Goal: Task Accomplishment & Management: Manage account settings

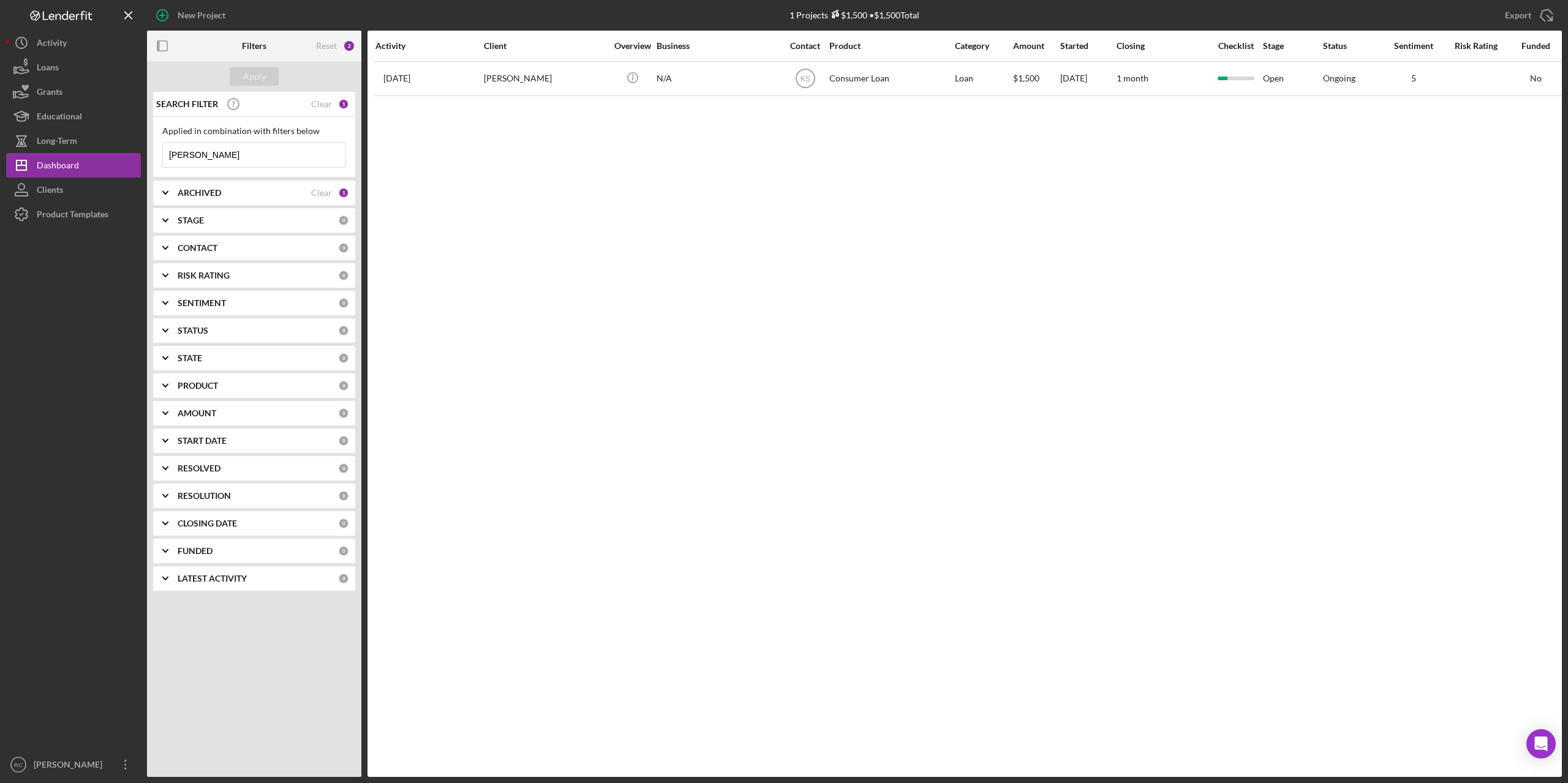
click at [211, 155] on input "[PERSON_NAME]" at bounding box center [255, 154] width 183 height 25
type input "s"
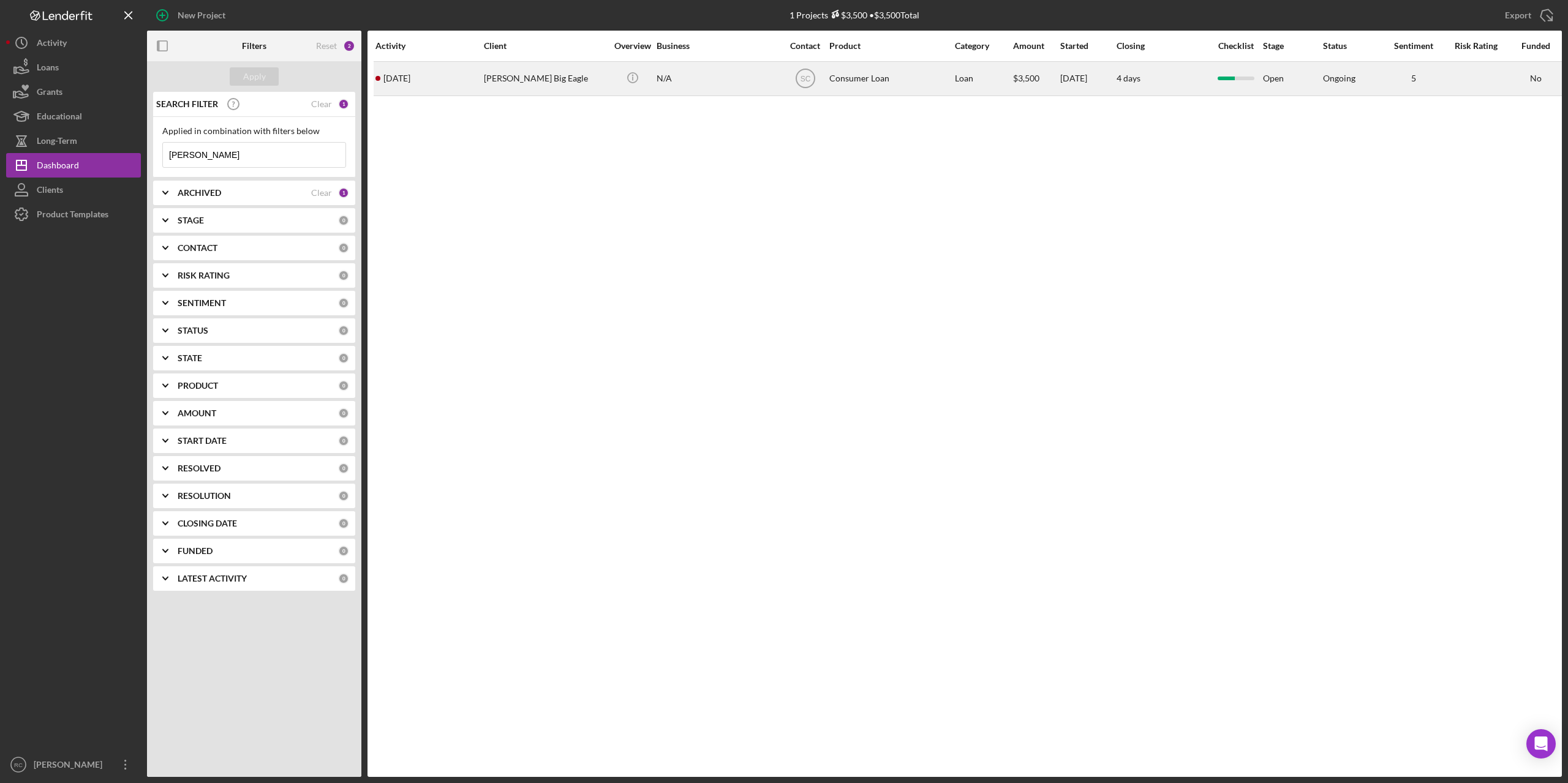
type input "[PERSON_NAME]"
click at [534, 71] on div "[PERSON_NAME] Big Eagle" at bounding box center [545, 79] width 123 height 32
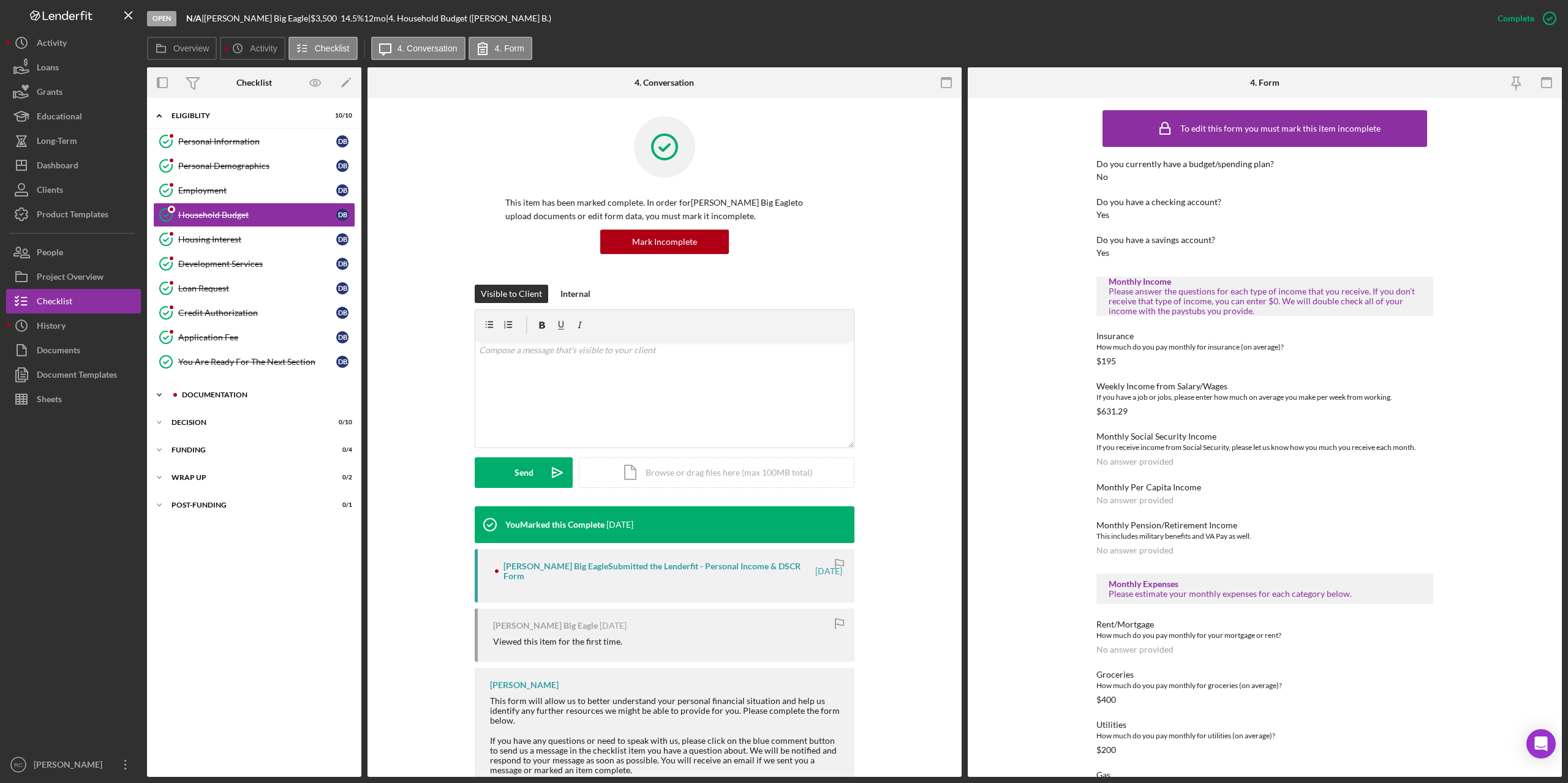
click at [215, 393] on div "Documentation" at bounding box center [264, 394] width 164 height 7
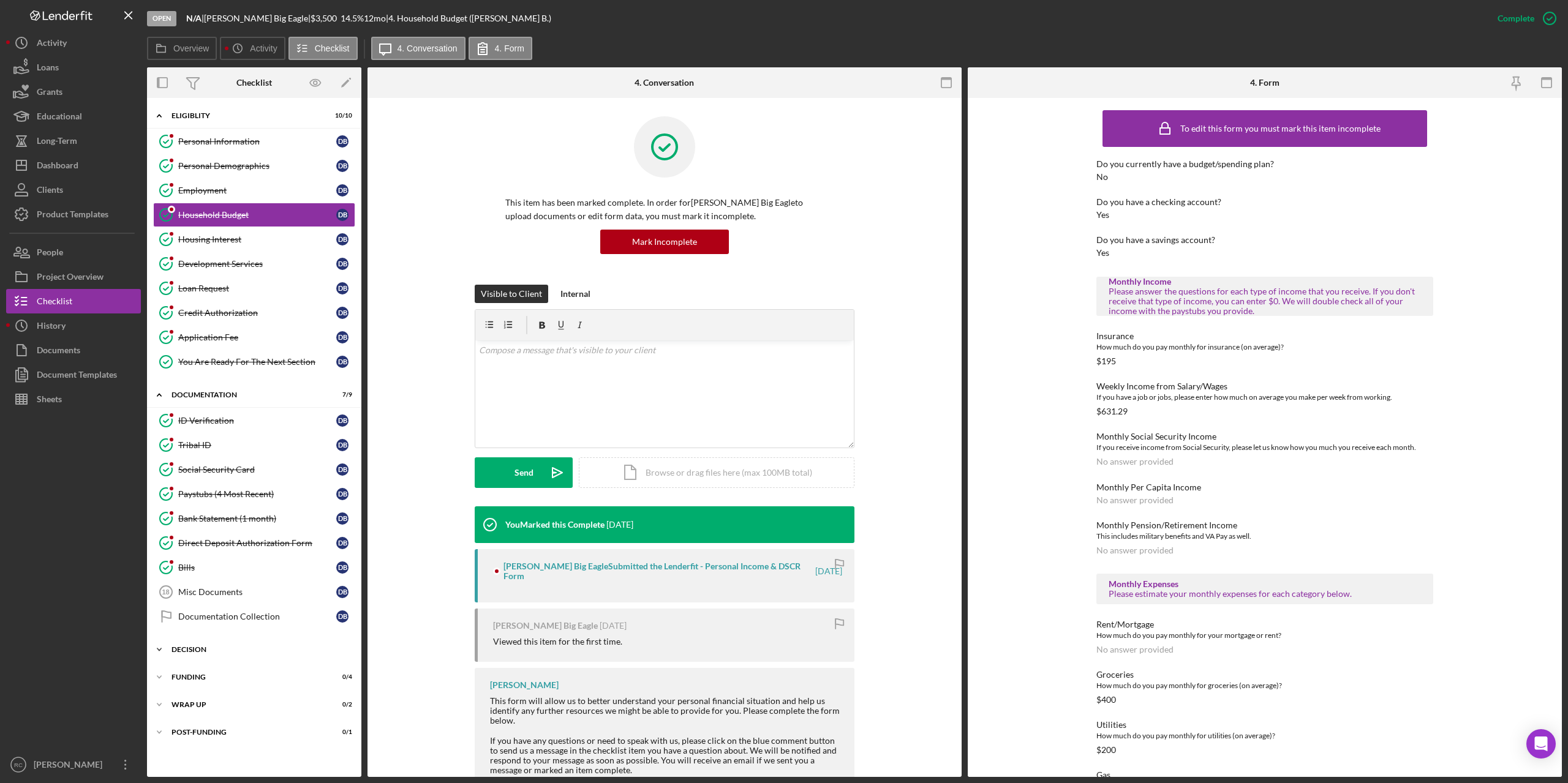
click at [191, 645] on div "Icon/Expander Decision 0 / 10" at bounding box center [254, 649] width 214 height 25
click at [204, 194] on div "Employment" at bounding box center [257, 191] width 158 height 10
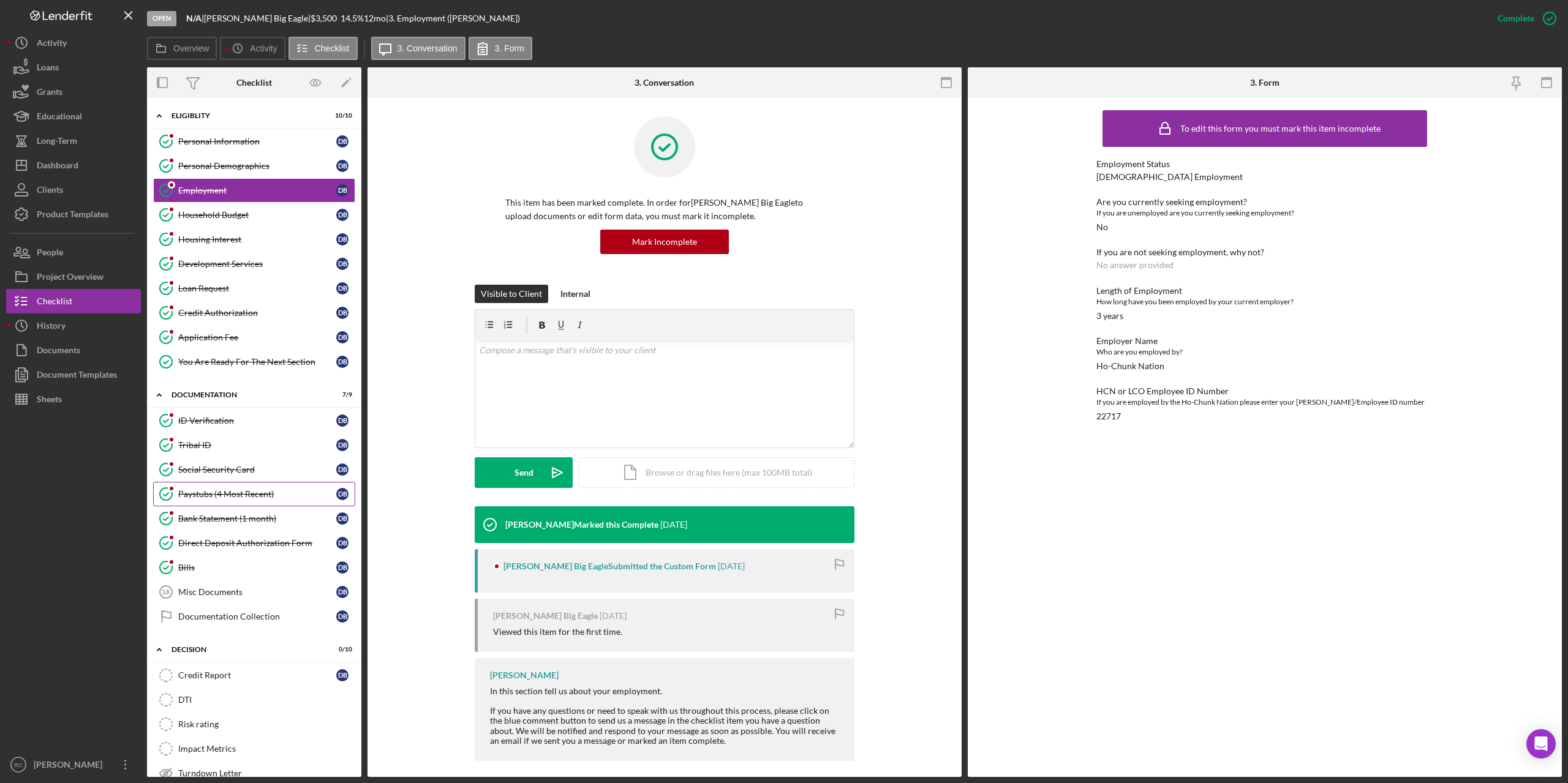
click at [259, 498] on div "Paystubs (4 Most Recent)" at bounding box center [257, 495] width 158 height 10
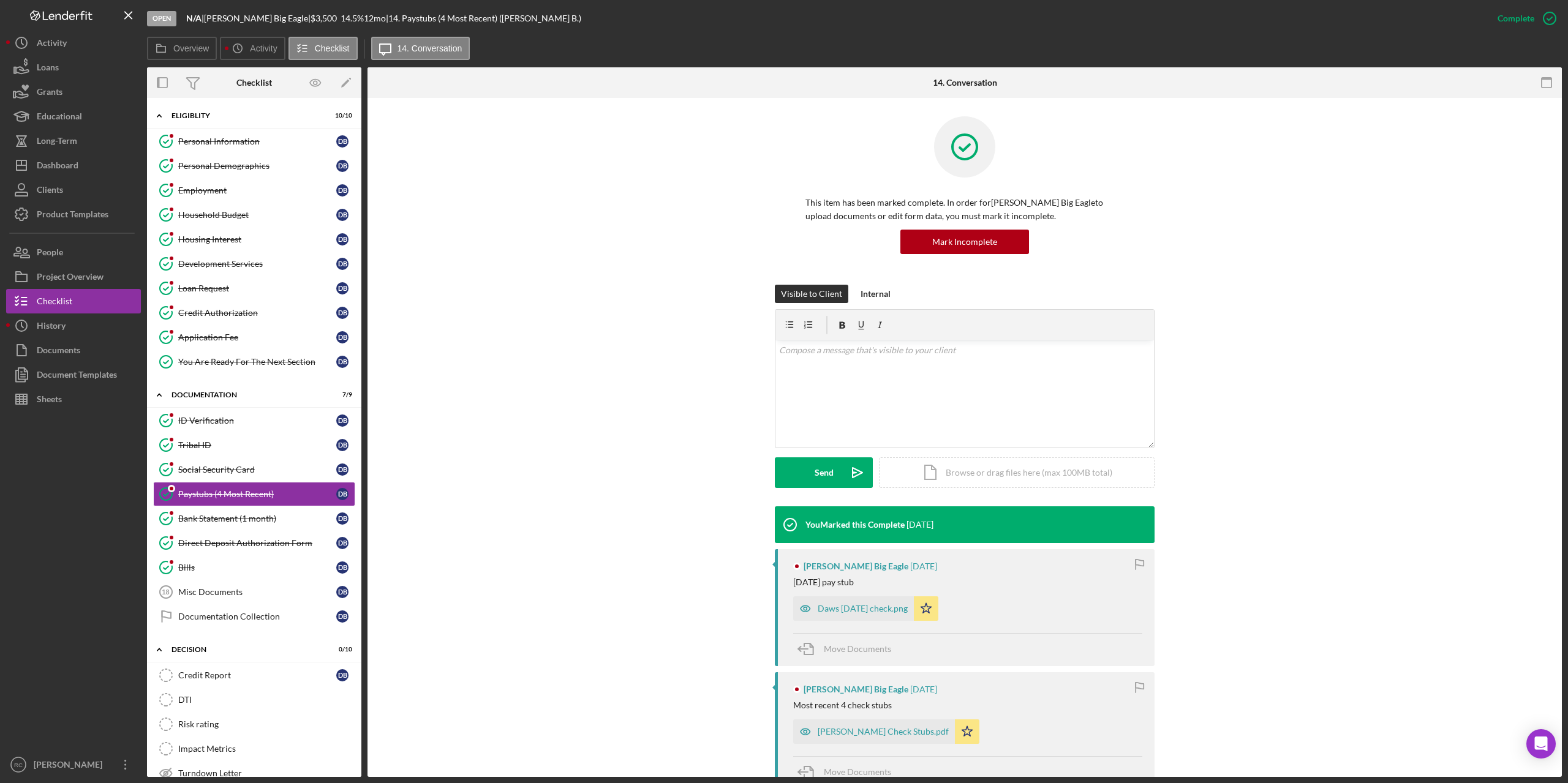
scroll to position [163, 0]
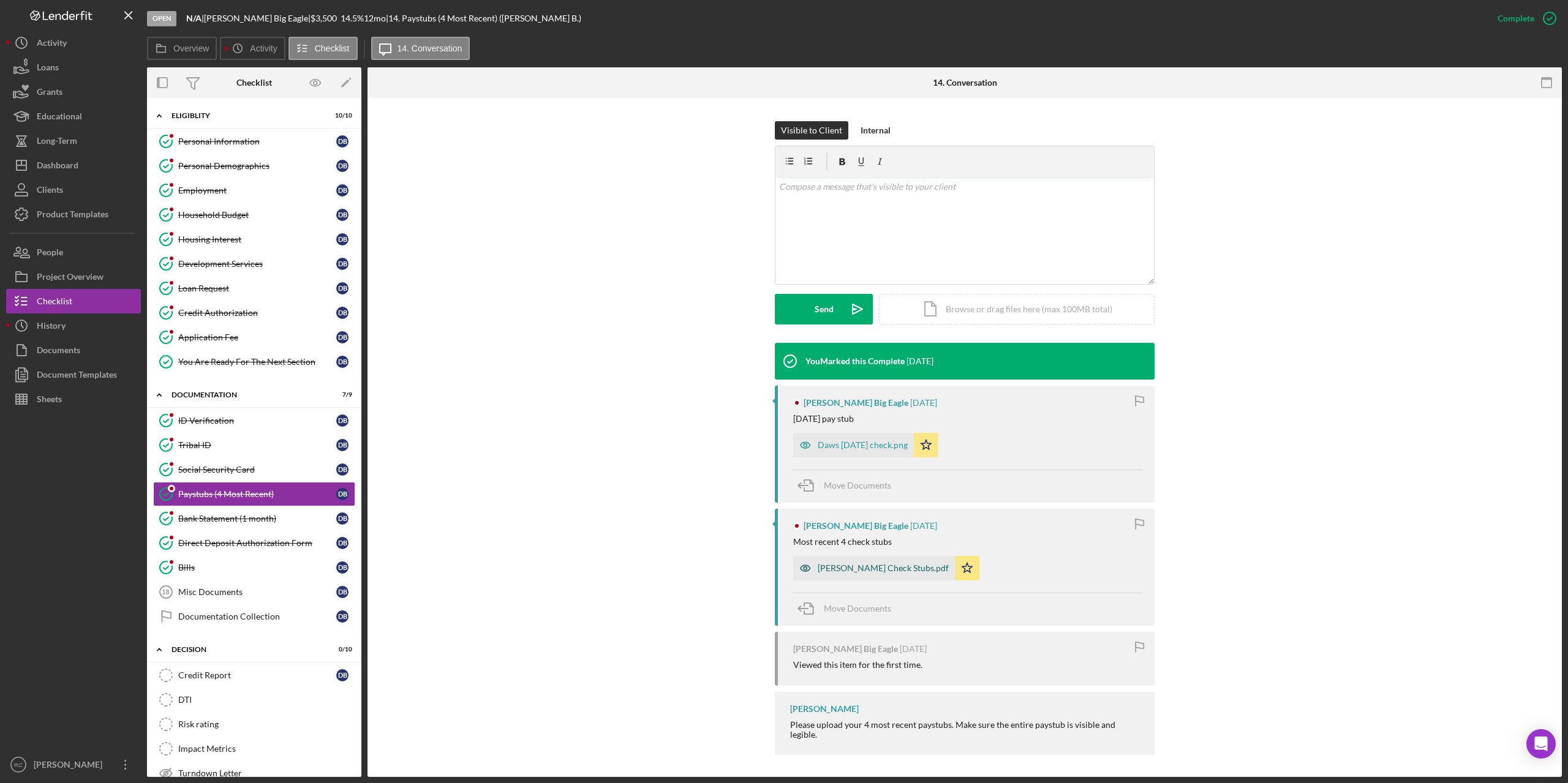
click at [870, 568] on div "[PERSON_NAME] Check Stubs.pdf" at bounding box center [882, 569] width 131 height 10
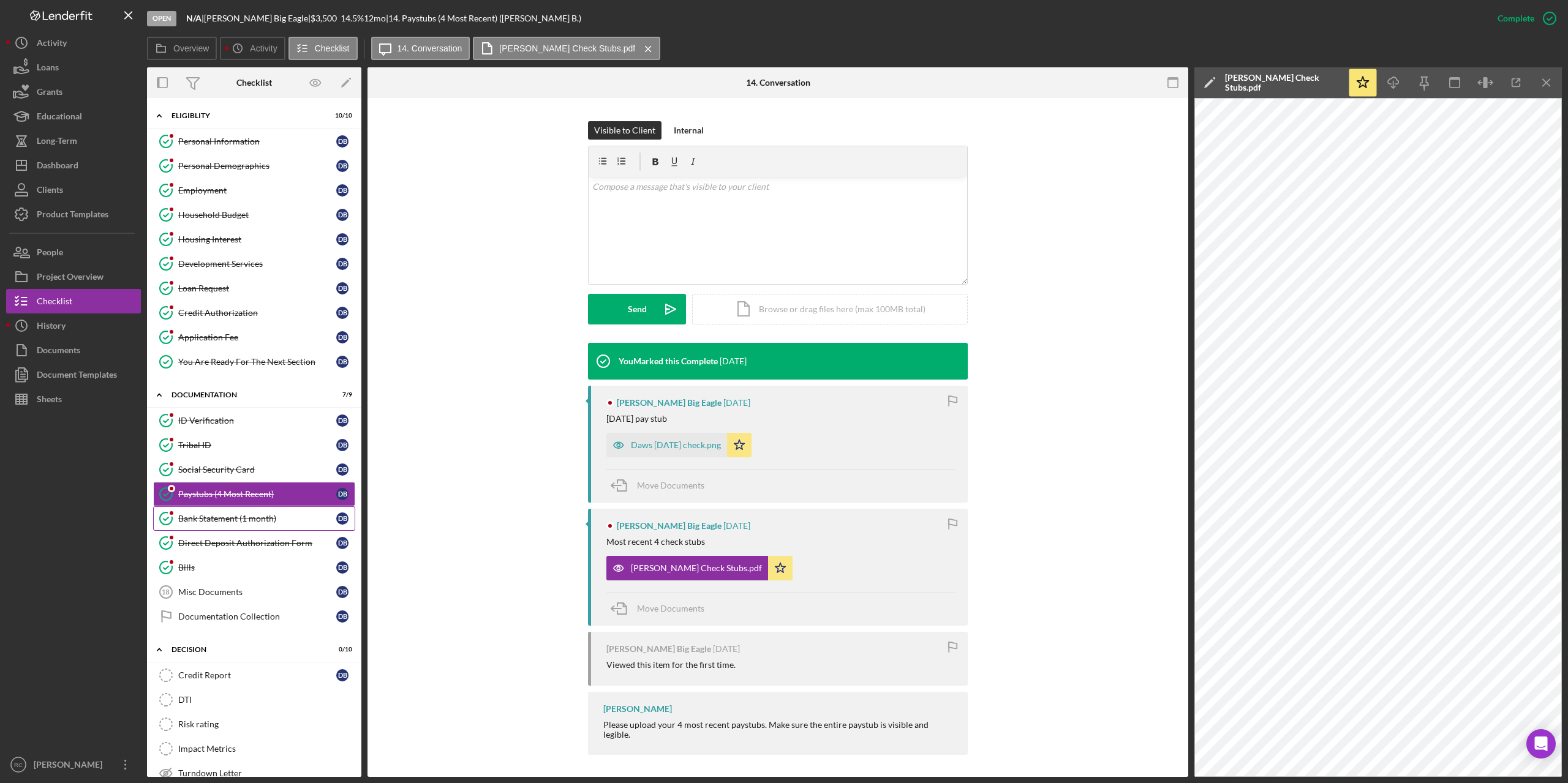
click at [230, 516] on div "Bank Statement (1 month)" at bounding box center [257, 518] width 158 height 10
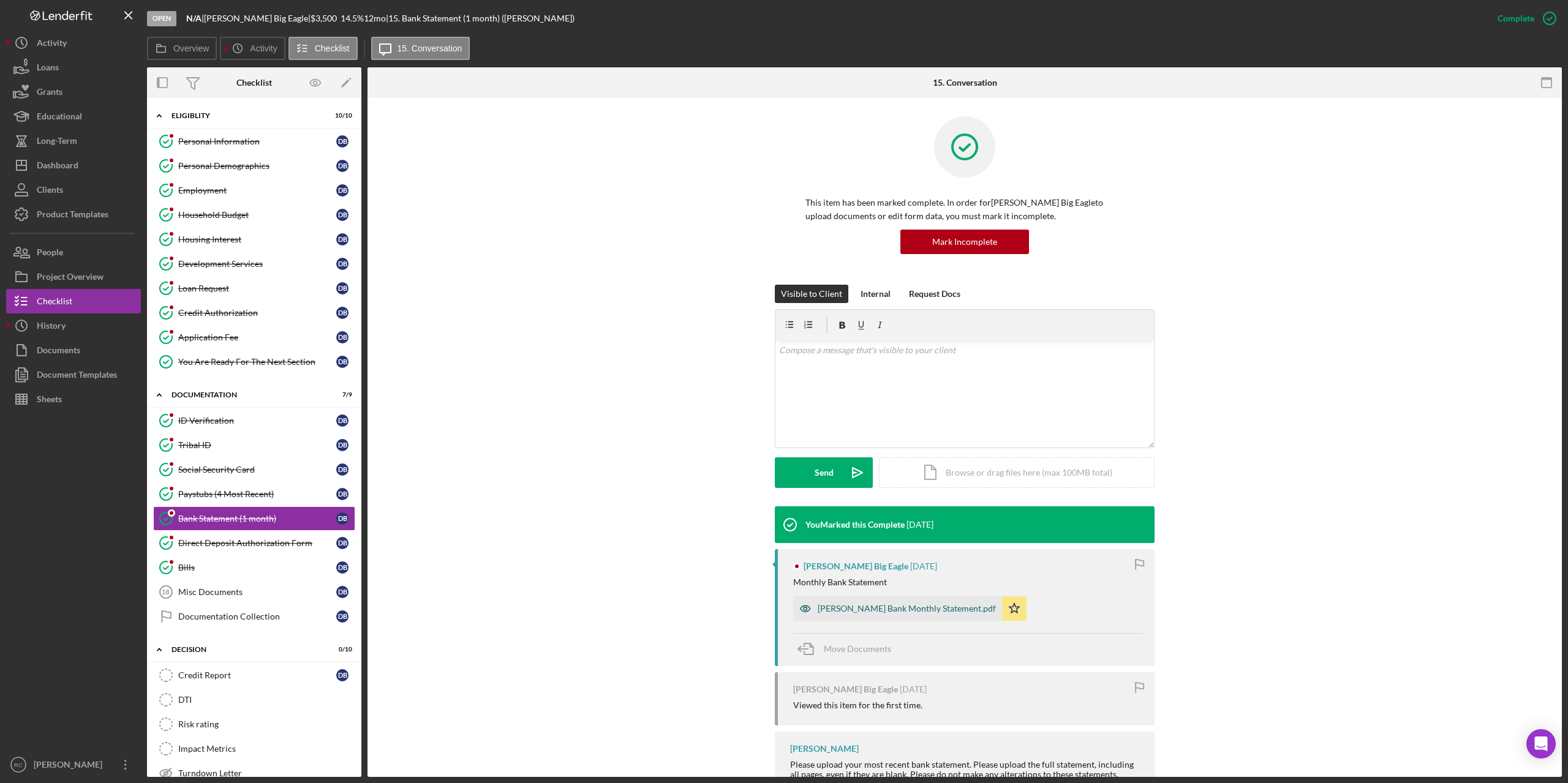
click at [862, 606] on div "[PERSON_NAME] Bank Monthly Statement.pdf" at bounding box center [906, 609] width 178 height 10
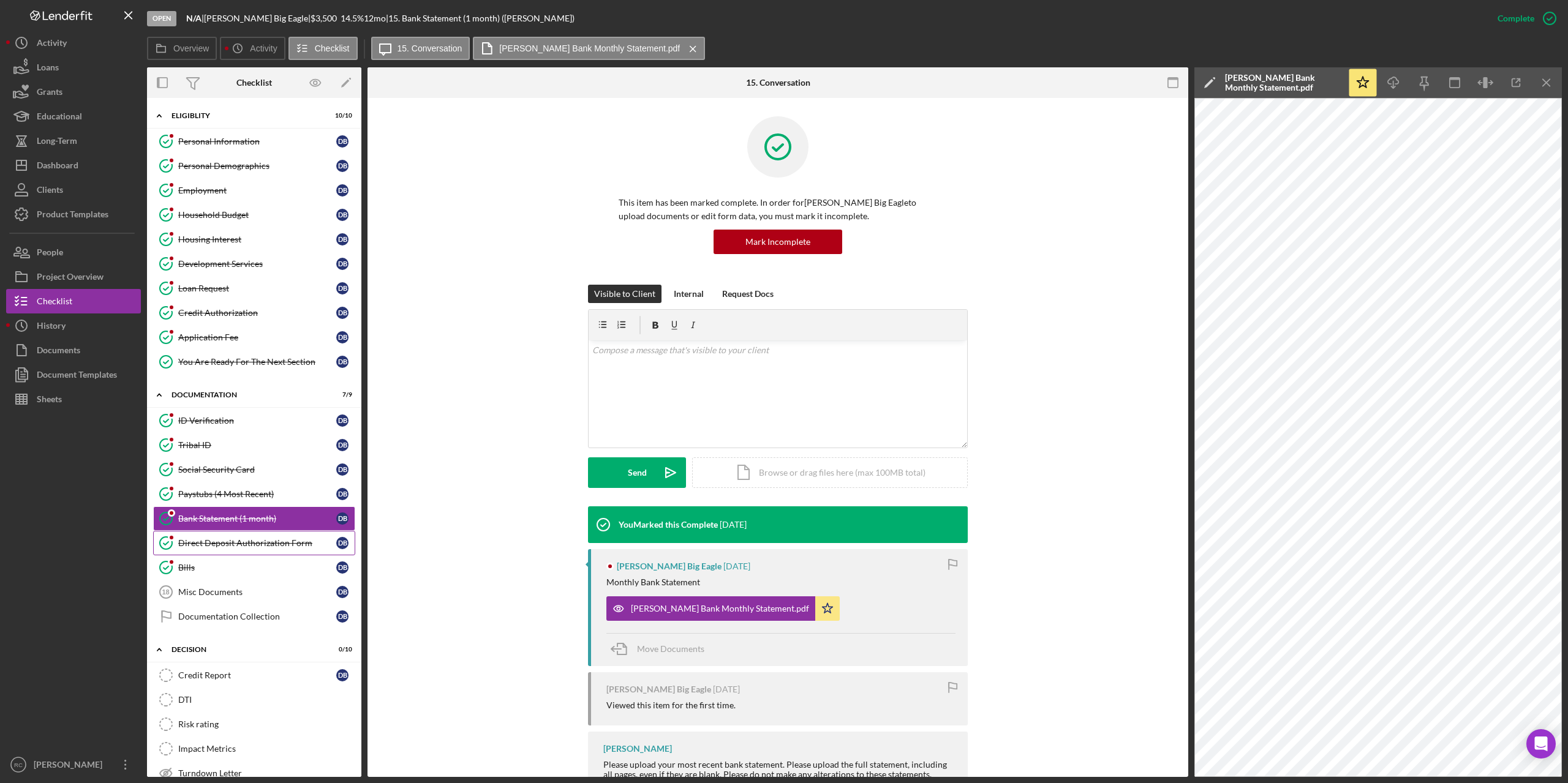
click at [266, 543] on div "Direct Deposit Authorization Form" at bounding box center [257, 543] width 158 height 10
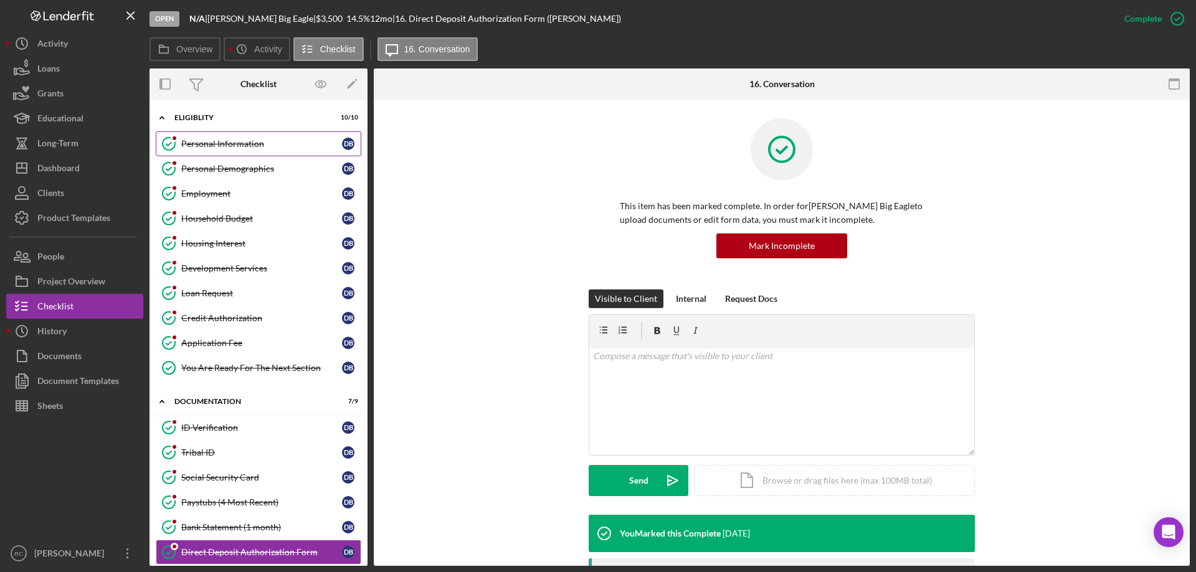
click at [227, 146] on div "Personal Information" at bounding box center [261, 144] width 161 height 10
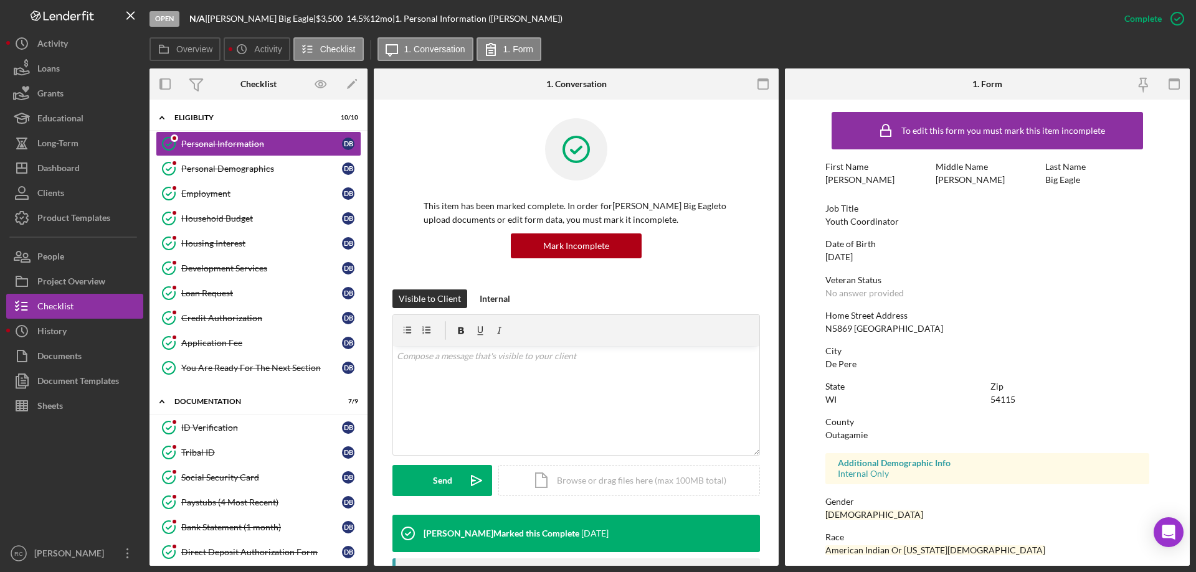
scroll to position [83, 0]
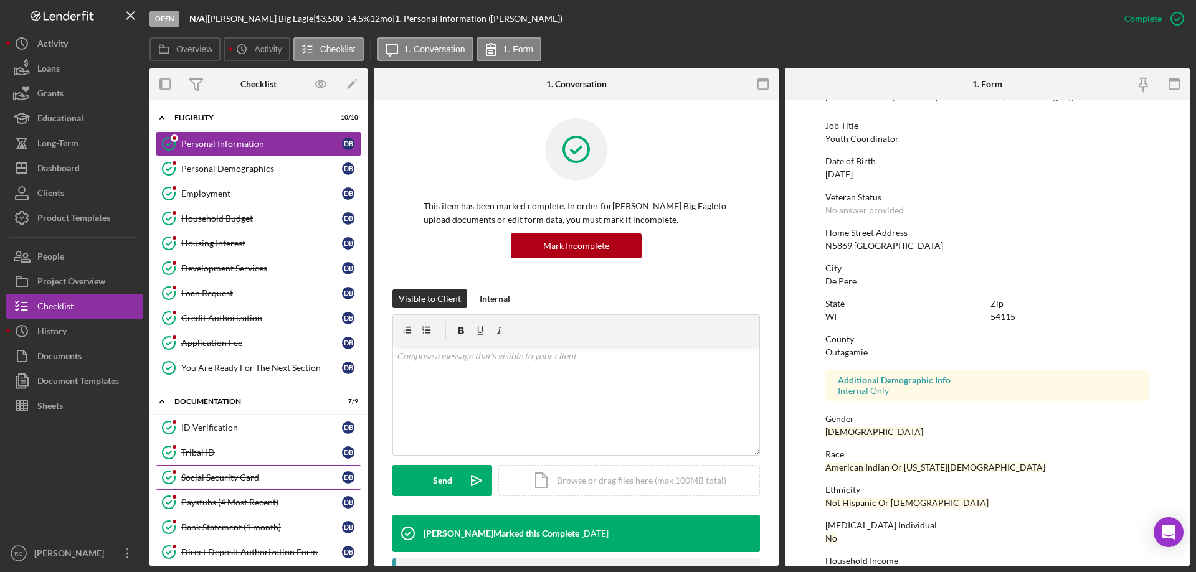
drag, startPoint x: 238, startPoint y: 472, endPoint x: 308, endPoint y: 473, distance: 69.7
click at [238, 473] on div "Social Security Card" at bounding box center [261, 478] width 161 height 10
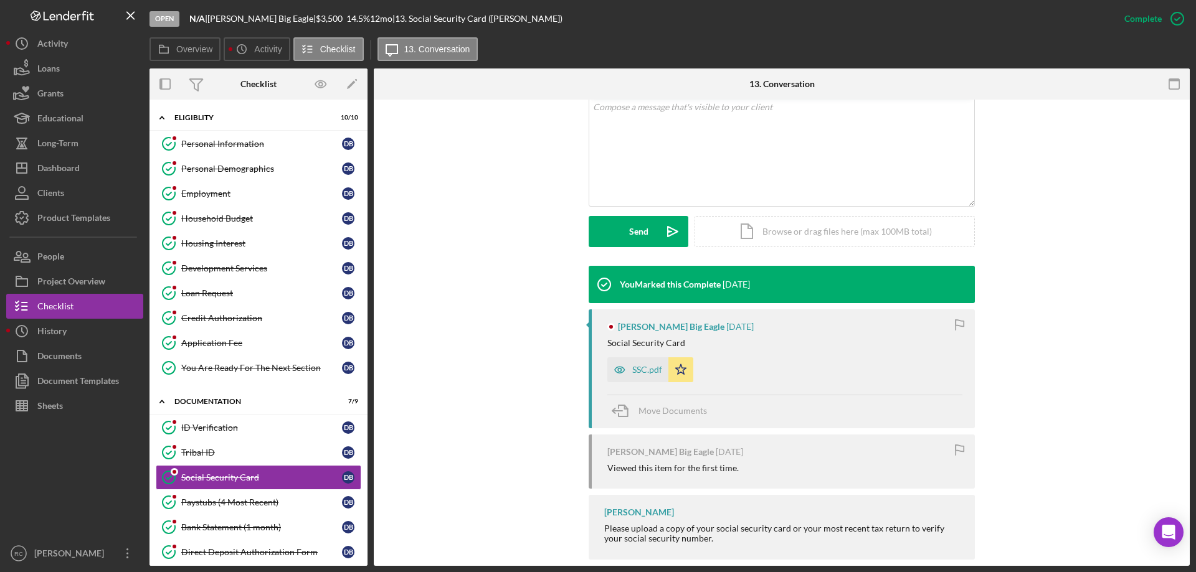
scroll to position [268, 0]
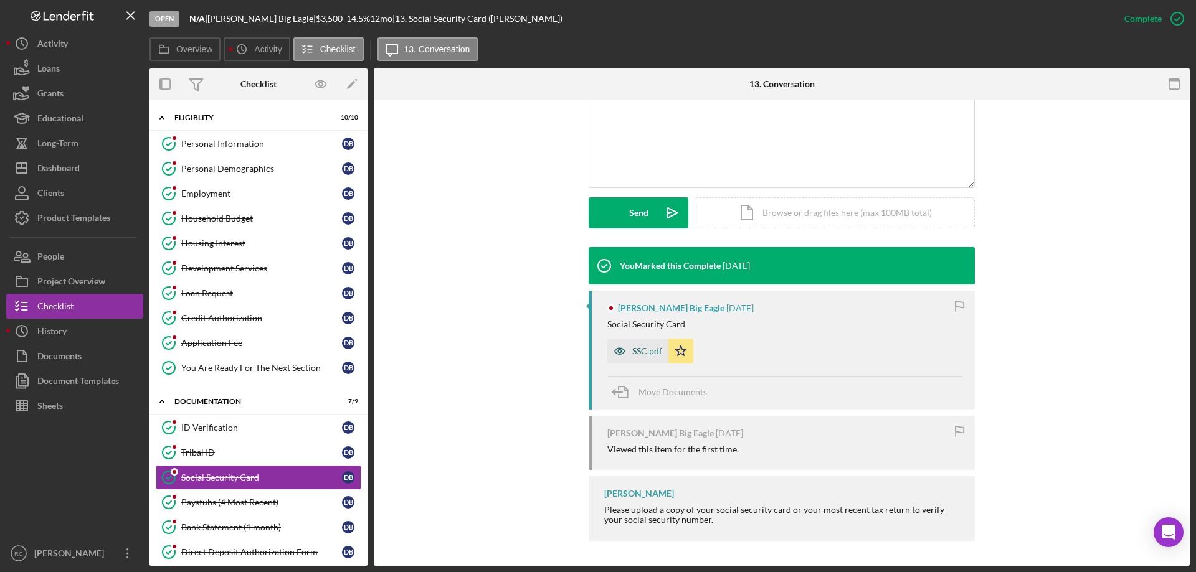
click at [633, 352] on div "SSC.pdf" at bounding box center [647, 351] width 30 height 10
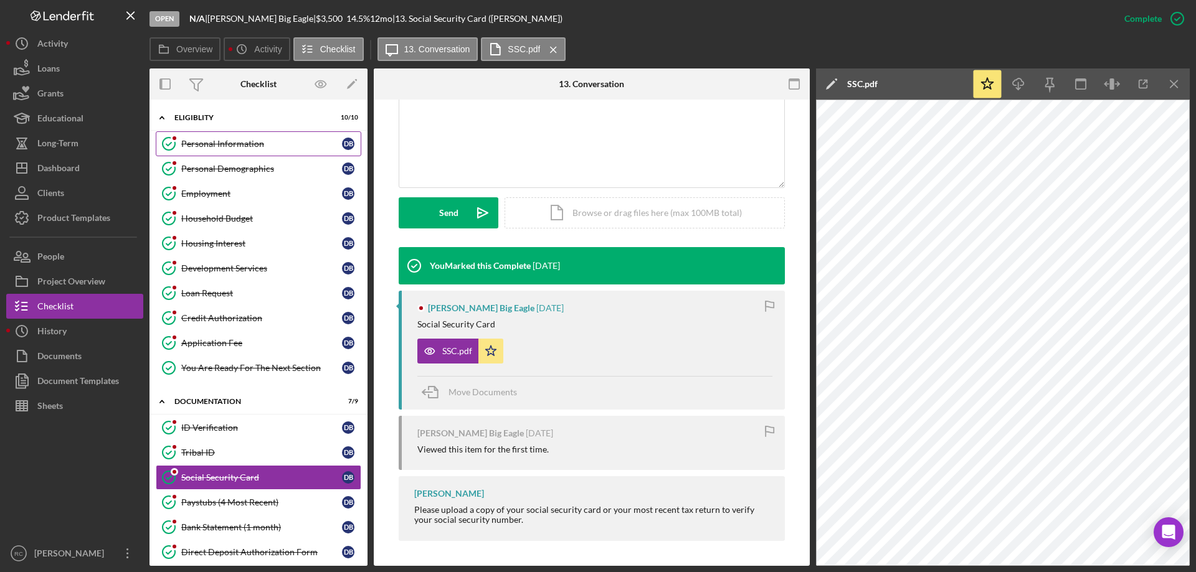
click at [239, 142] on div "Personal Information" at bounding box center [261, 144] width 161 height 10
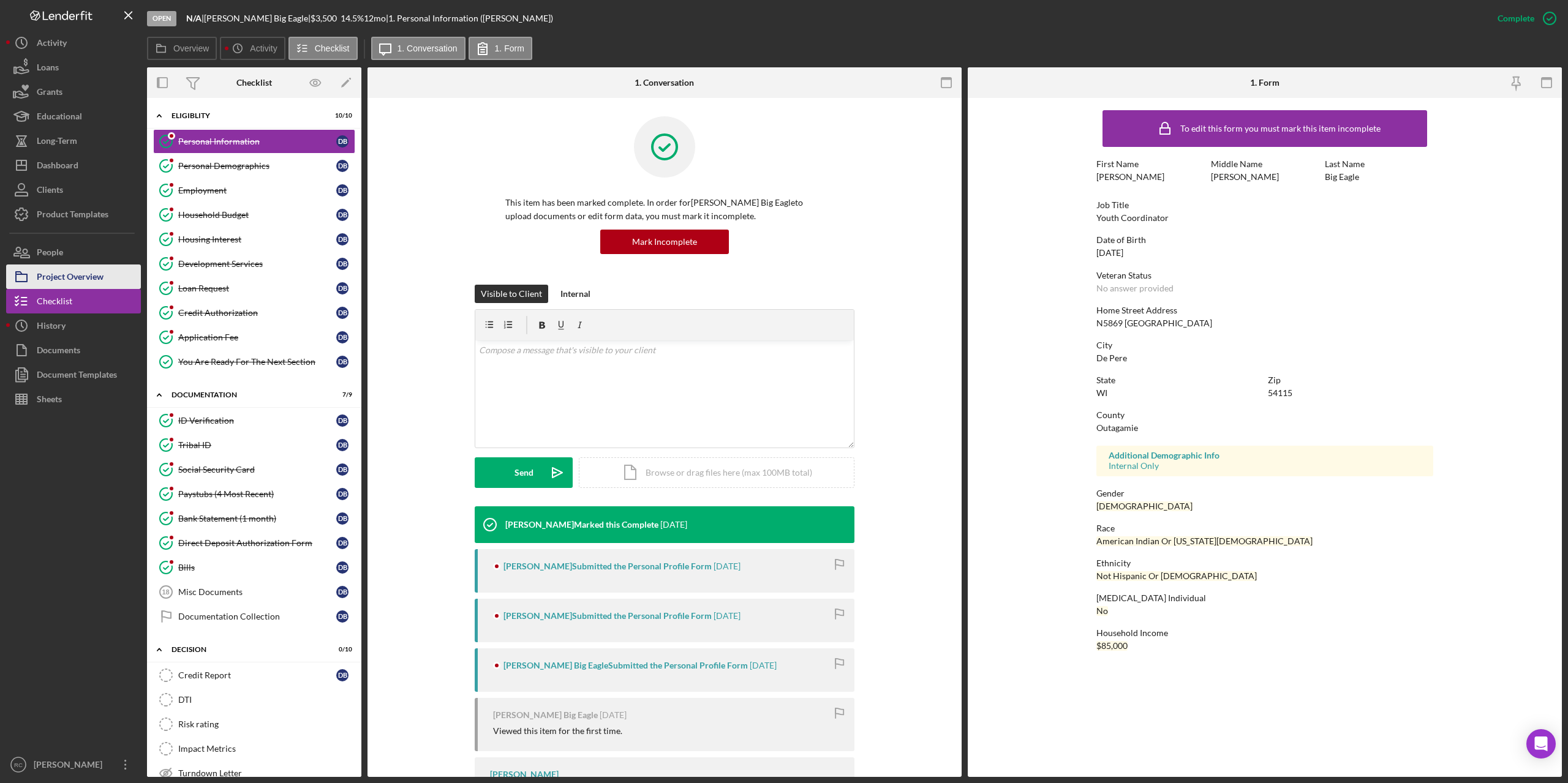
click at [98, 276] on div "Project Overview" at bounding box center [70, 278] width 67 height 28
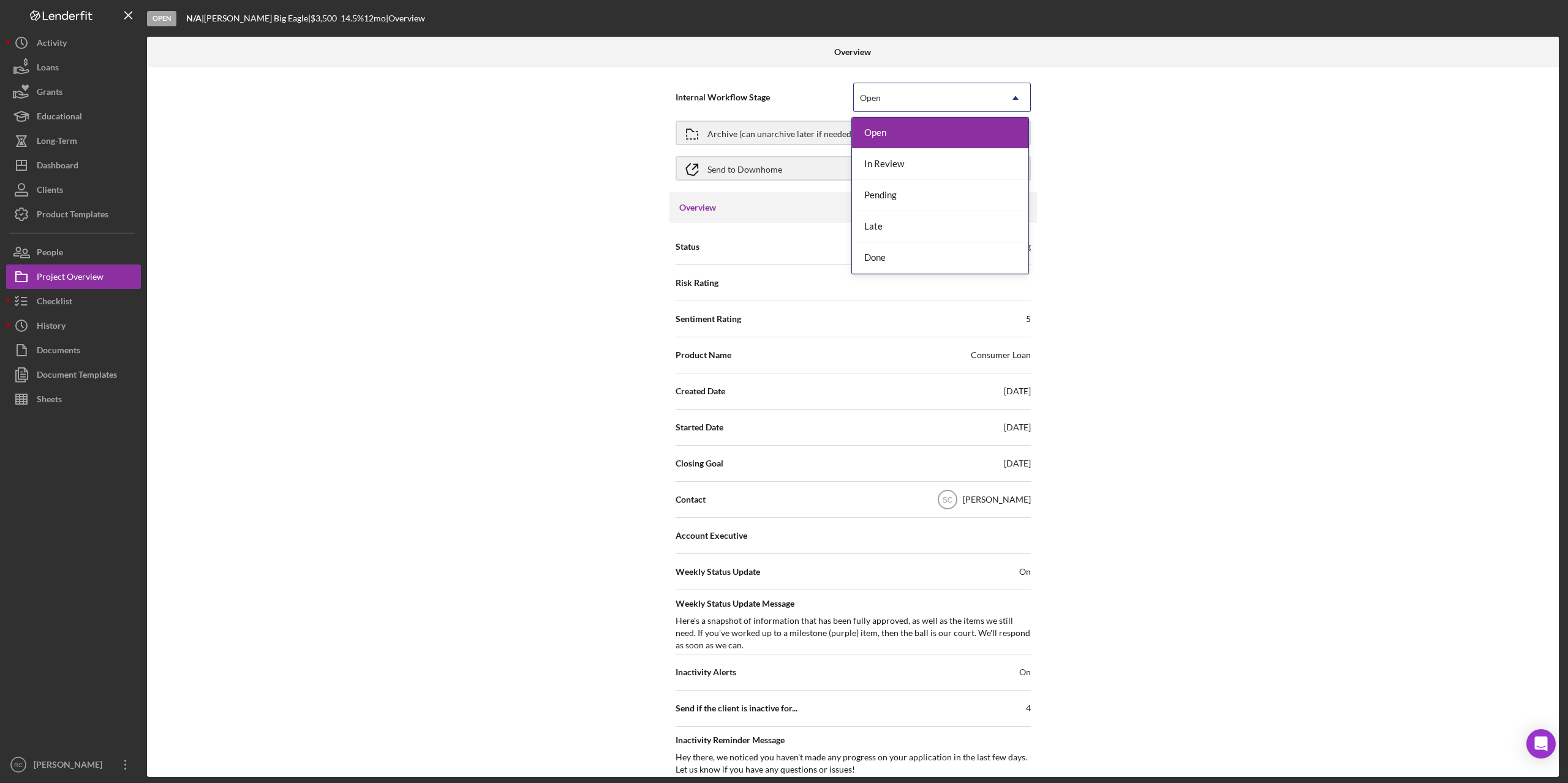
click at [897, 102] on div "Open" at bounding box center [927, 97] width 147 height 29
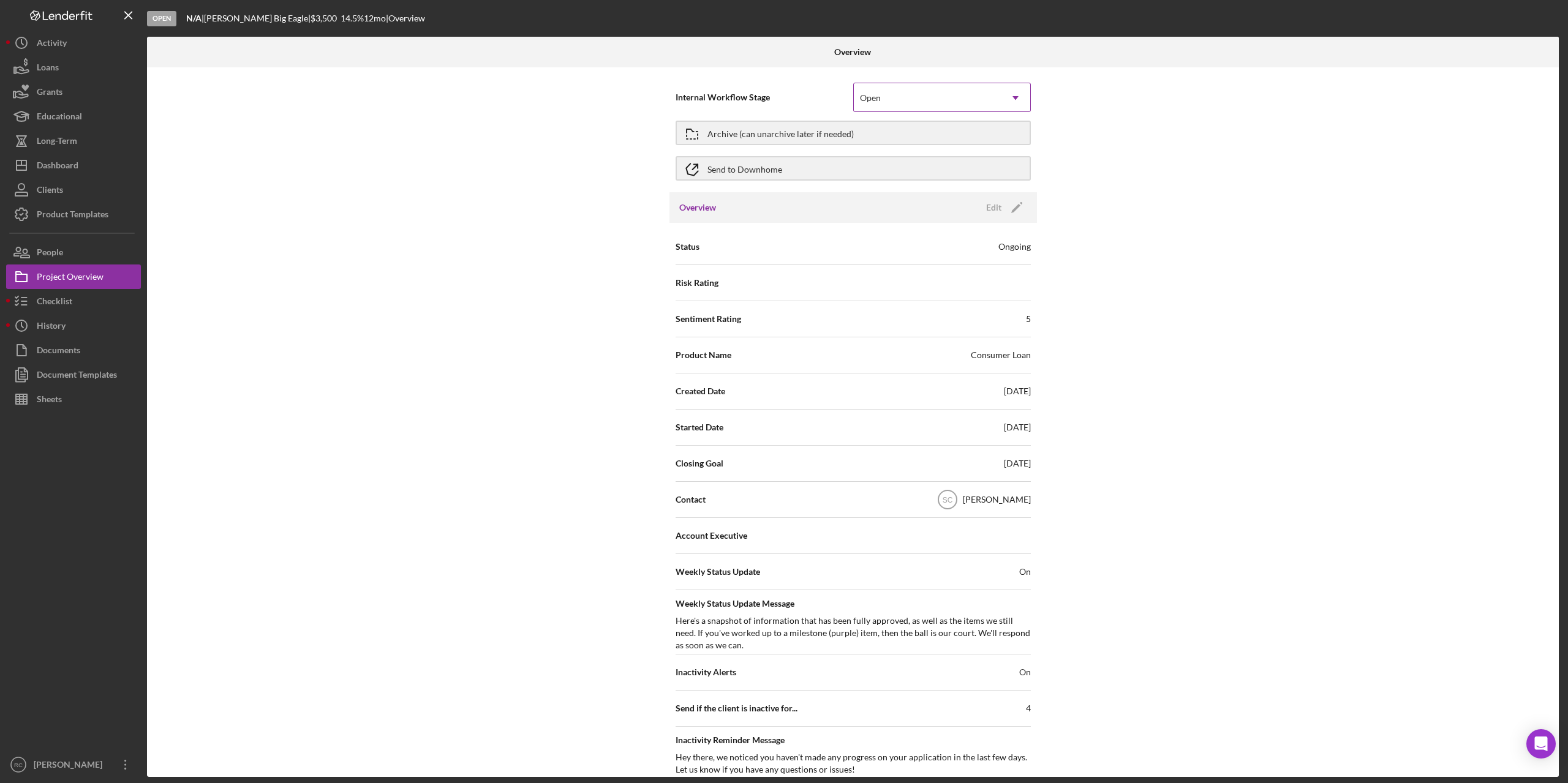
click at [897, 102] on div "Open" at bounding box center [927, 97] width 147 height 29
click at [749, 167] on div "Send to Downhome" at bounding box center [745, 168] width 75 height 22
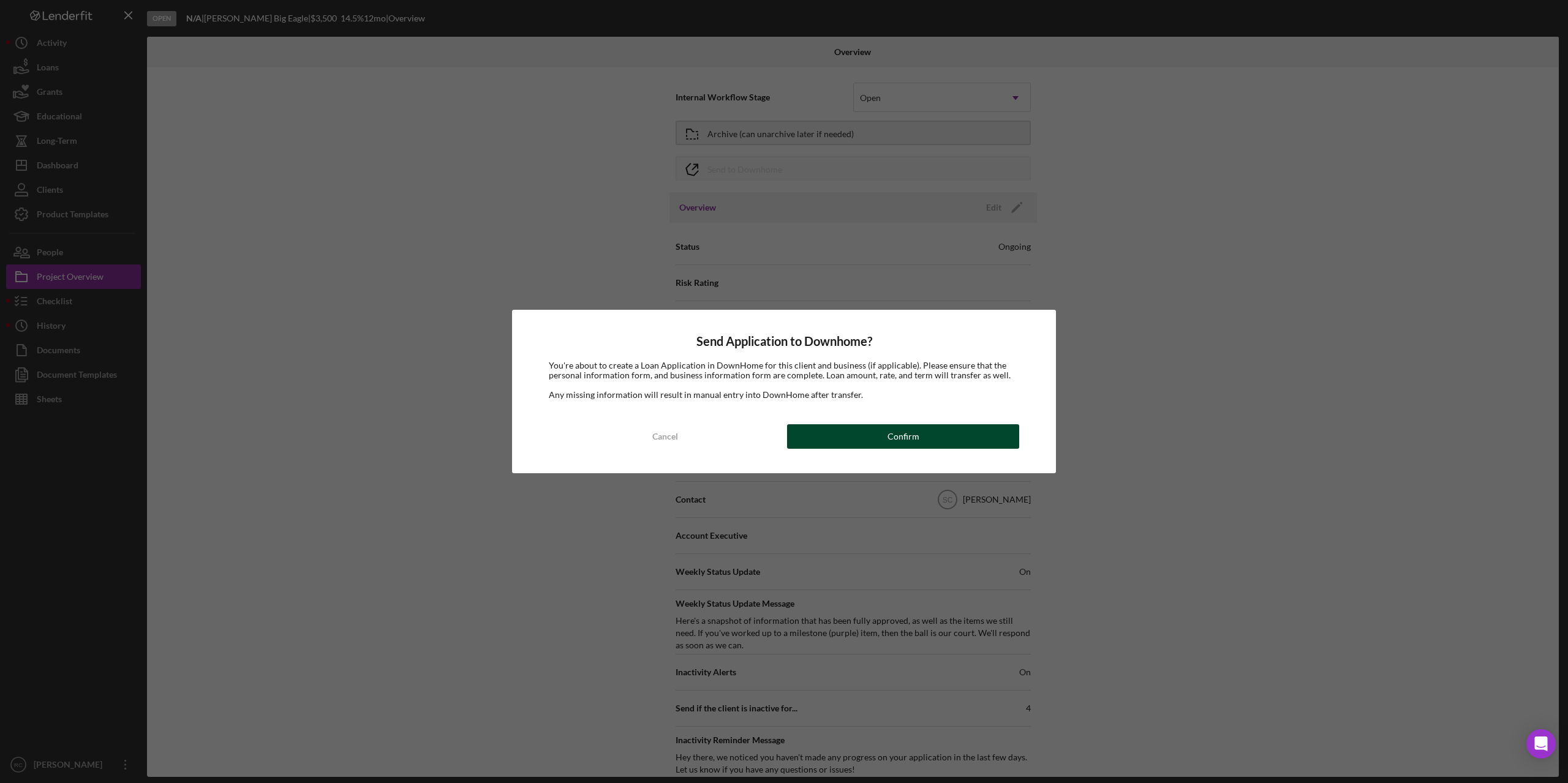
click at [894, 433] on div "Confirm" at bounding box center [903, 437] width 31 height 25
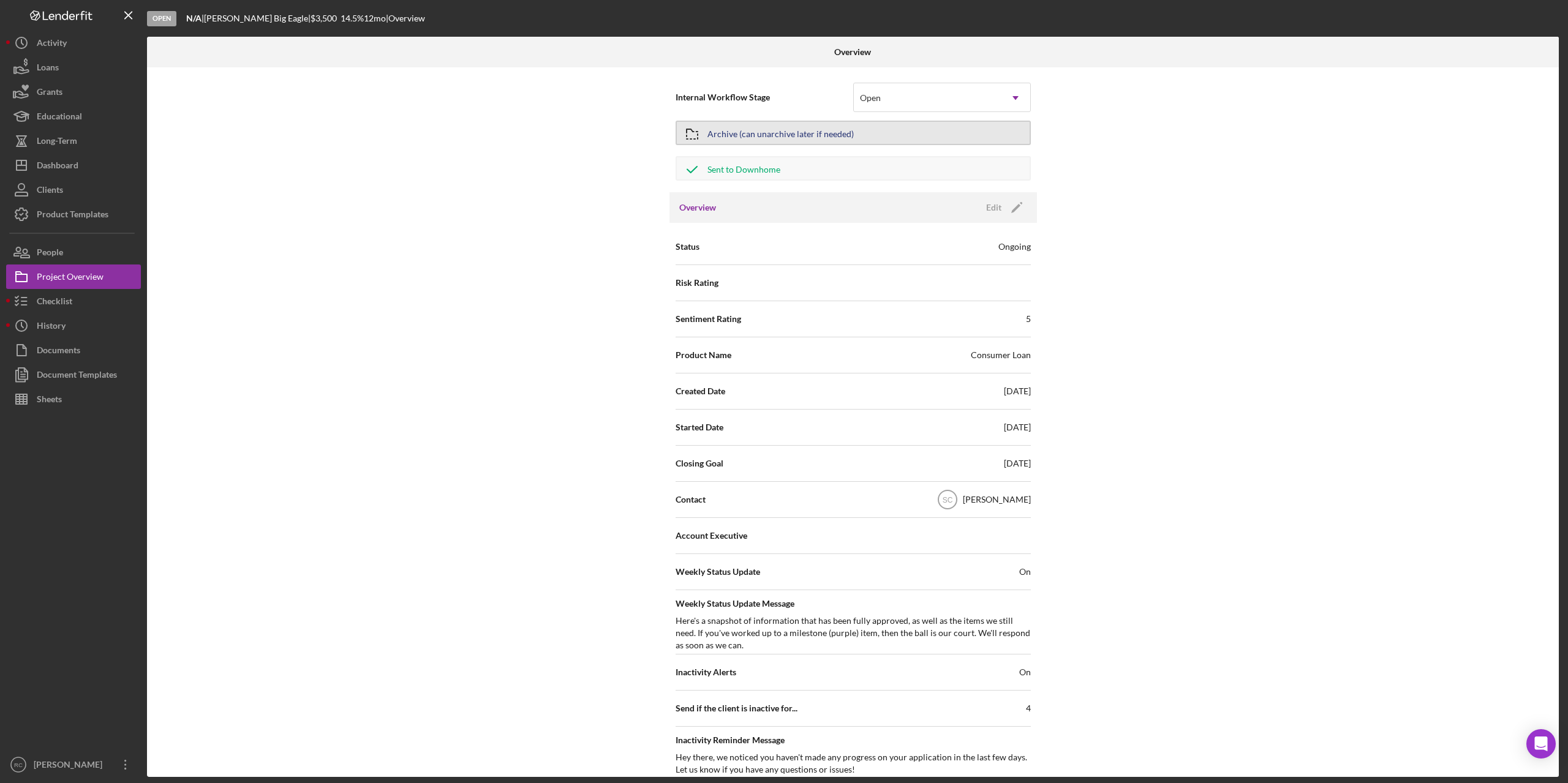
click at [796, 132] on div "Archive (can unarchive later if needed)" at bounding box center [780, 133] width 147 height 22
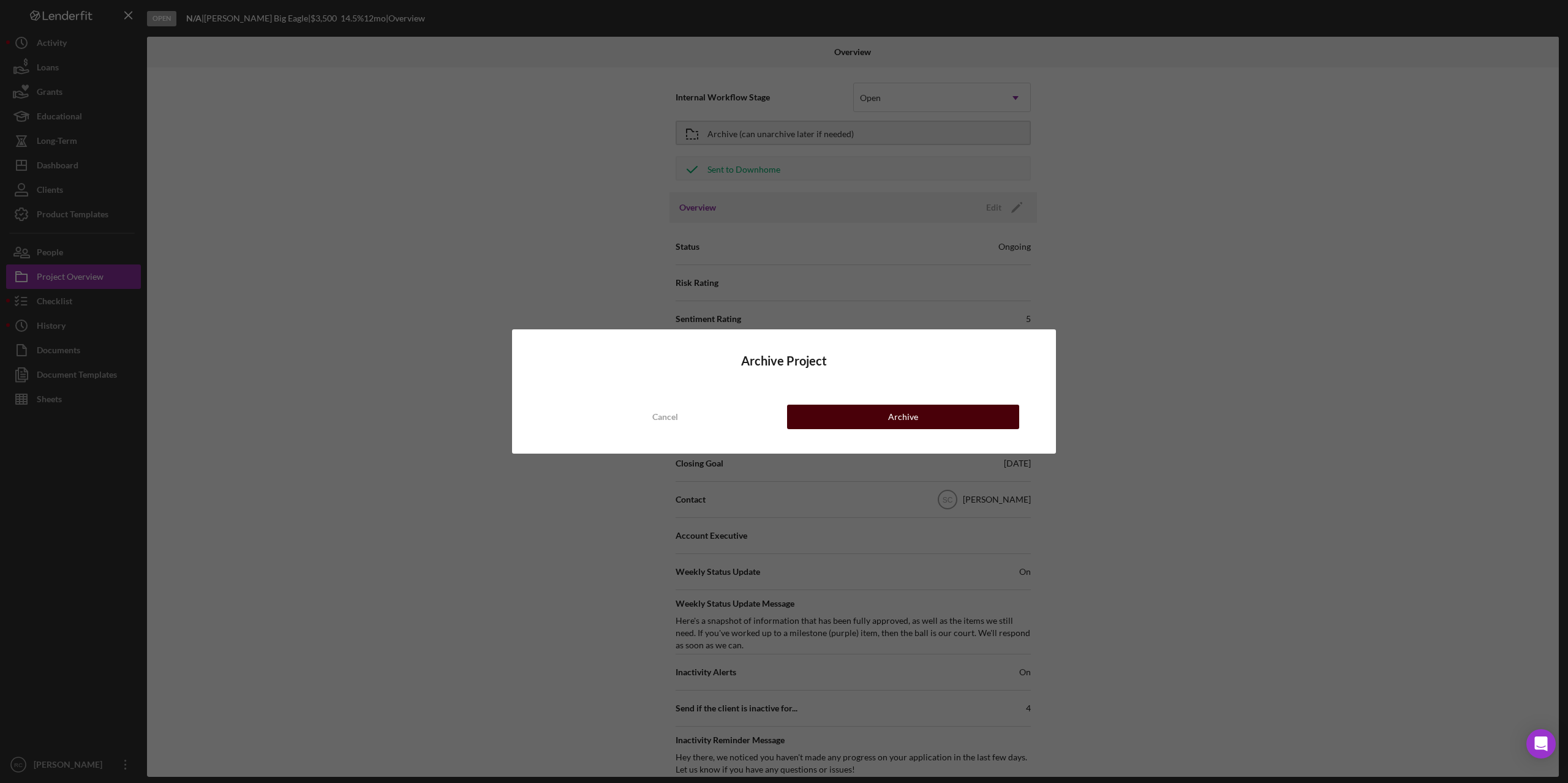
click at [880, 418] on button "Archive" at bounding box center [903, 417] width 232 height 25
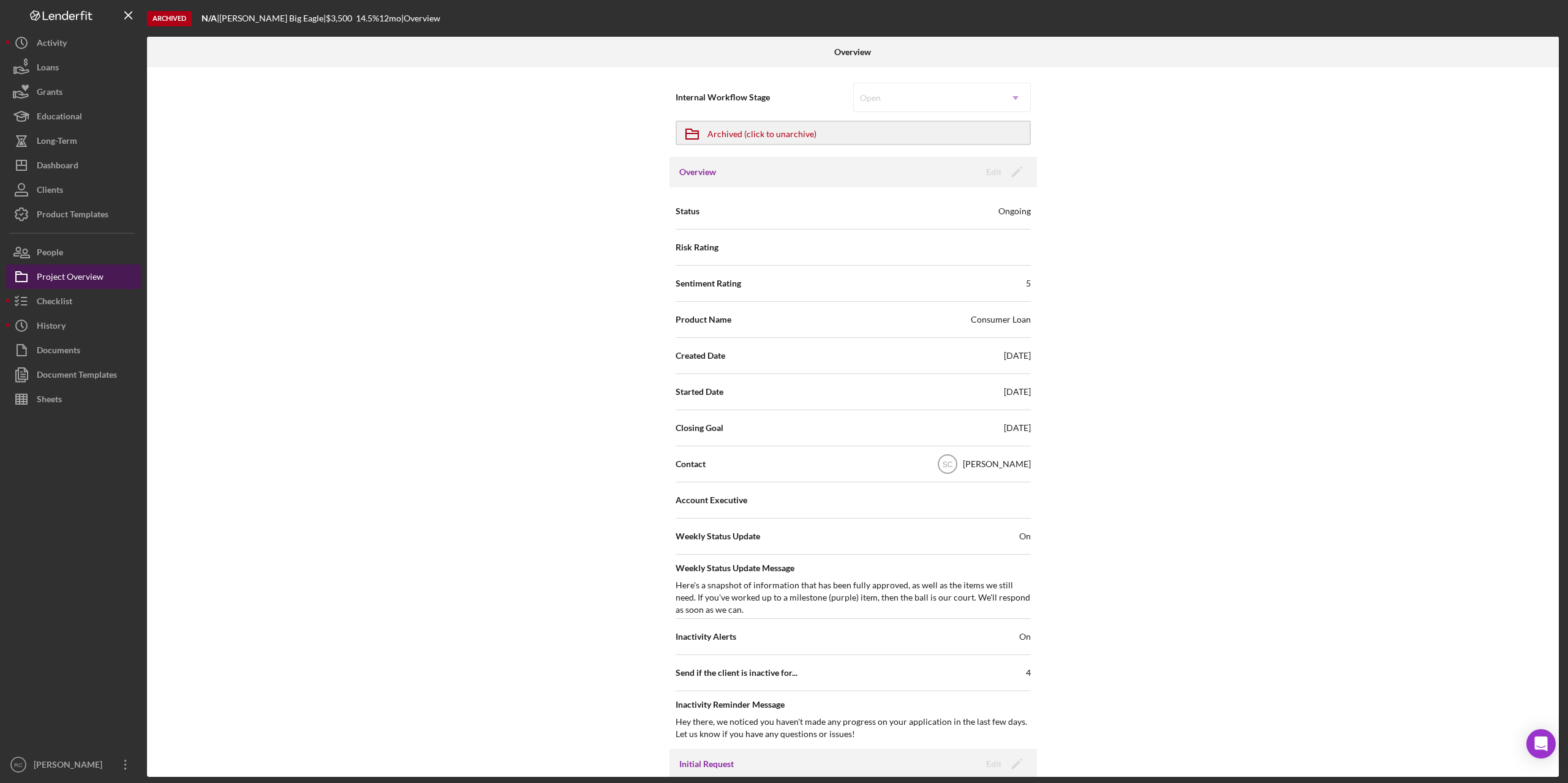
click at [65, 275] on div "Project Overview" at bounding box center [70, 278] width 67 height 28
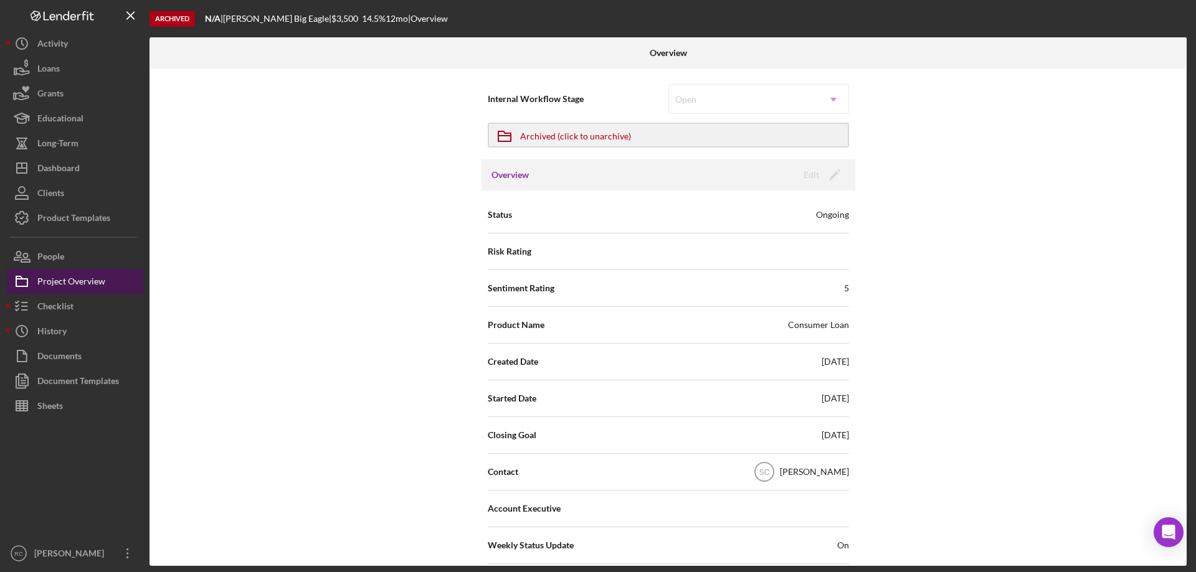
click at [73, 278] on div "Project Overview" at bounding box center [71, 283] width 68 height 28
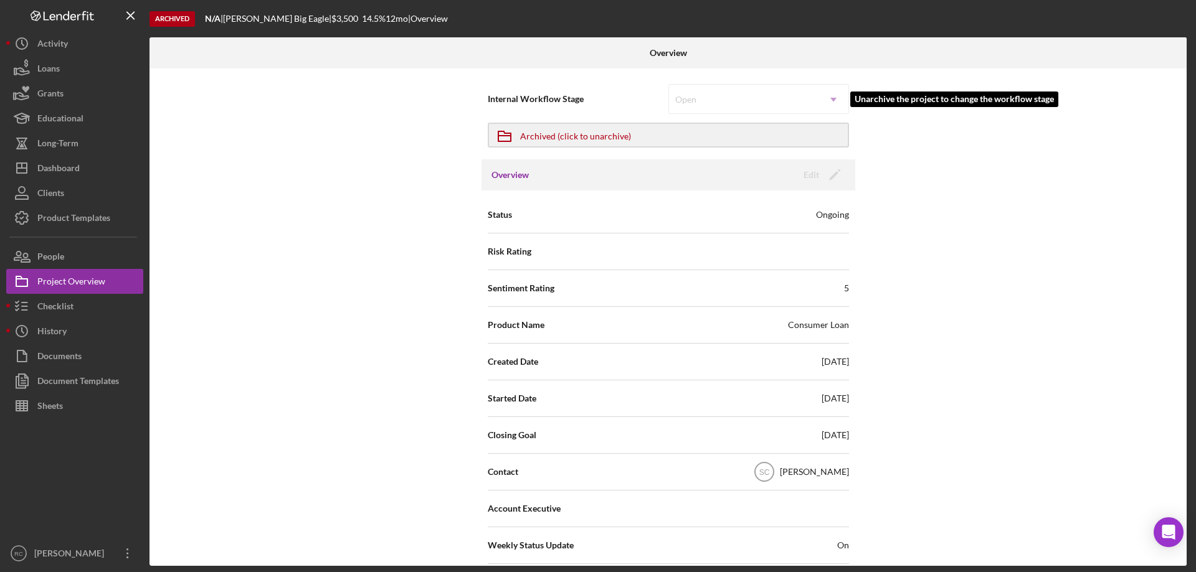
click at [731, 103] on div "Open Icon/Dropdown Arrow" at bounding box center [758, 99] width 181 height 30
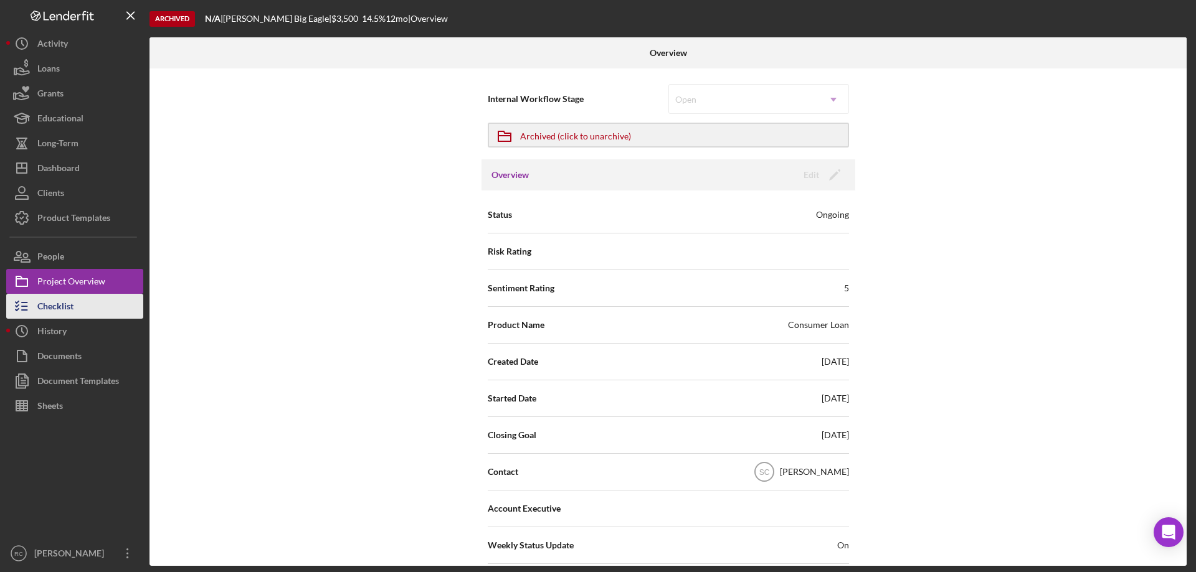
click at [55, 308] on div "Checklist" at bounding box center [55, 308] width 36 height 28
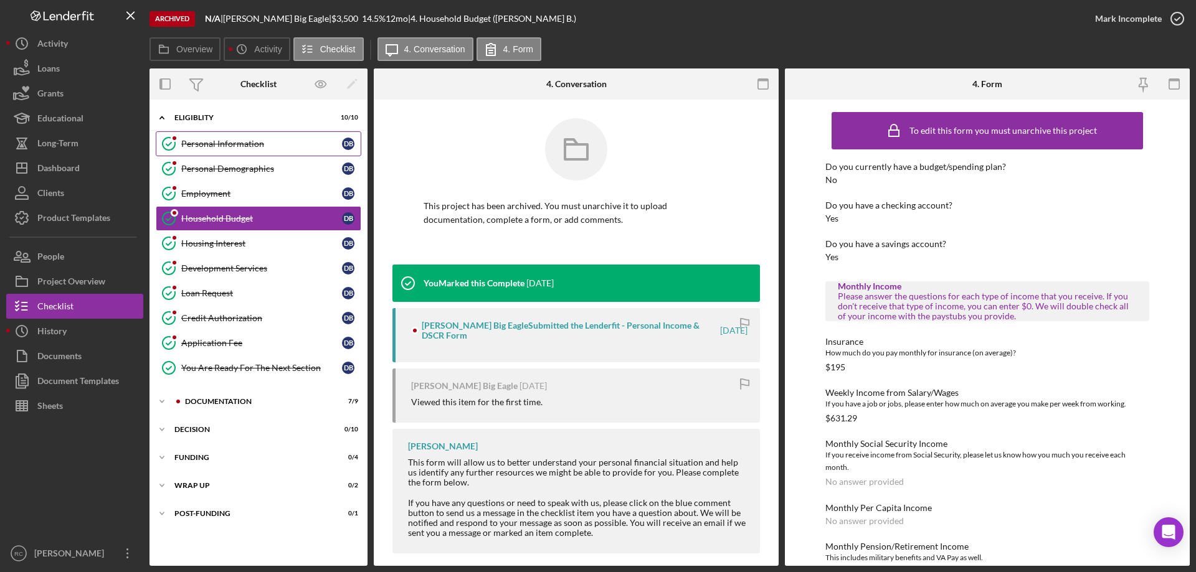
click at [264, 143] on div "Personal Information" at bounding box center [261, 144] width 161 height 10
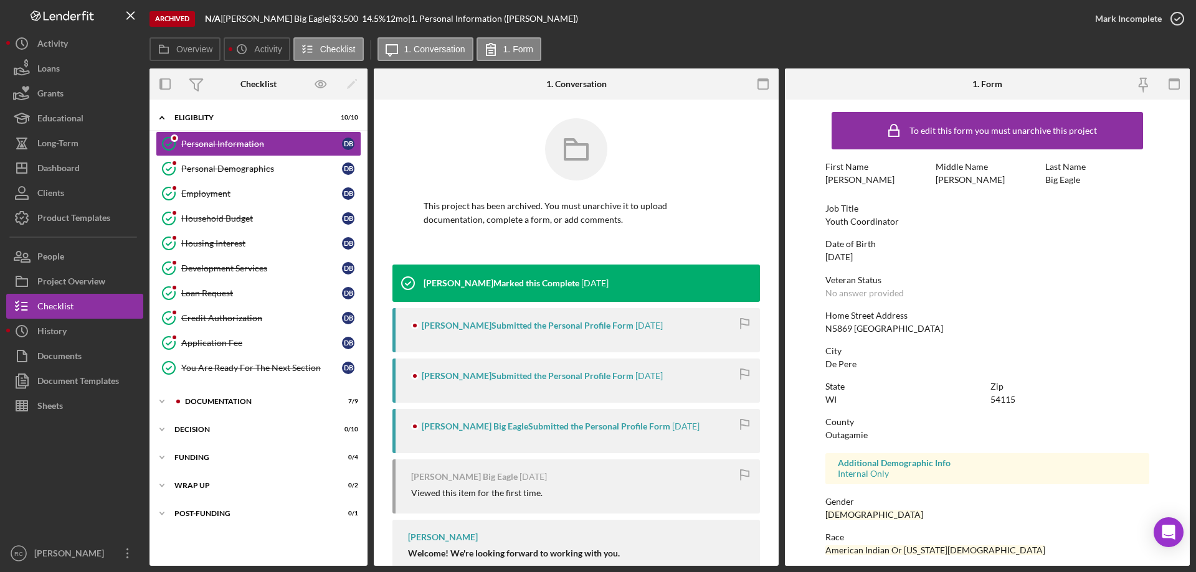
scroll to position [115, 0]
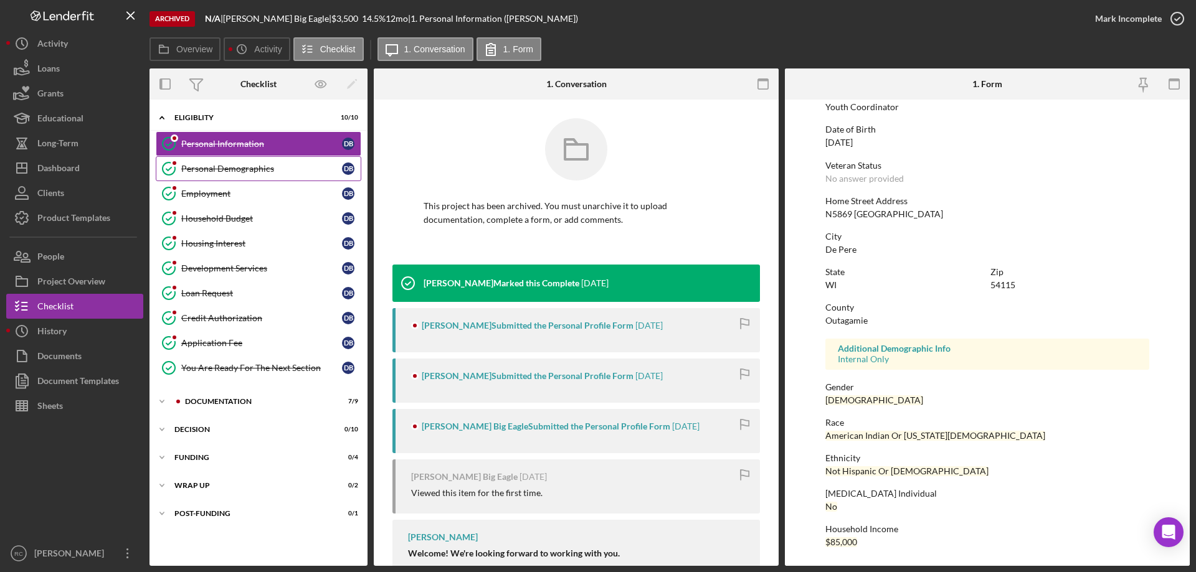
click at [243, 176] on link "Personal Demographics Personal Demographics D B" at bounding box center [258, 168] width 205 height 25
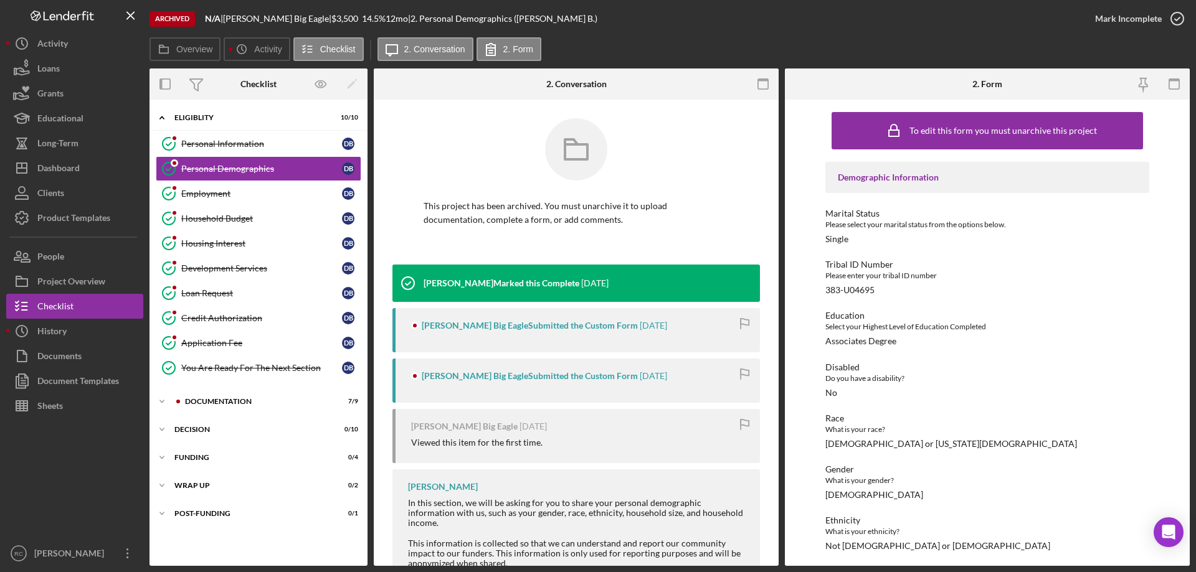
scroll to position [145, 0]
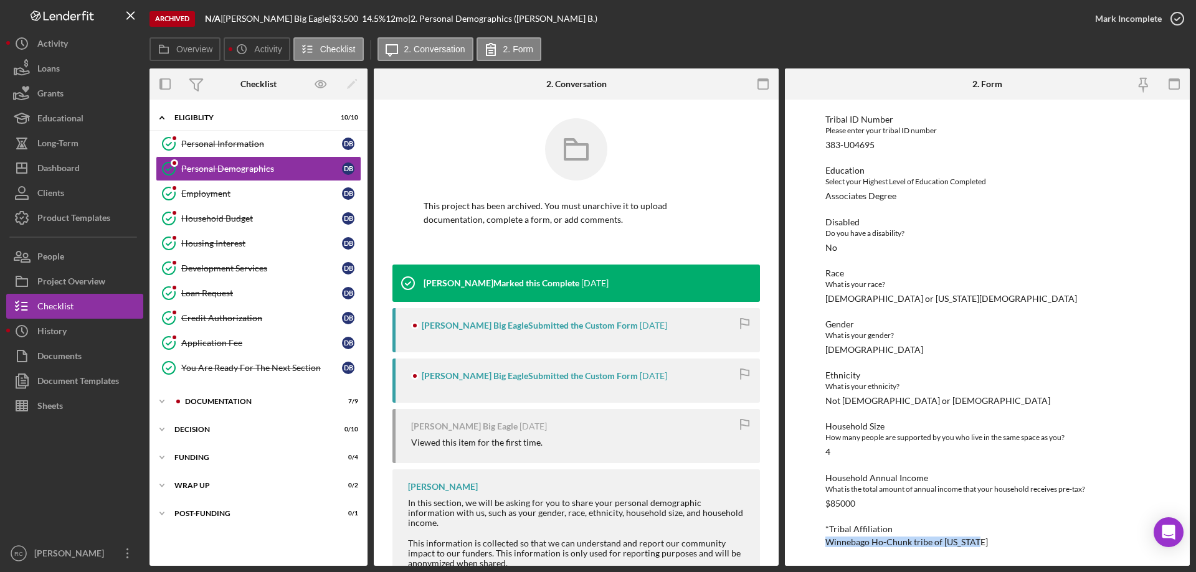
drag, startPoint x: 826, startPoint y: 544, endPoint x: 976, endPoint y: 546, distance: 150.1
click at [976, 546] on div "Winnebago Ho-Chunk tribe of [US_STATE]" at bounding box center [906, 542] width 163 height 10
copy div "Winnebago Ho-Chunk tribe of [US_STATE]"
click at [243, 141] on div "Personal Information" at bounding box center [261, 144] width 161 height 10
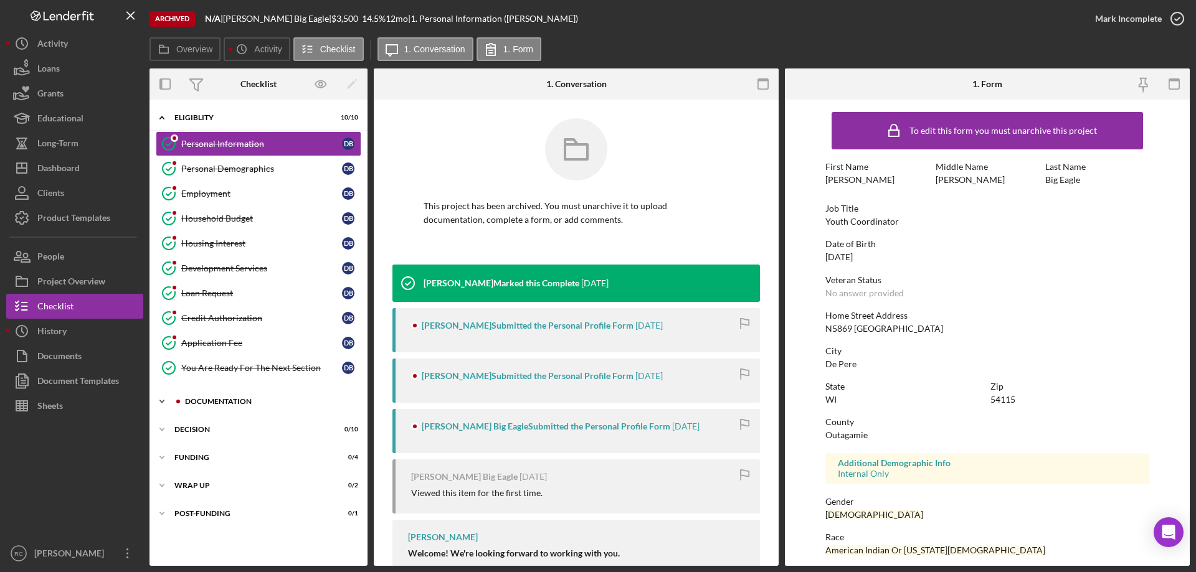
click at [212, 402] on div "Documentation" at bounding box center [268, 401] width 167 height 7
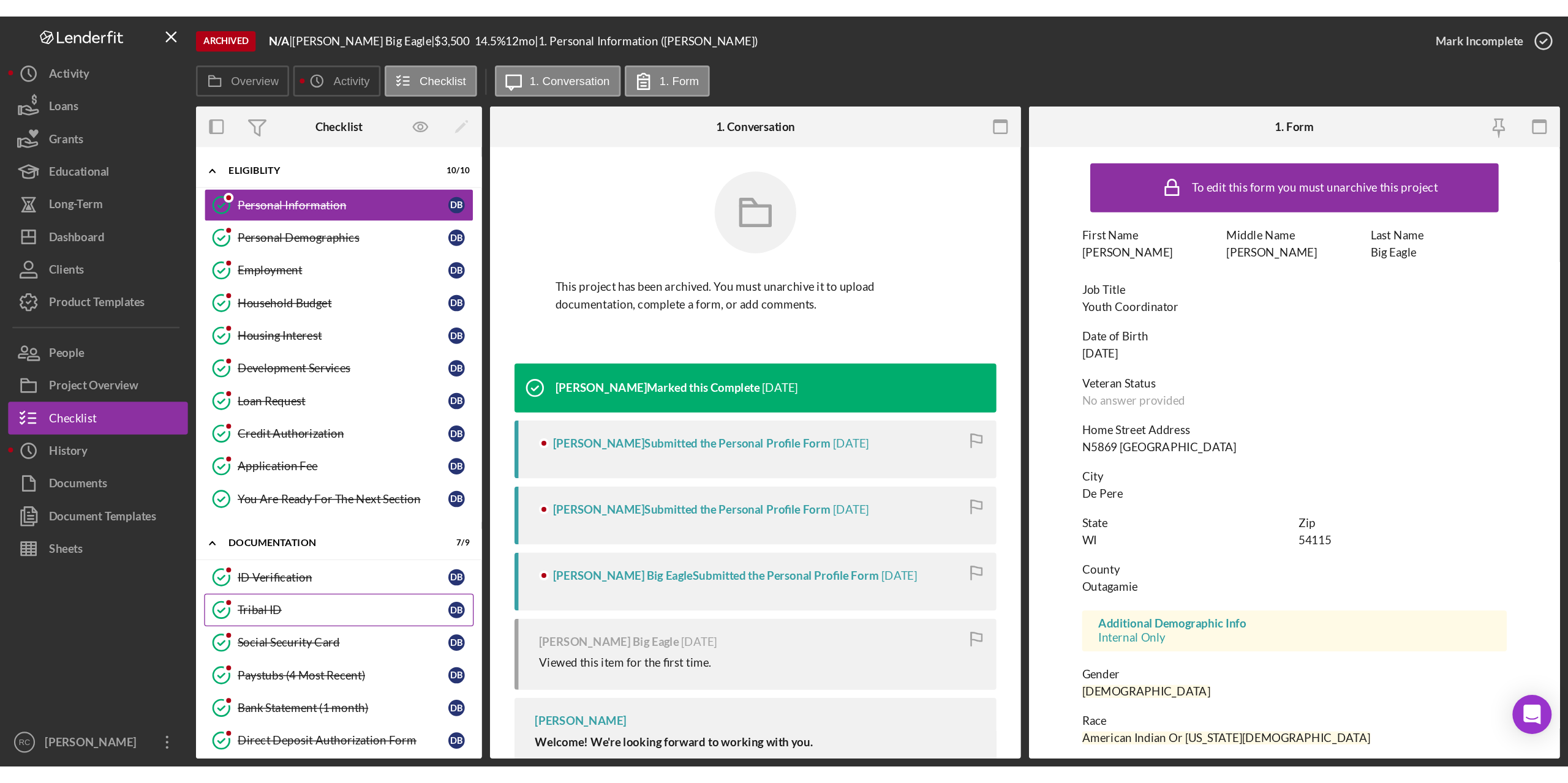
scroll to position [163, 0]
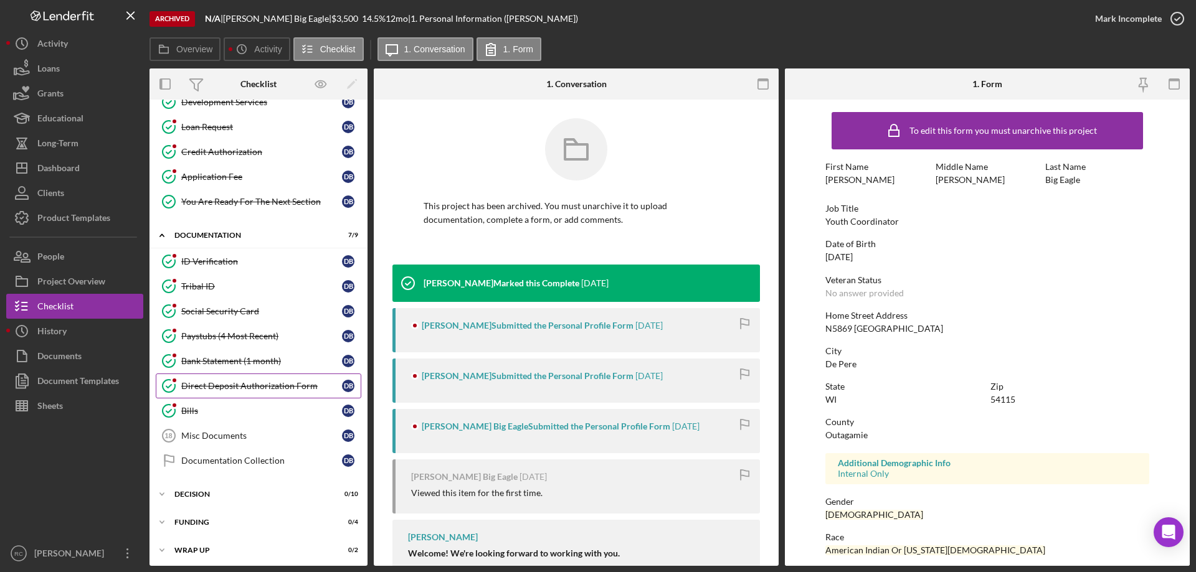
click at [219, 384] on div "Direct Deposit Authorization Form" at bounding box center [261, 386] width 161 height 10
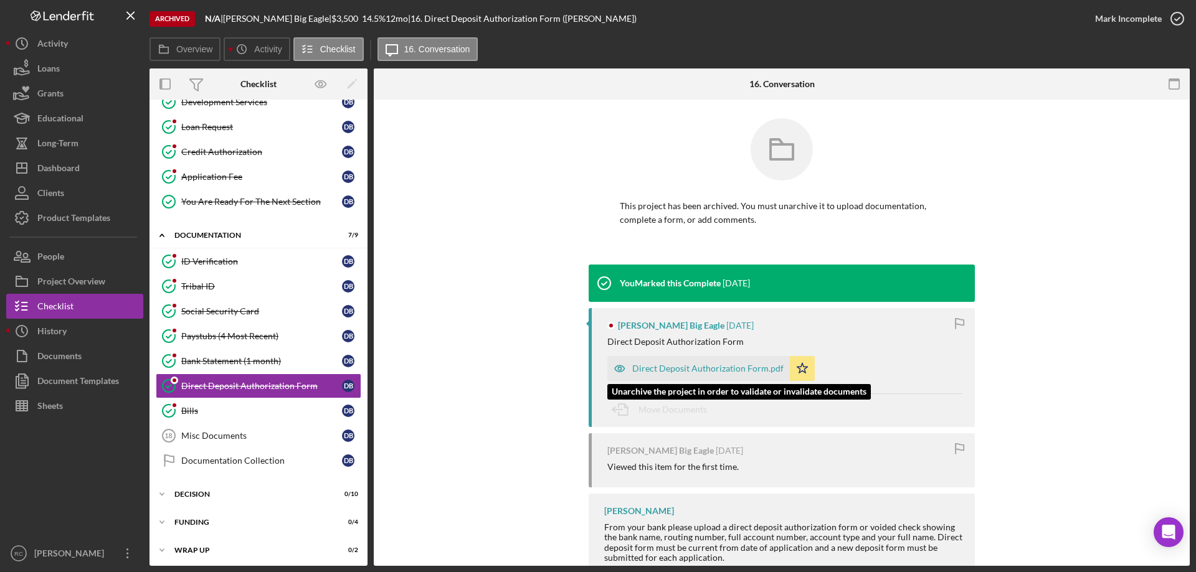
click at [694, 367] on div "Direct Deposit Authorization Form.pdf" at bounding box center [707, 369] width 151 height 10
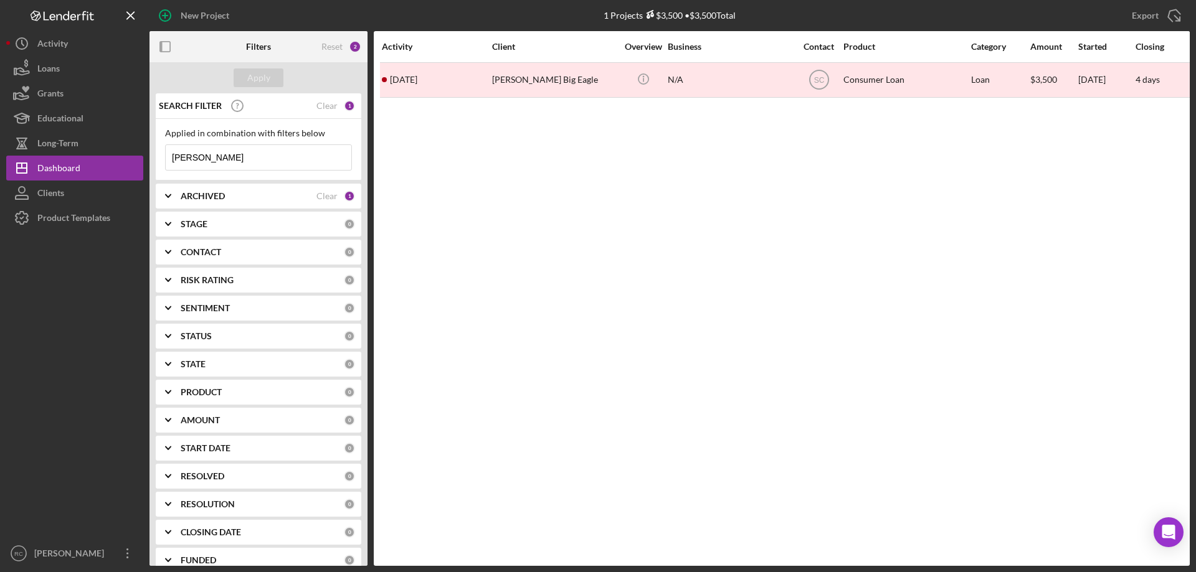
drag, startPoint x: 253, startPoint y: 163, endPoint x: 238, endPoint y: 123, distance: 43.1
click at [253, 163] on input "[PERSON_NAME]" at bounding box center [259, 157] width 186 height 25
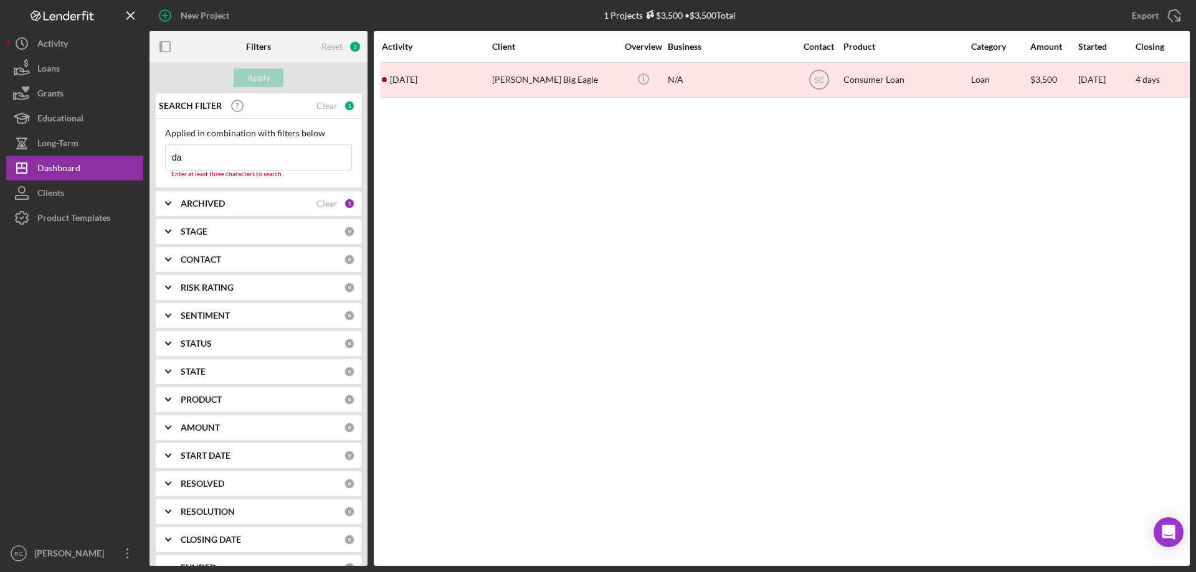
type input "d"
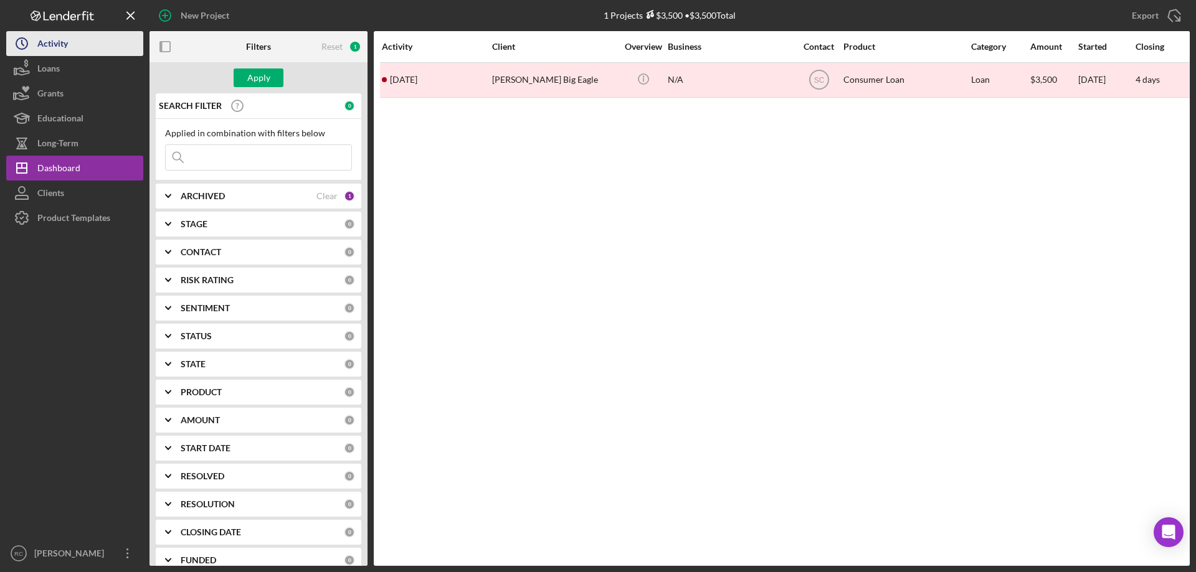
click at [73, 48] on button "Icon/History Activity" at bounding box center [74, 43] width 137 height 25
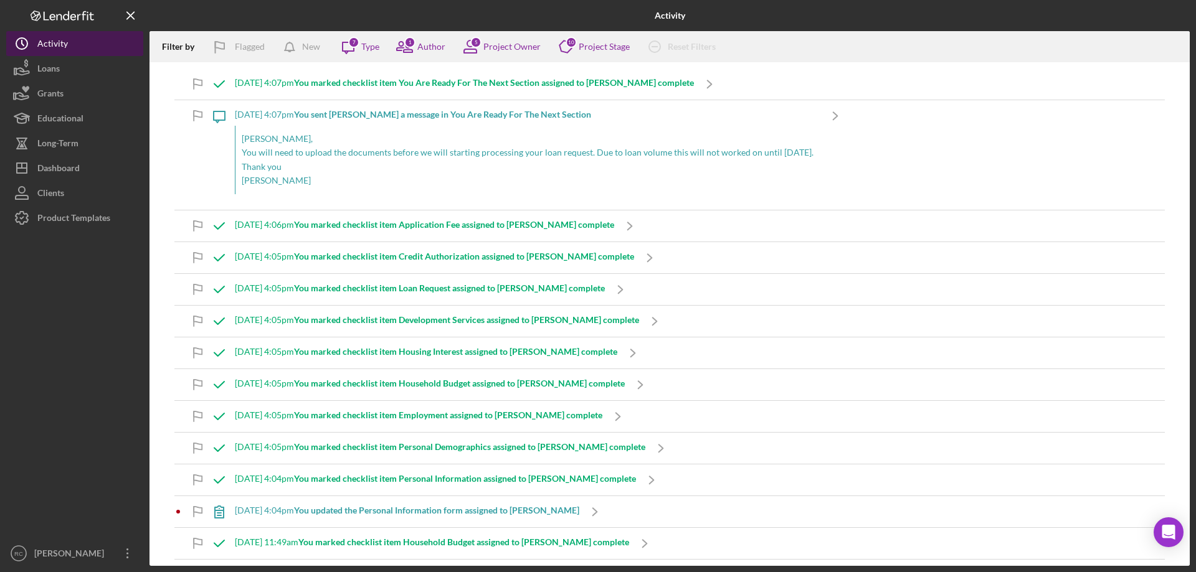
click at [42, 42] on div "Activity" at bounding box center [52, 45] width 31 height 28
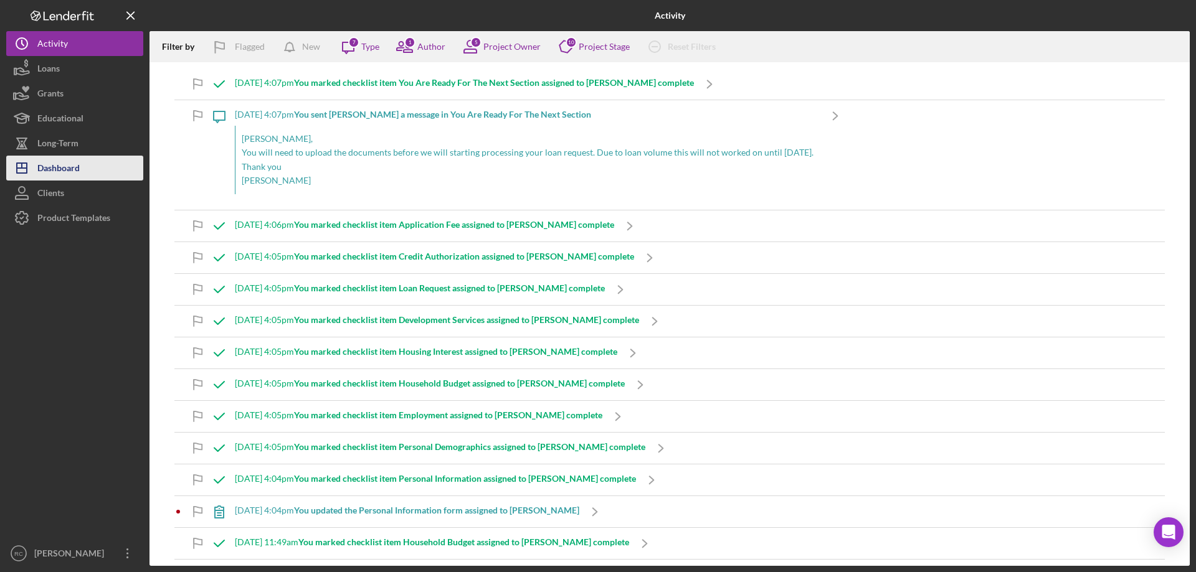
click at [73, 166] on div "Dashboard" at bounding box center [58, 170] width 42 height 28
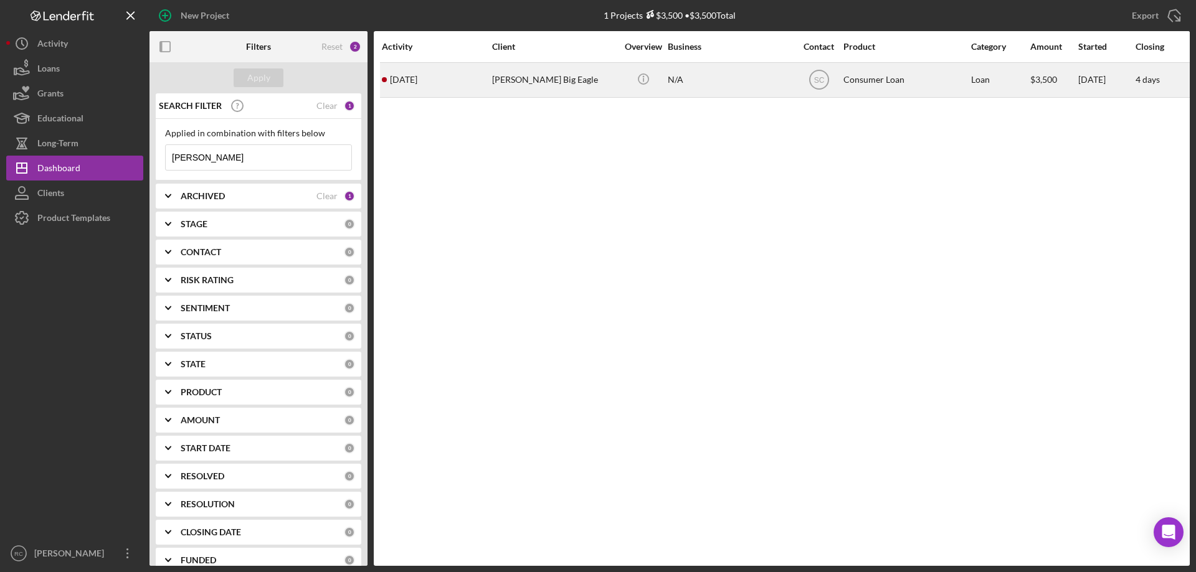
click at [542, 77] on div "[PERSON_NAME] Big Eagle" at bounding box center [554, 80] width 125 height 33
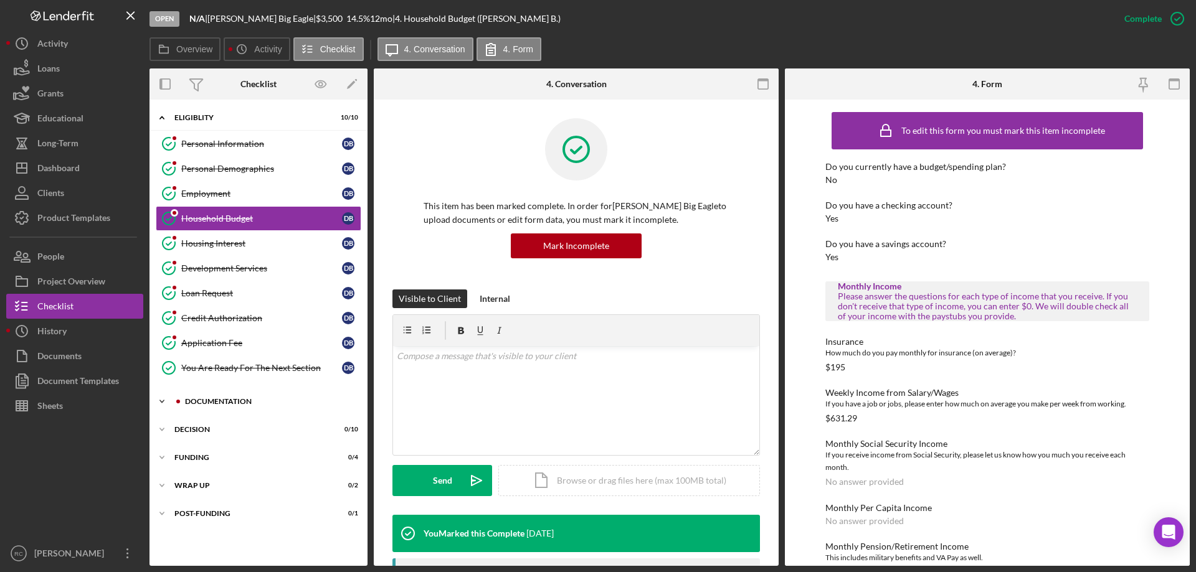
click at [227, 399] on div "Documentation" at bounding box center [268, 401] width 167 height 7
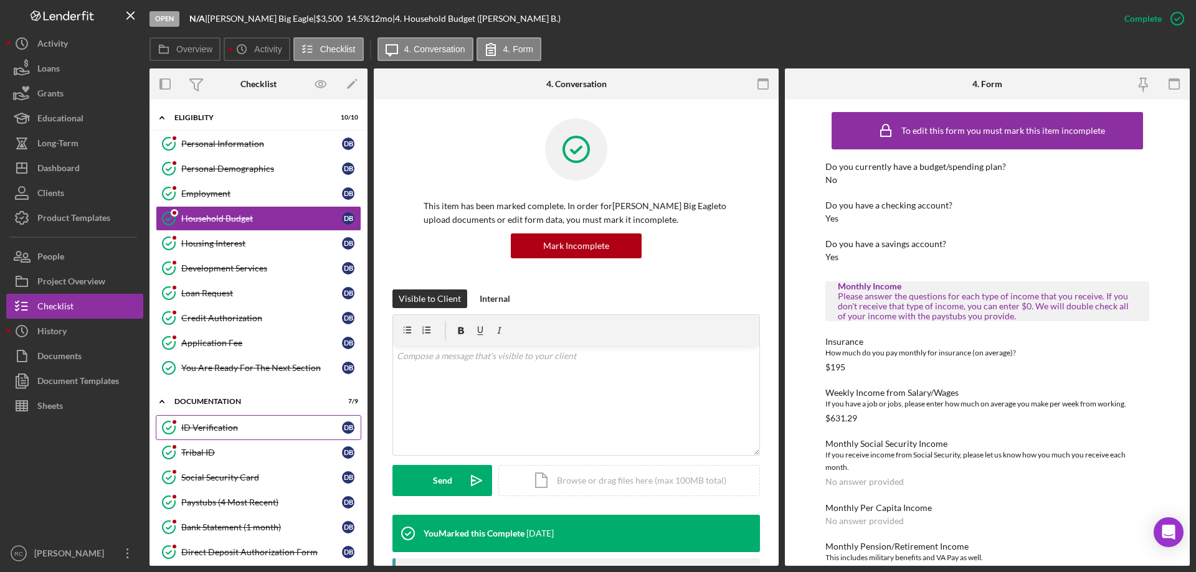
click at [218, 428] on div "ID Verification" at bounding box center [261, 428] width 161 height 10
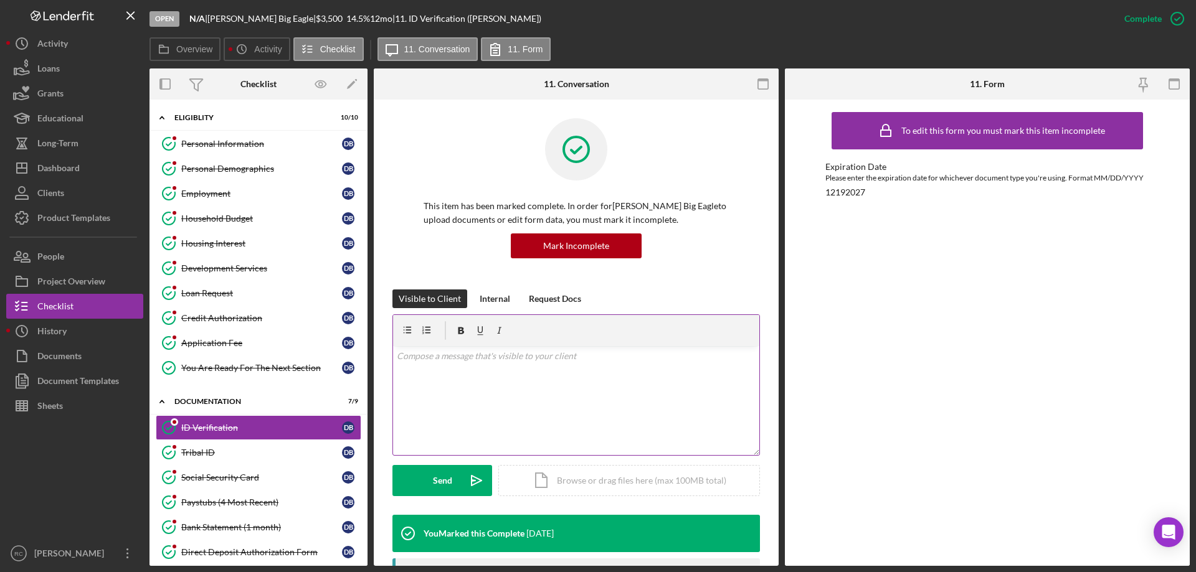
scroll to position [166, 0]
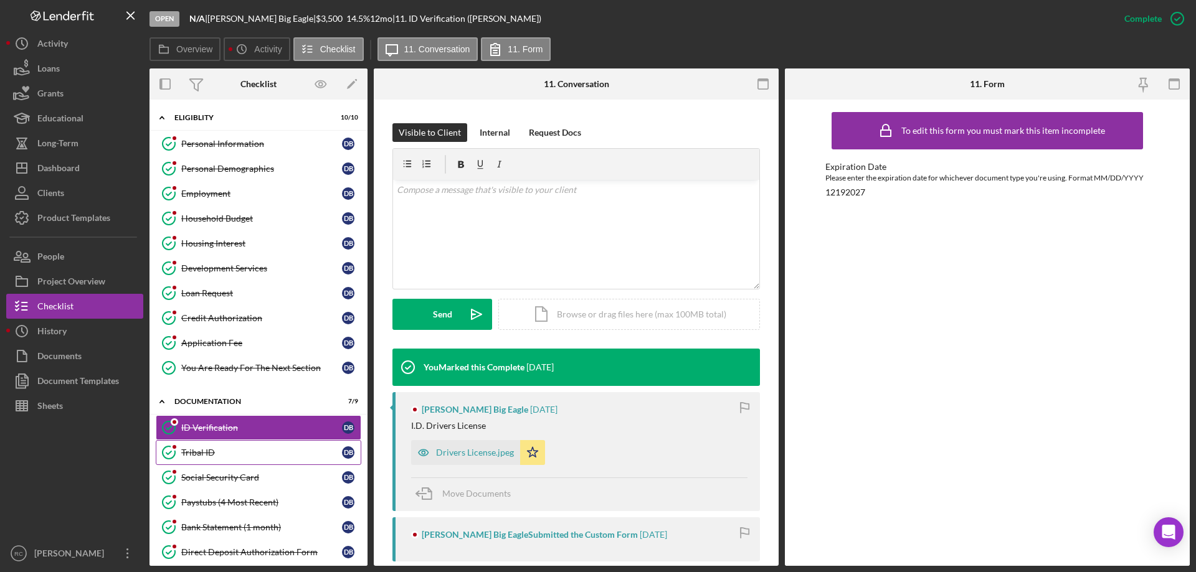
click at [200, 448] on div "Tribal ID" at bounding box center [261, 453] width 161 height 10
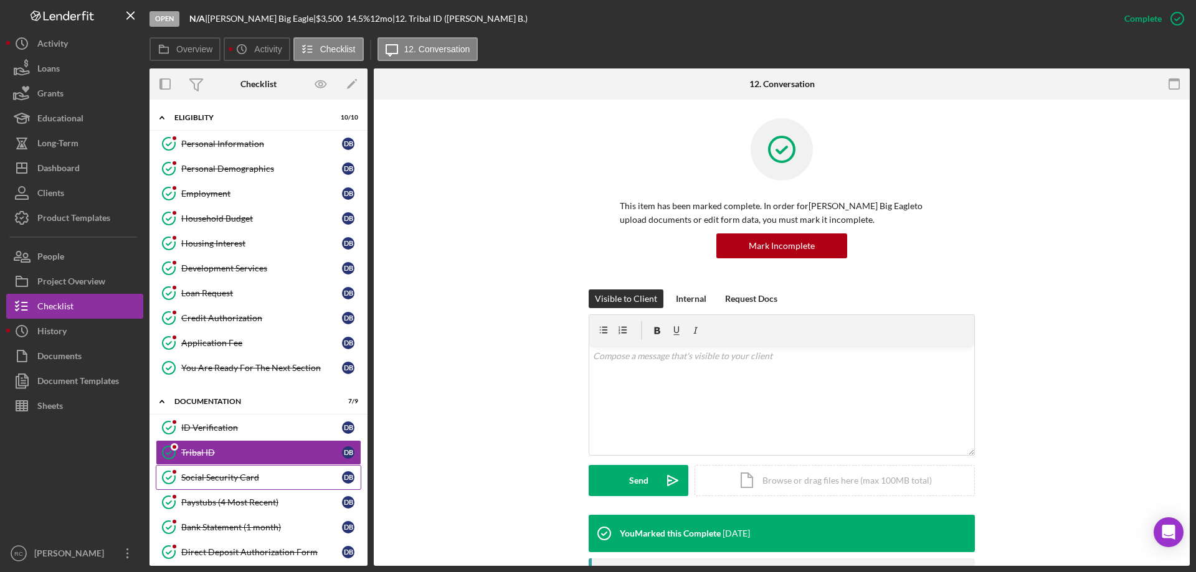
click at [247, 477] on div "Social Security Card" at bounding box center [261, 478] width 161 height 10
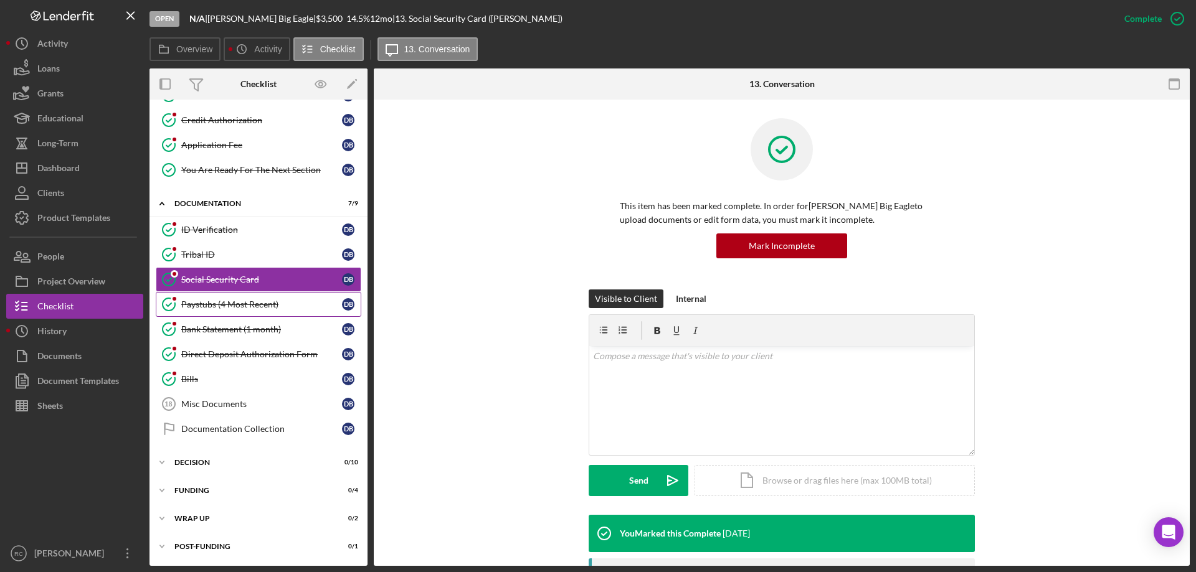
click at [254, 308] on div "Paystubs (4 Most Recent)" at bounding box center [261, 305] width 161 height 10
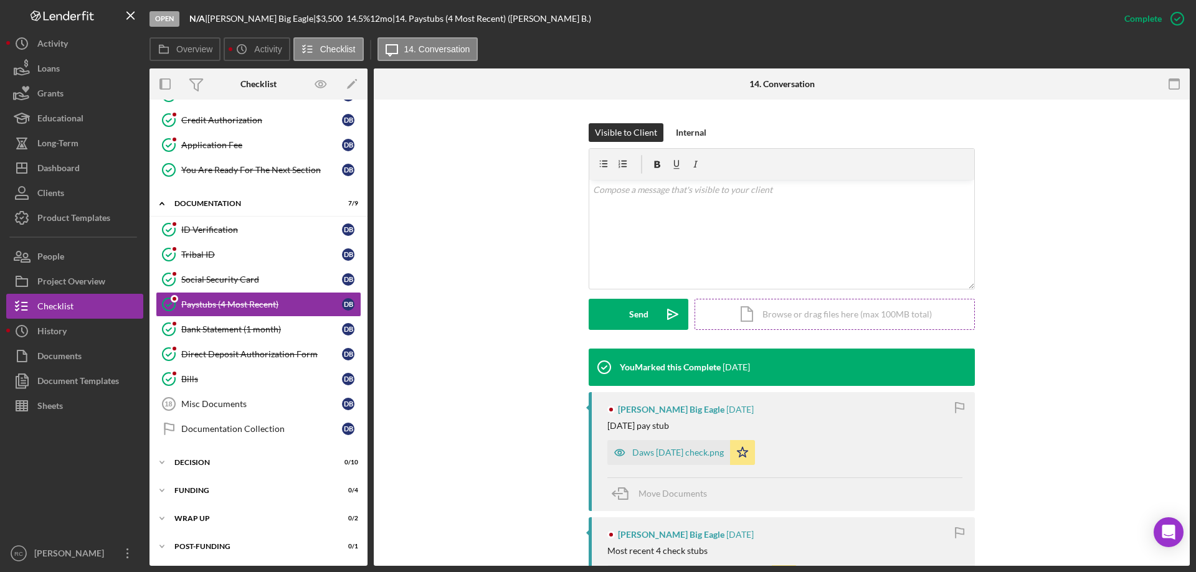
scroll to position [391, 0]
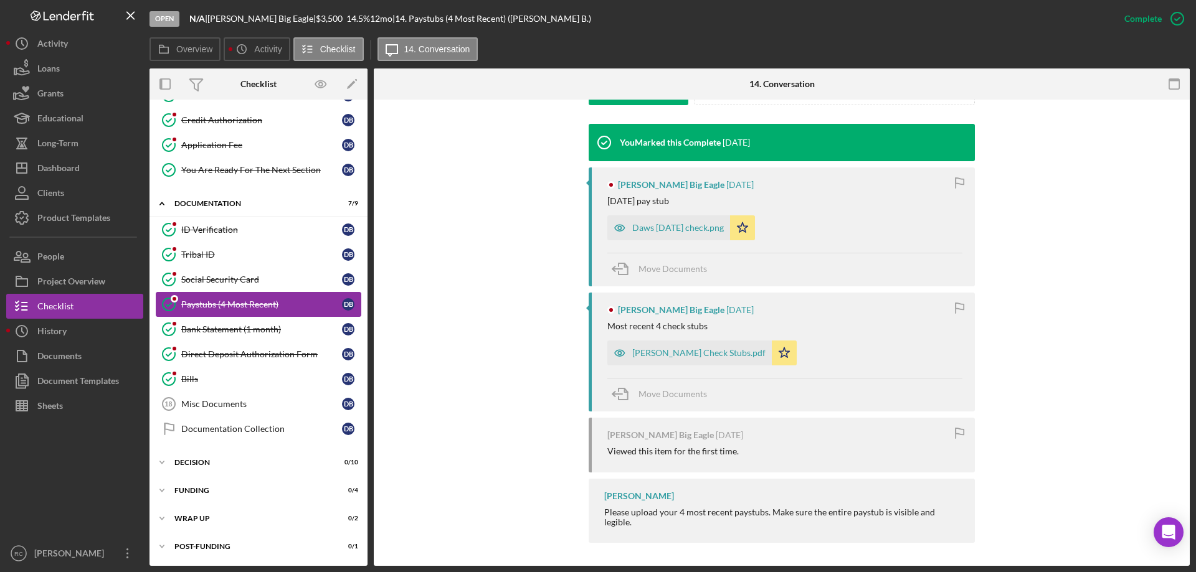
click at [227, 301] on div "Paystubs (4 Most Recent)" at bounding box center [261, 305] width 161 height 10
click at [253, 54] on icon "Icon/History" at bounding box center [241, 49] width 25 height 25
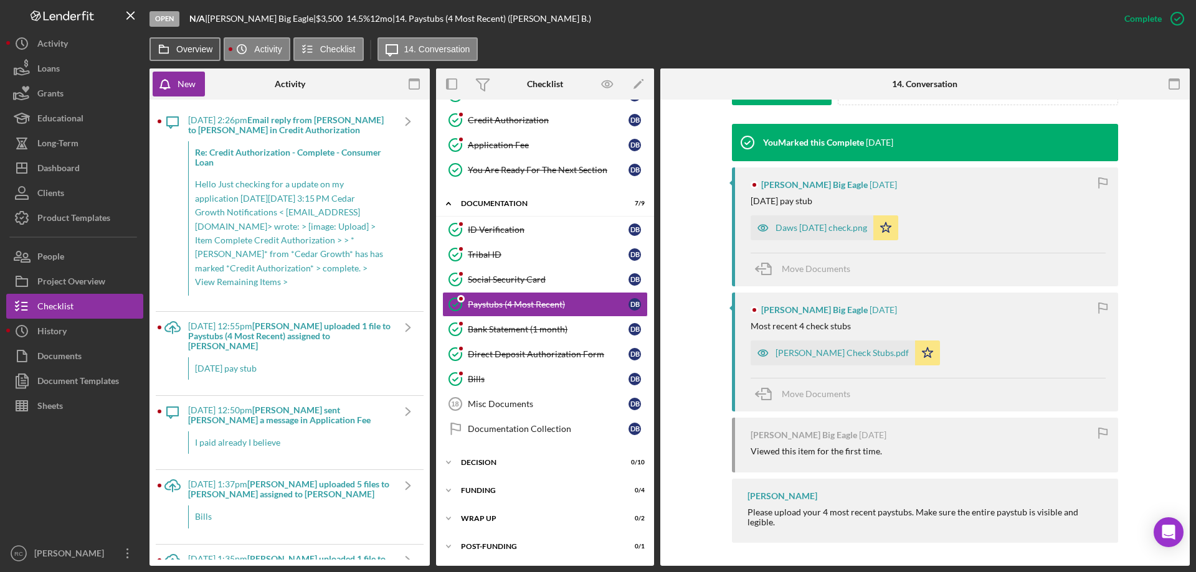
click at [192, 49] on label "Overview" at bounding box center [194, 49] width 36 height 10
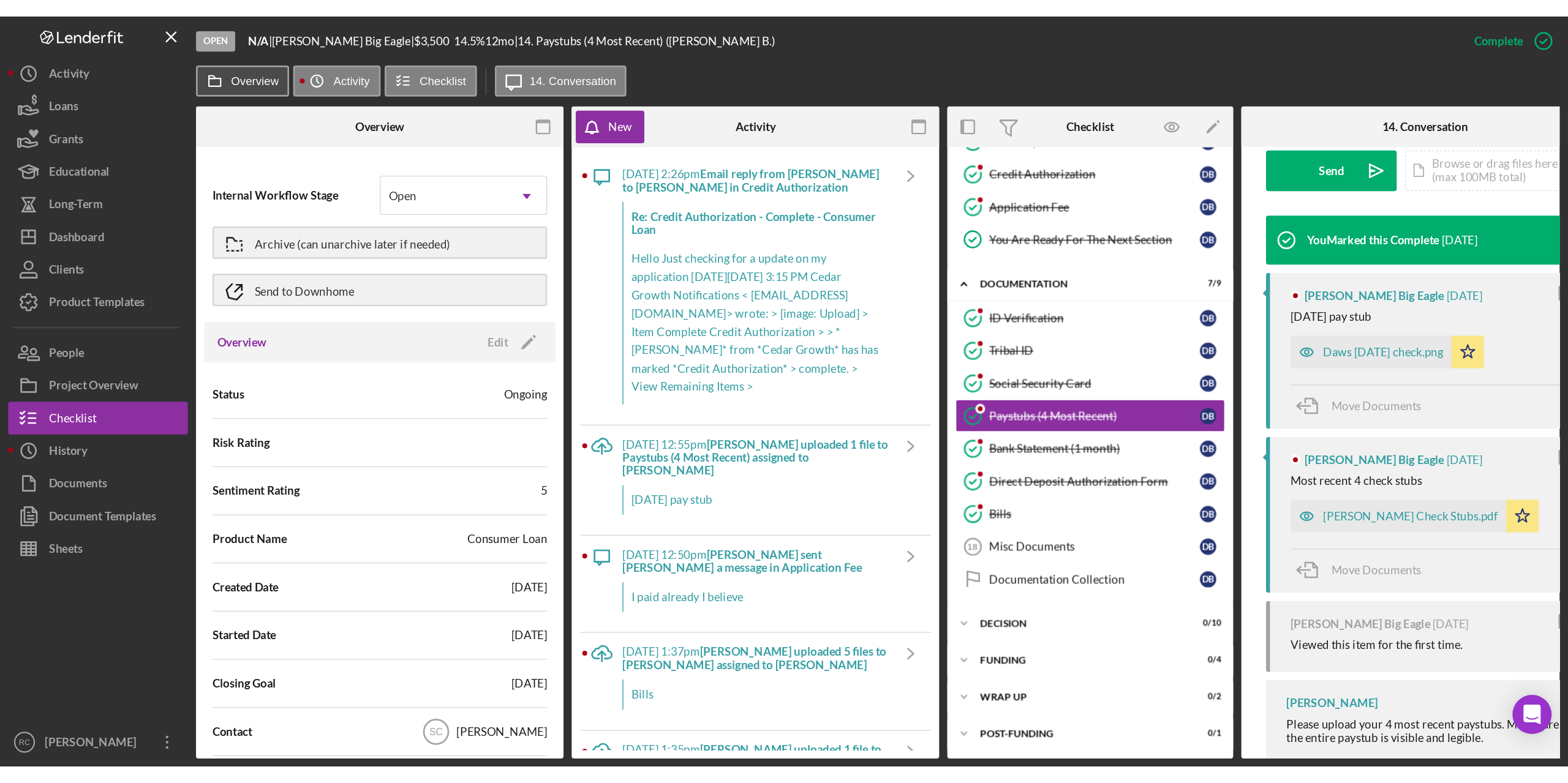
scroll to position [398, 0]
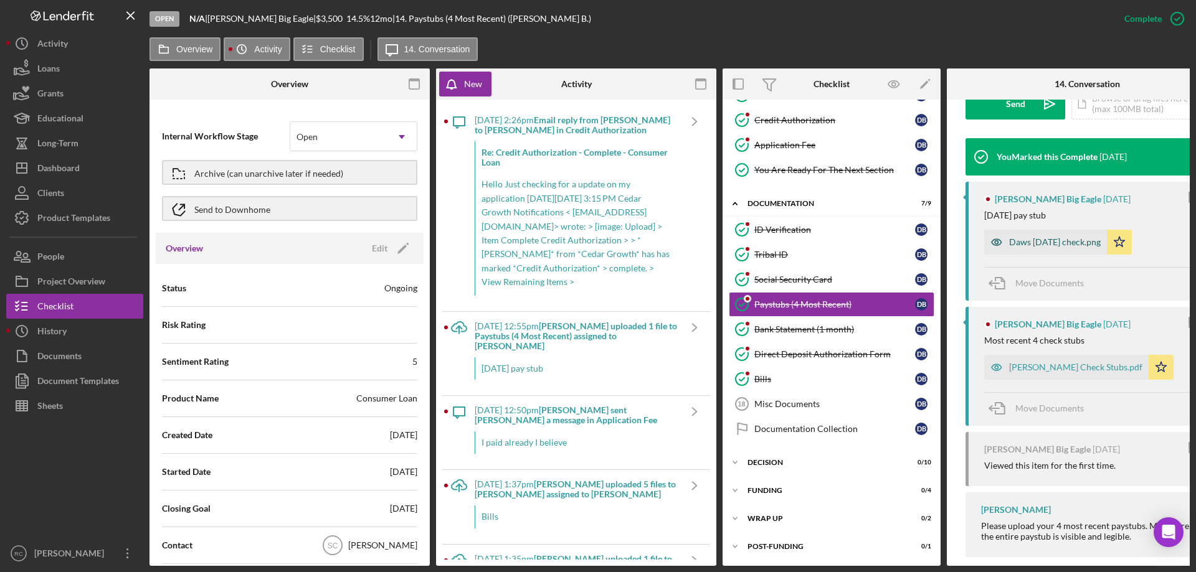
click at [1051, 237] on div "Daws [DATE] check.png" at bounding box center [1055, 242] width 92 height 10
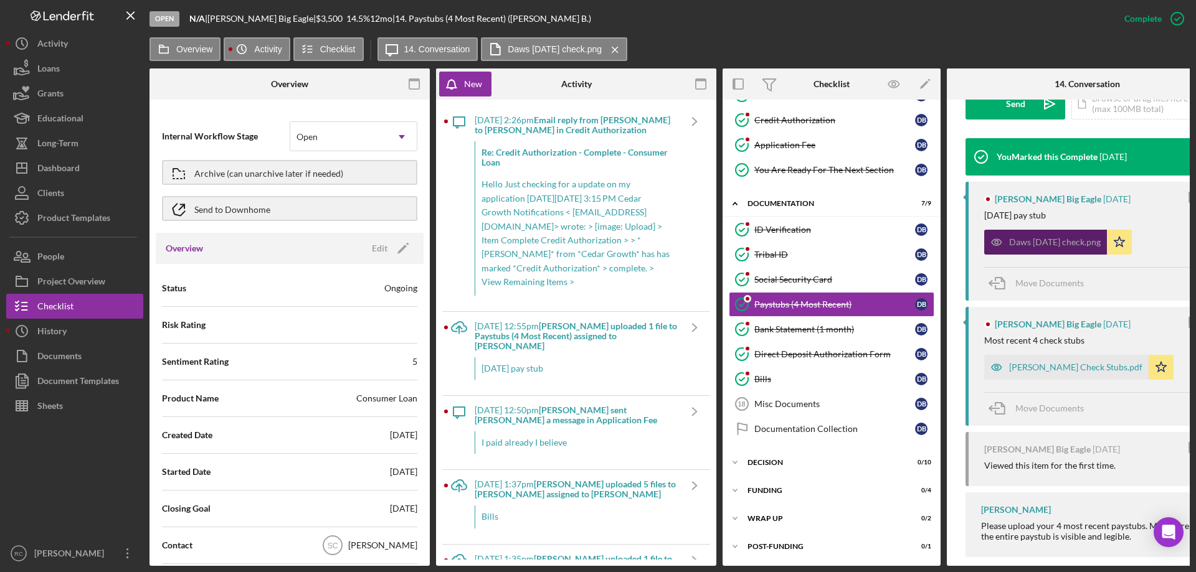
click at [1051, 237] on div "Daws [DATE] check.png" at bounding box center [1055, 242] width 92 height 10
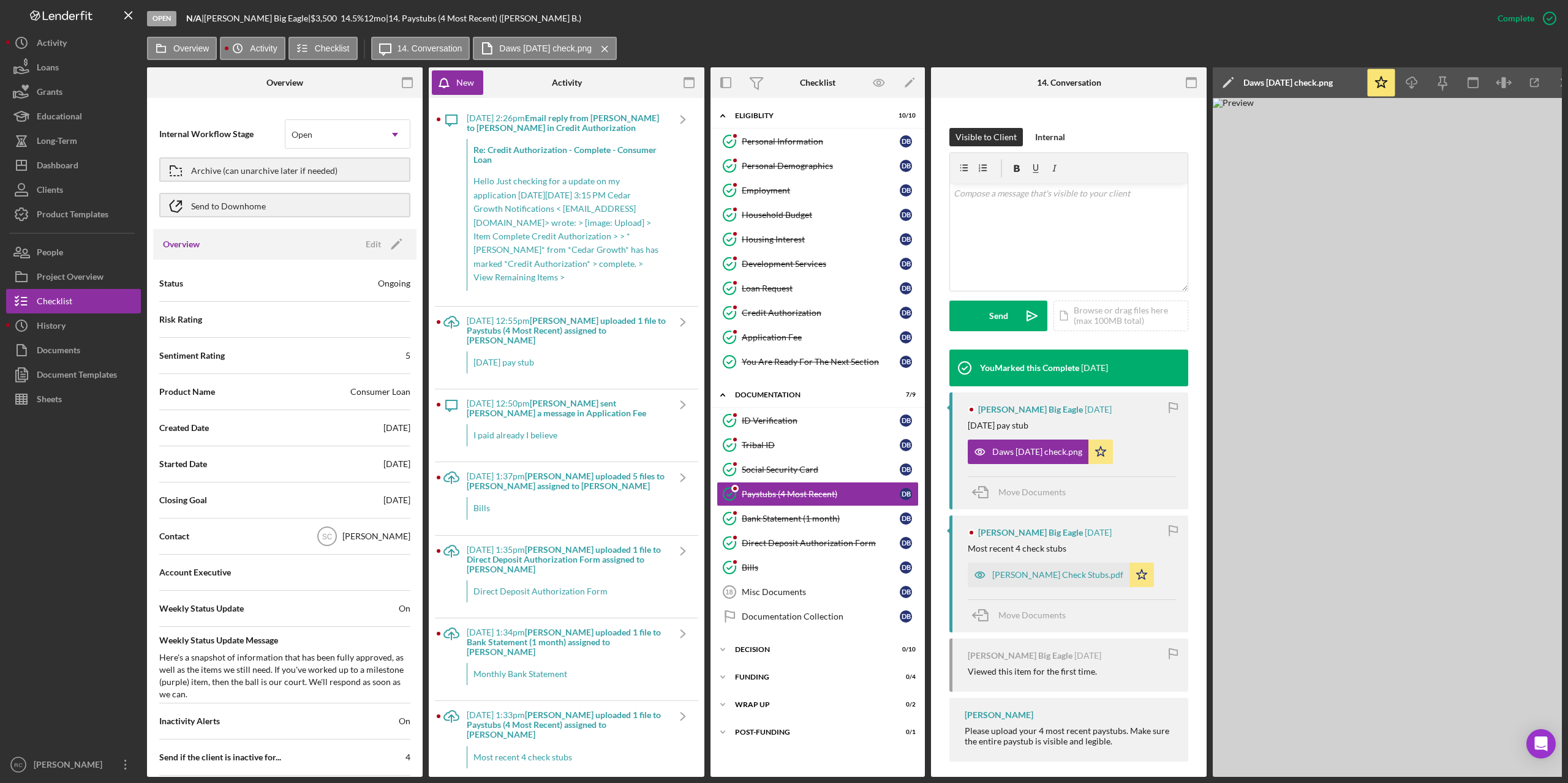
scroll to position [183, 0]
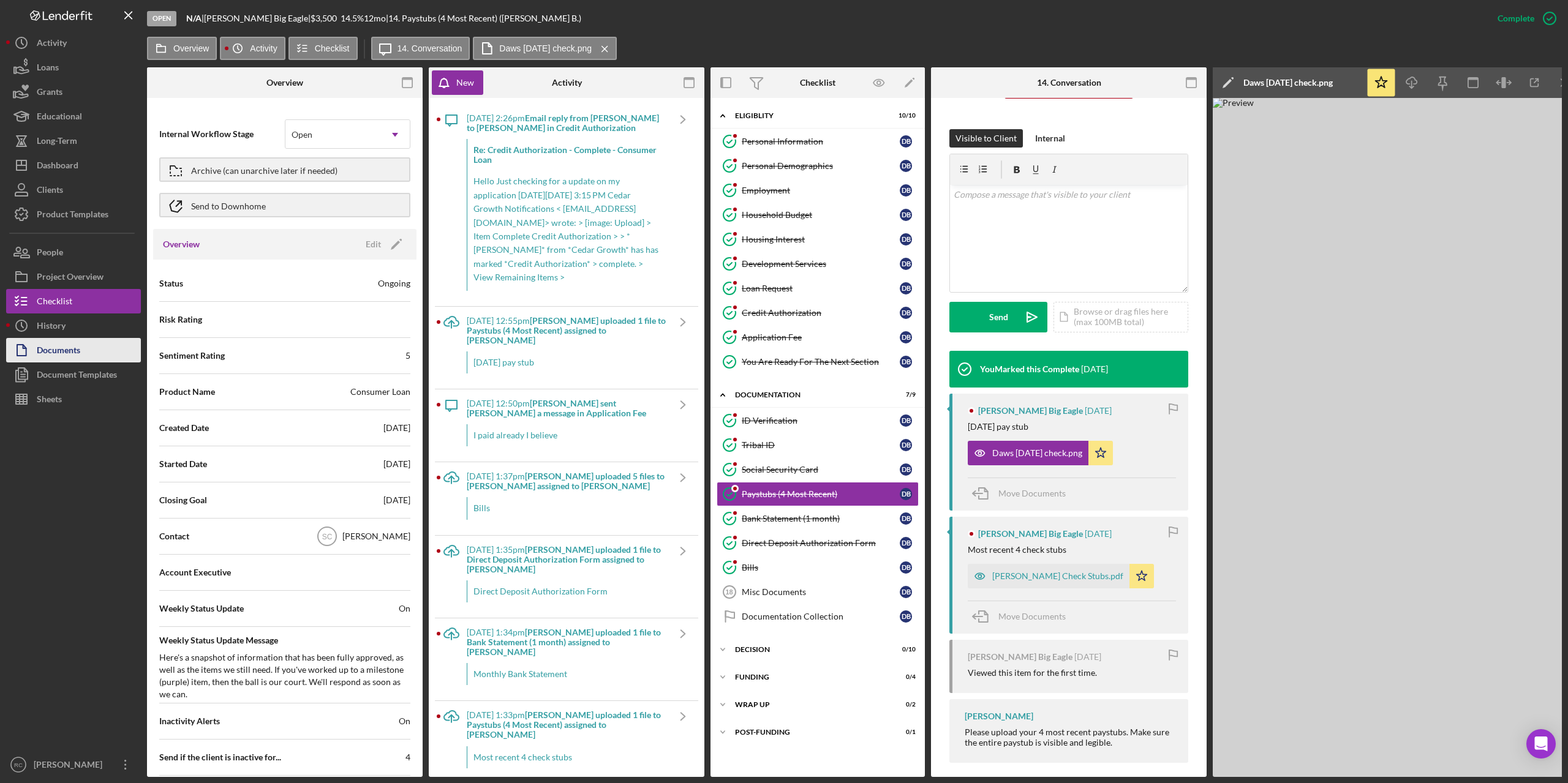
click at [69, 350] on div "Documents" at bounding box center [58, 352] width 43 height 28
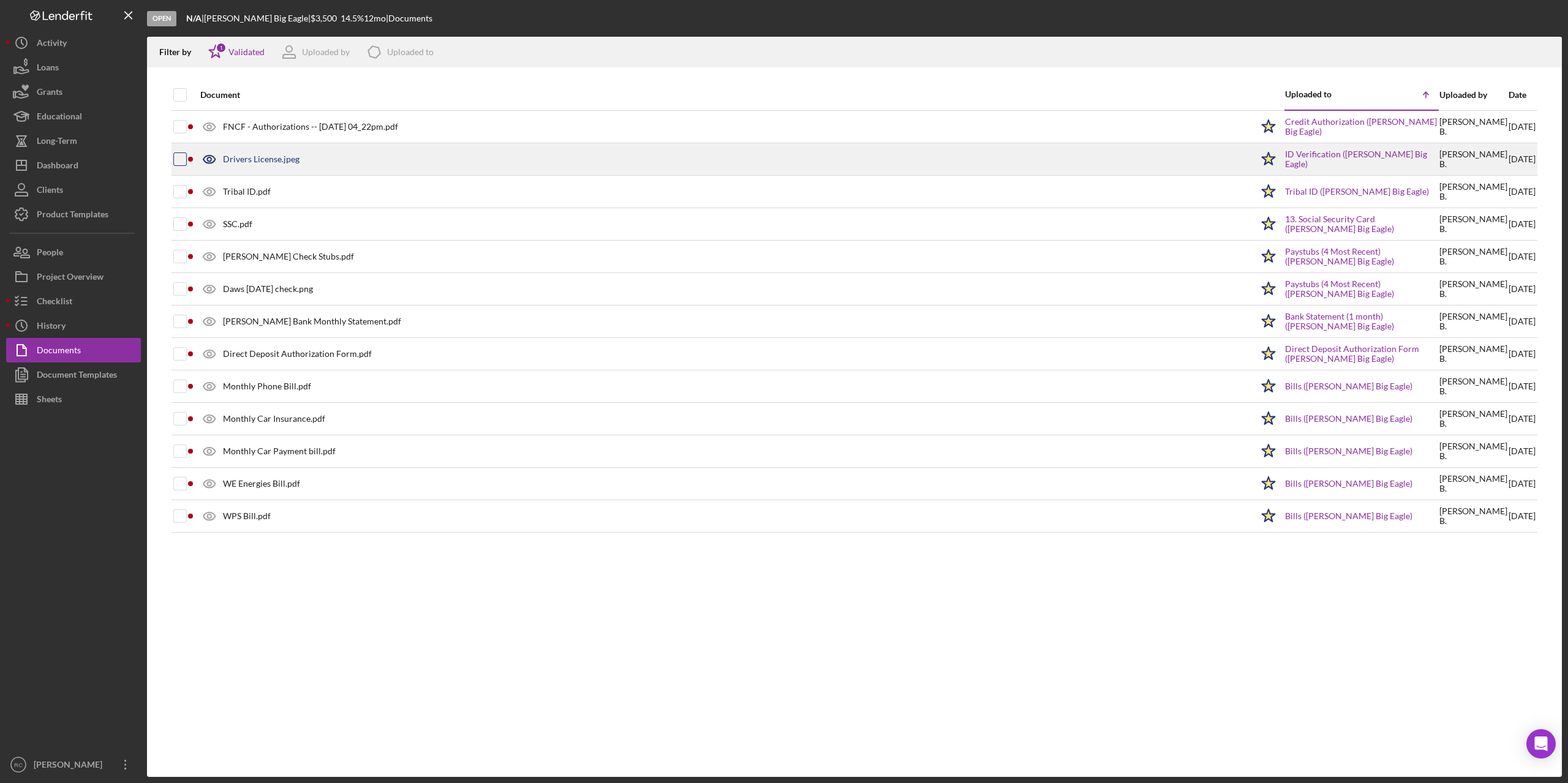
click at [182, 157] on input "checkbox" at bounding box center [180, 159] width 12 height 12
checkbox input "true"
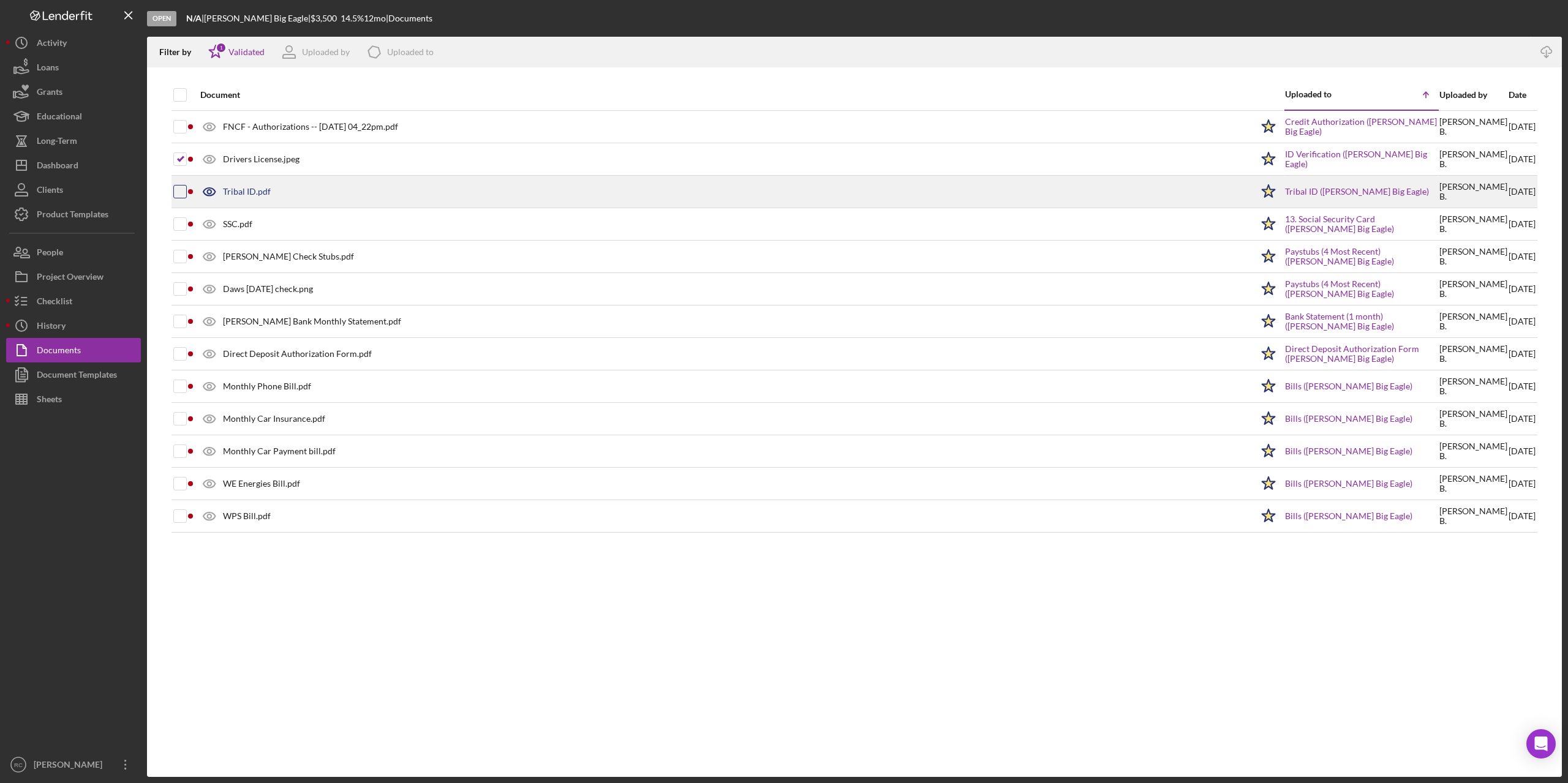
click at [179, 186] on input "checkbox" at bounding box center [180, 192] width 12 height 12
checkbox input "true"
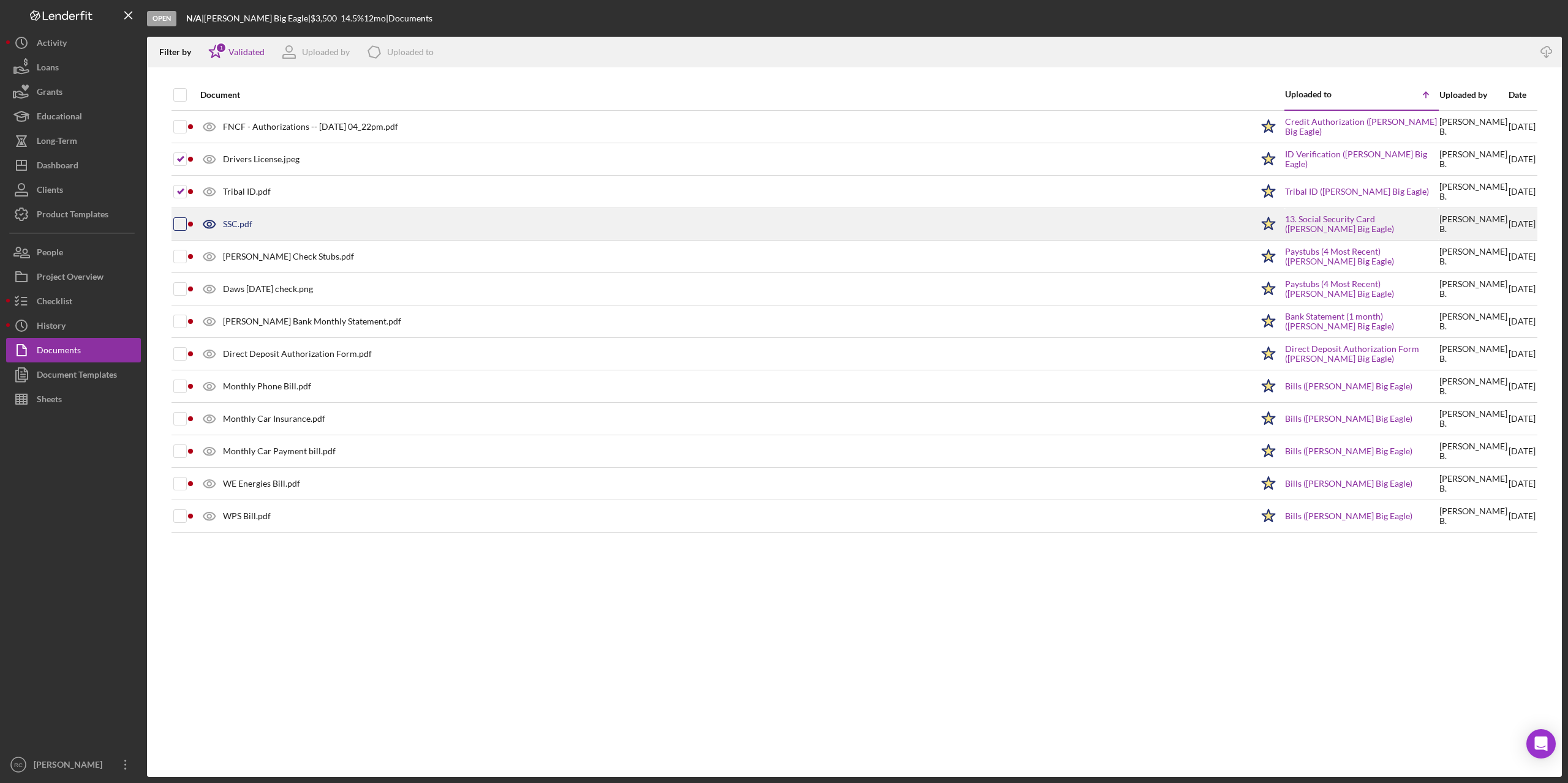
click at [179, 223] on input "checkbox" at bounding box center [180, 224] width 12 height 12
checkbox input "true"
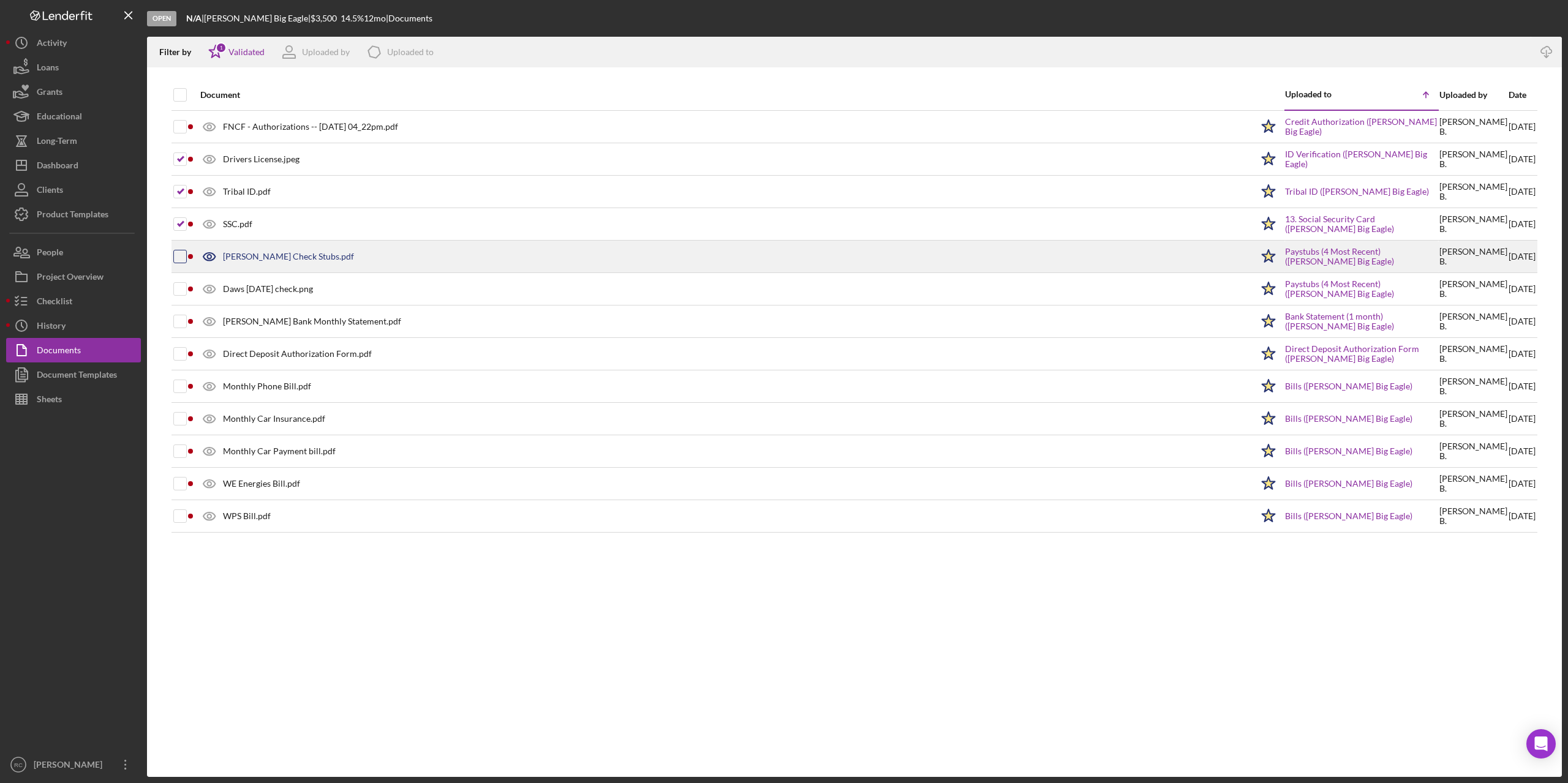
click at [183, 259] on input "checkbox" at bounding box center [180, 257] width 12 height 12
checkbox input "true"
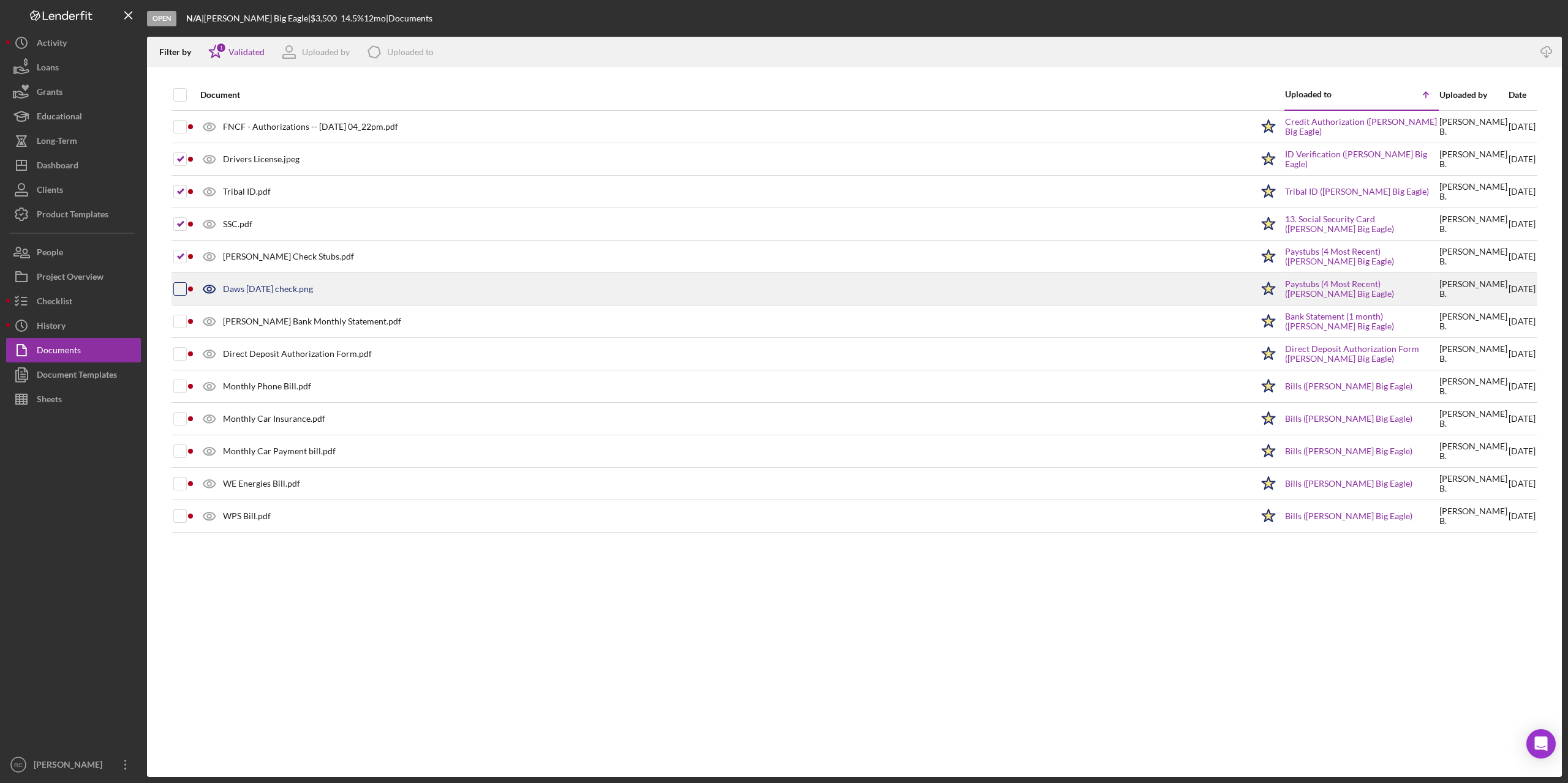
click at [176, 287] on input "checkbox" at bounding box center [180, 289] width 12 height 12
checkbox input "true"
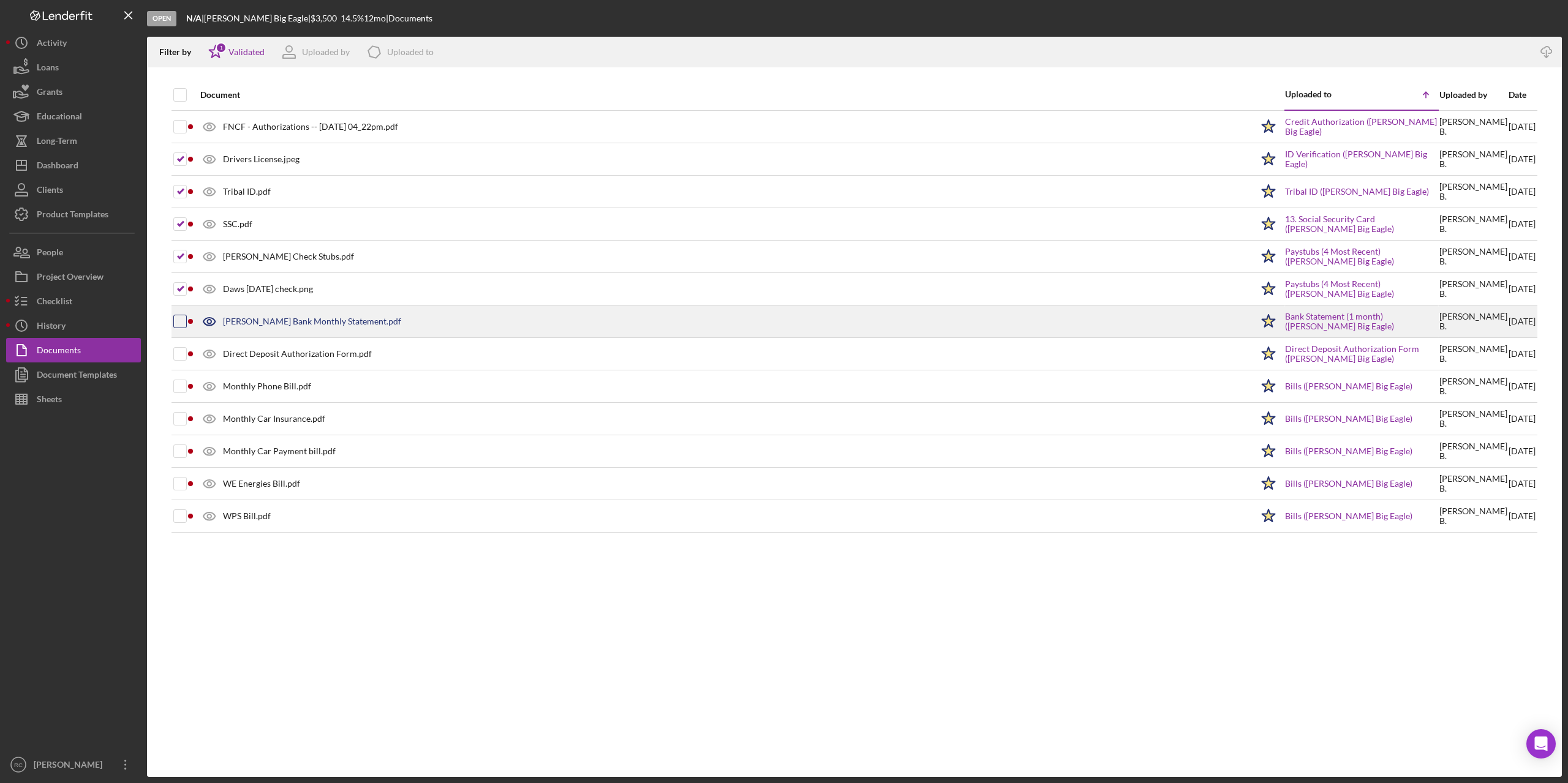
click at [177, 321] on input "checkbox" at bounding box center [180, 322] width 12 height 12
checkbox input "true"
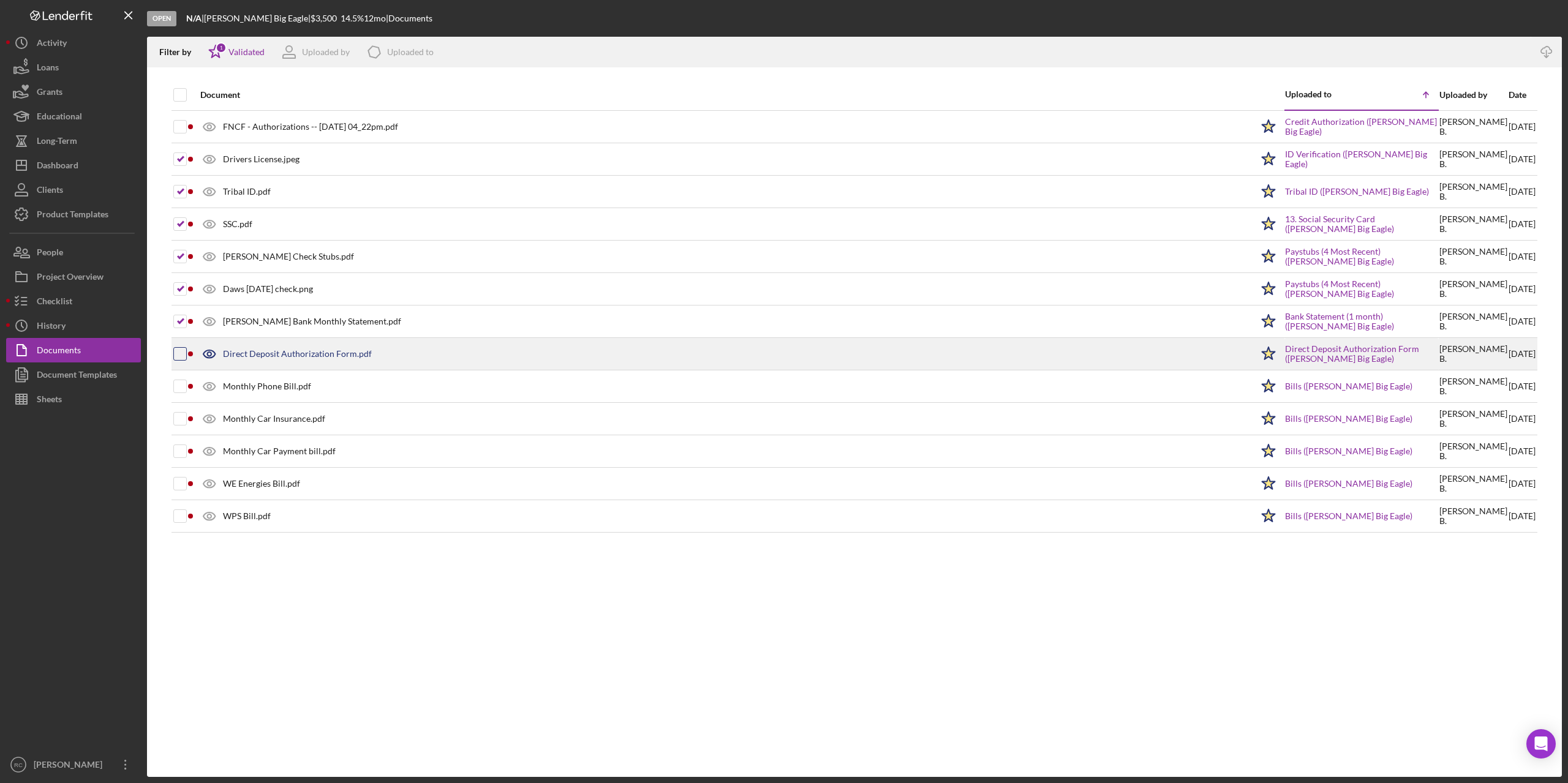
click at [177, 348] on input "checkbox" at bounding box center [180, 354] width 12 height 12
checkbox input "true"
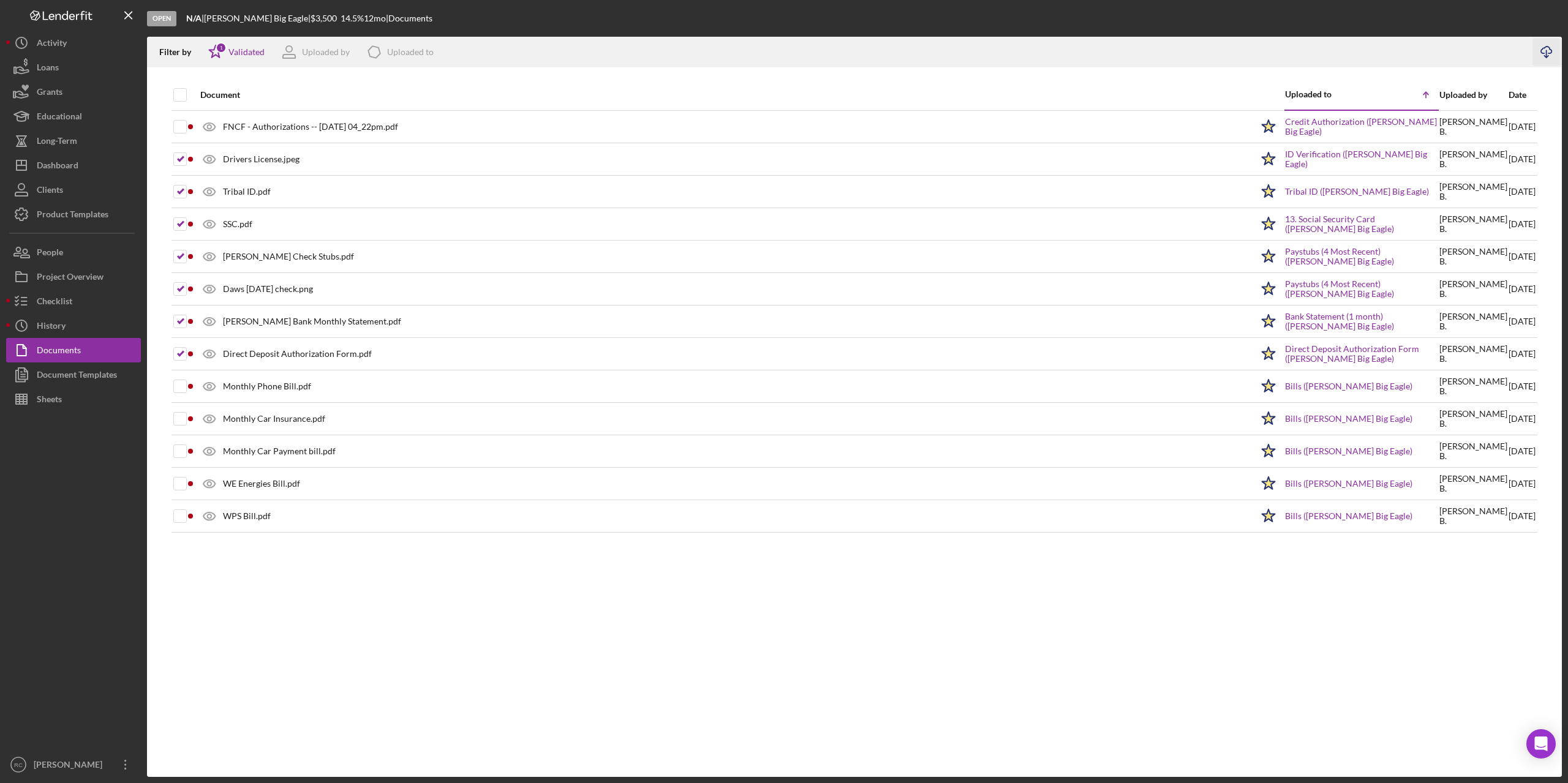
click at [1544, 48] on icon "button" at bounding box center [1546, 49] width 11 height 7
click at [74, 348] on div "Documents" at bounding box center [58, 352] width 44 height 28
click at [63, 301] on div "Checklist" at bounding box center [54, 303] width 35 height 28
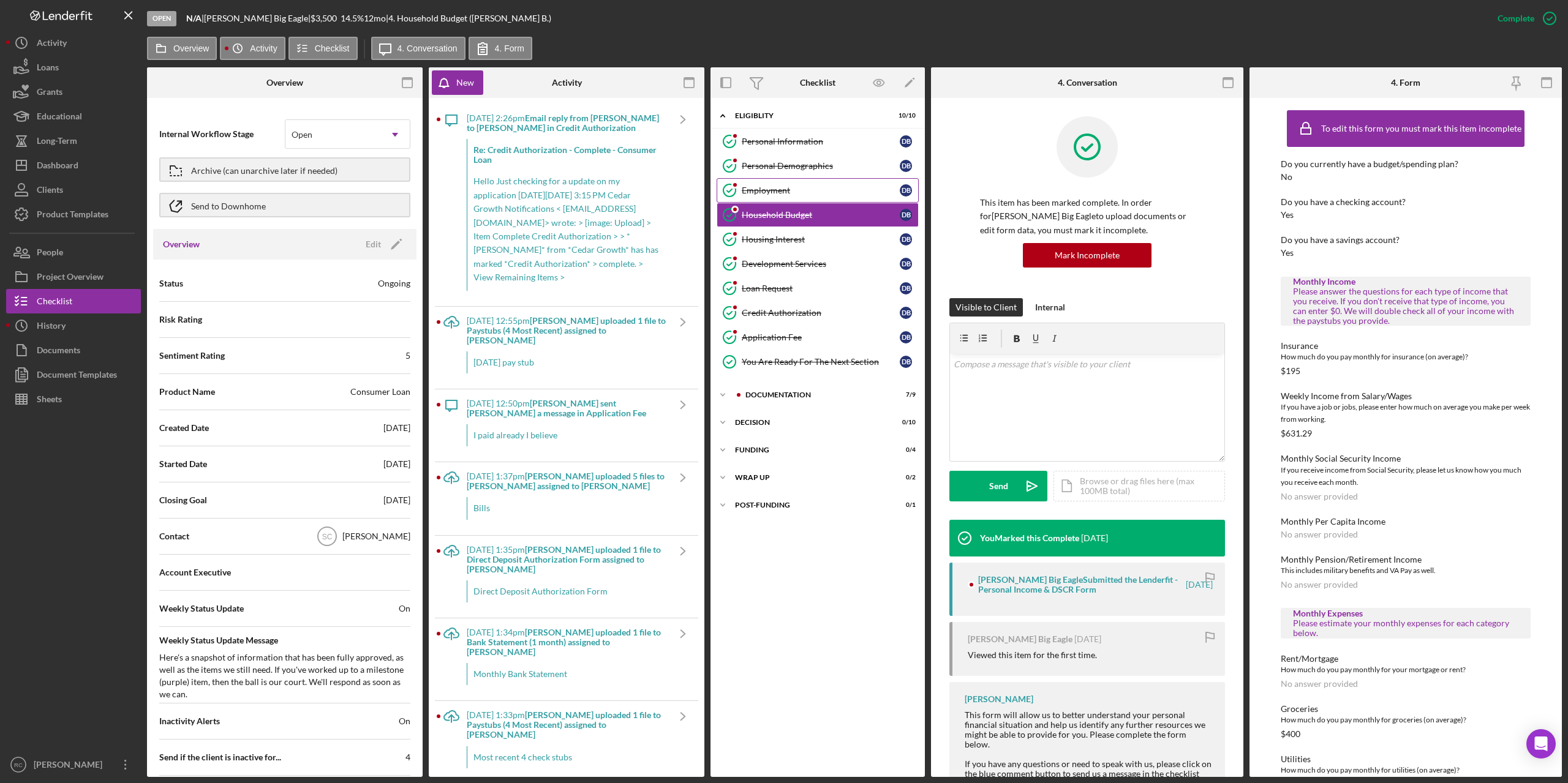
click at [776, 191] on div "Employment" at bounding box center [820, 191] width 158 height 10
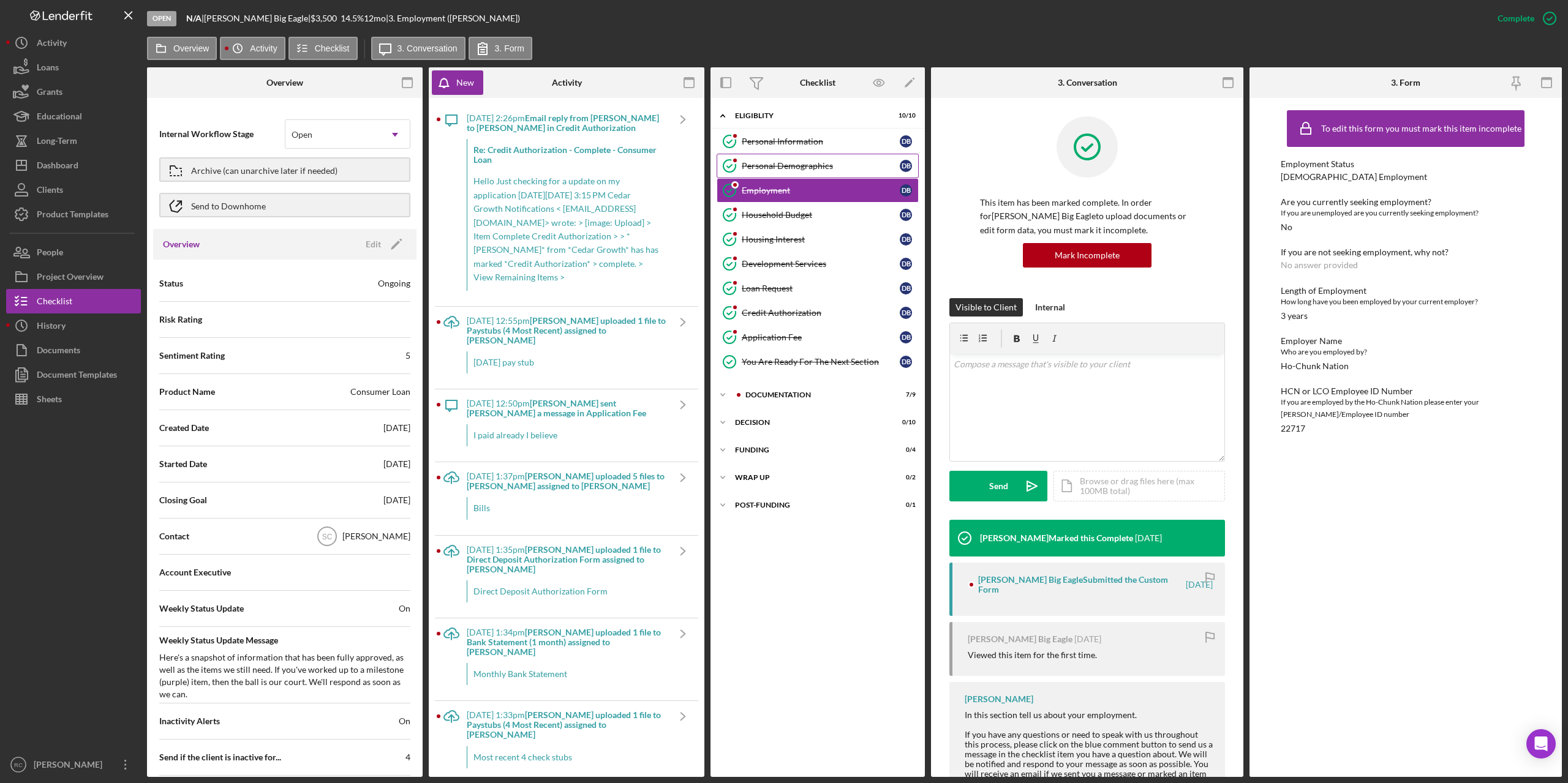
click at [806, 161] on div "Personal Demographics" at bounding box center [820, 166] width 158 height 10
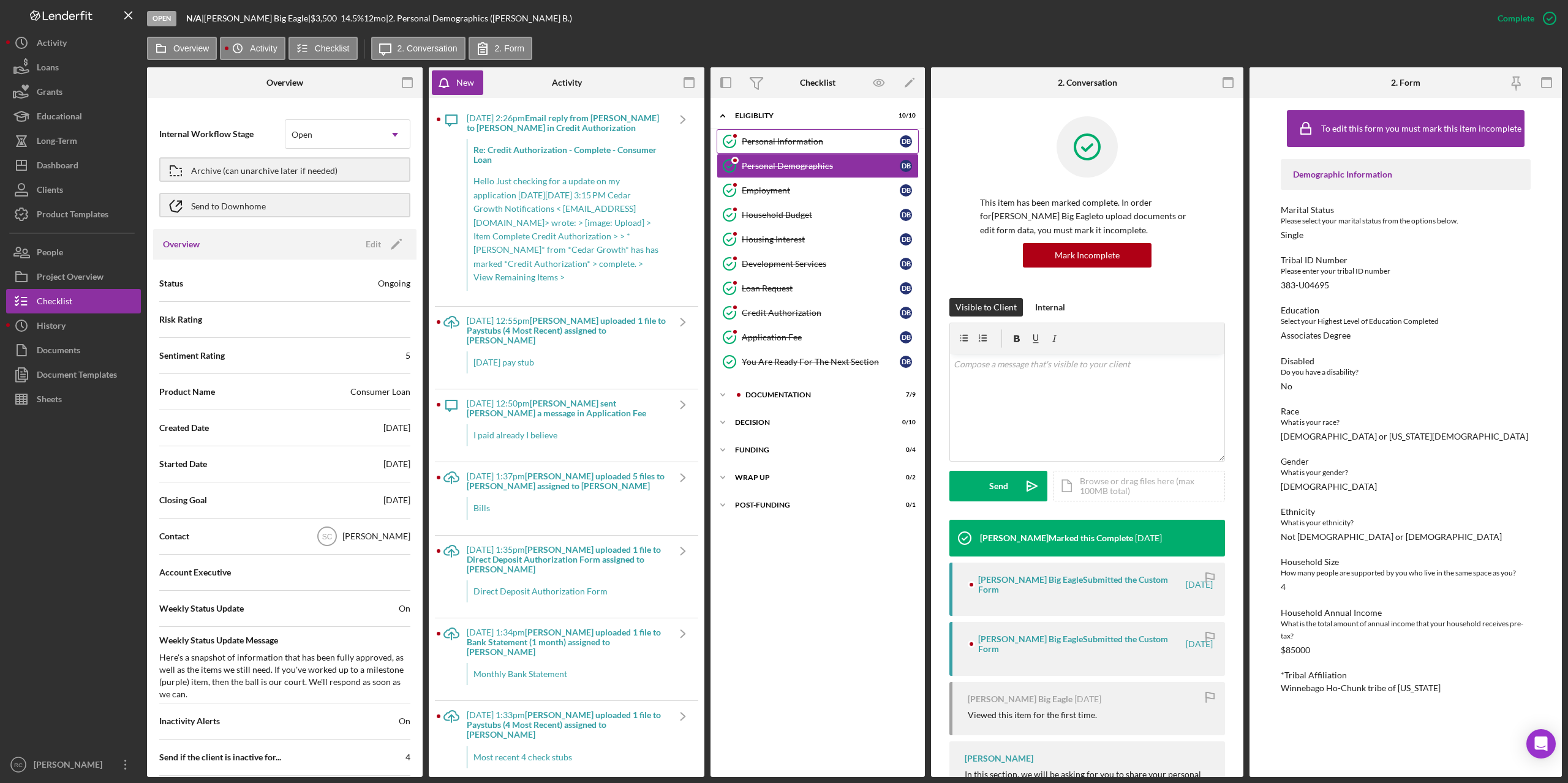
click at [822, 141] on div "Personal Information" at bounding box center [820, 142] width 158 height 10
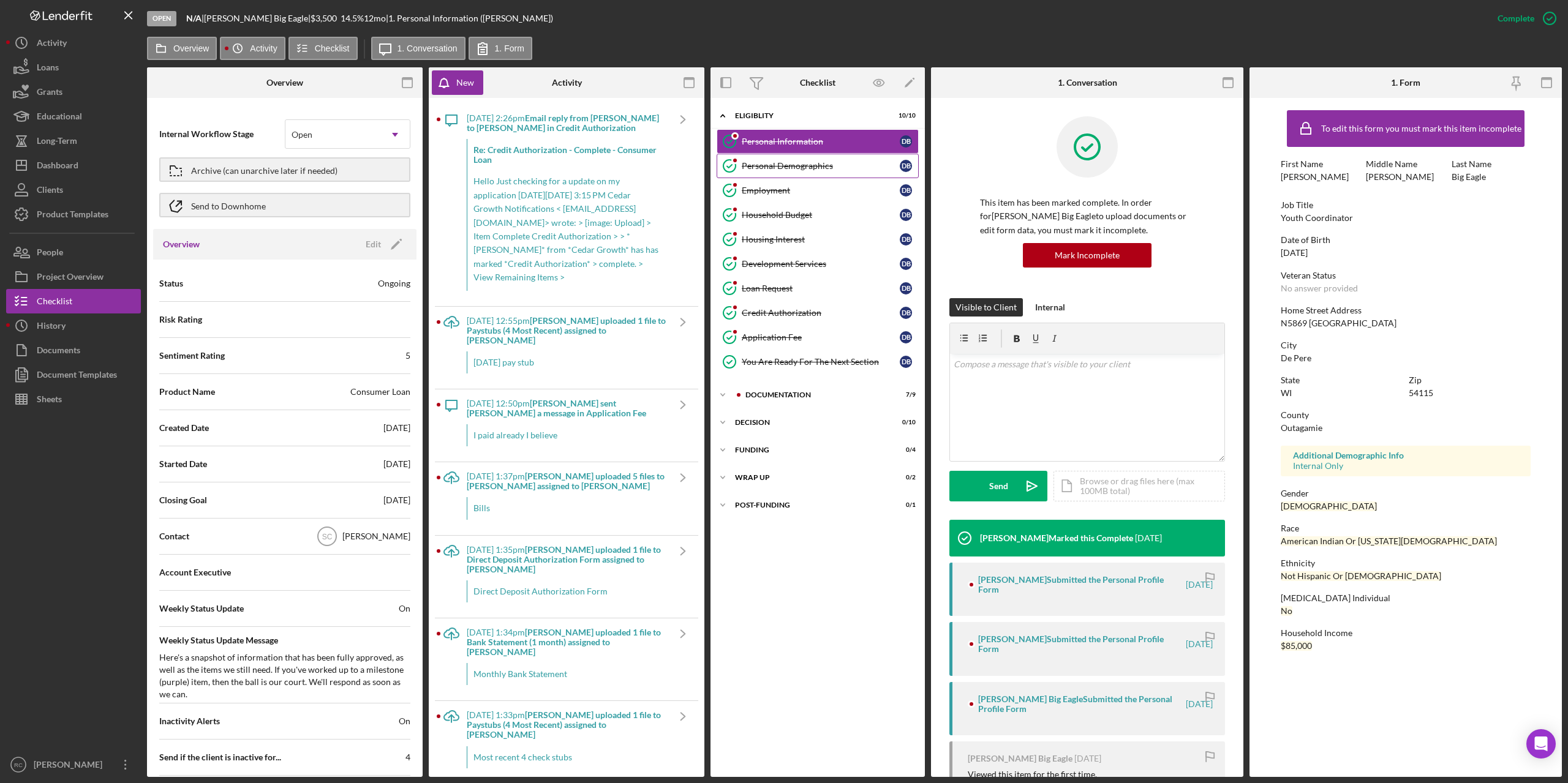
click at [819, 163] on div "Personal Demographics" at bounding box center [820, 166] width 158 height 10
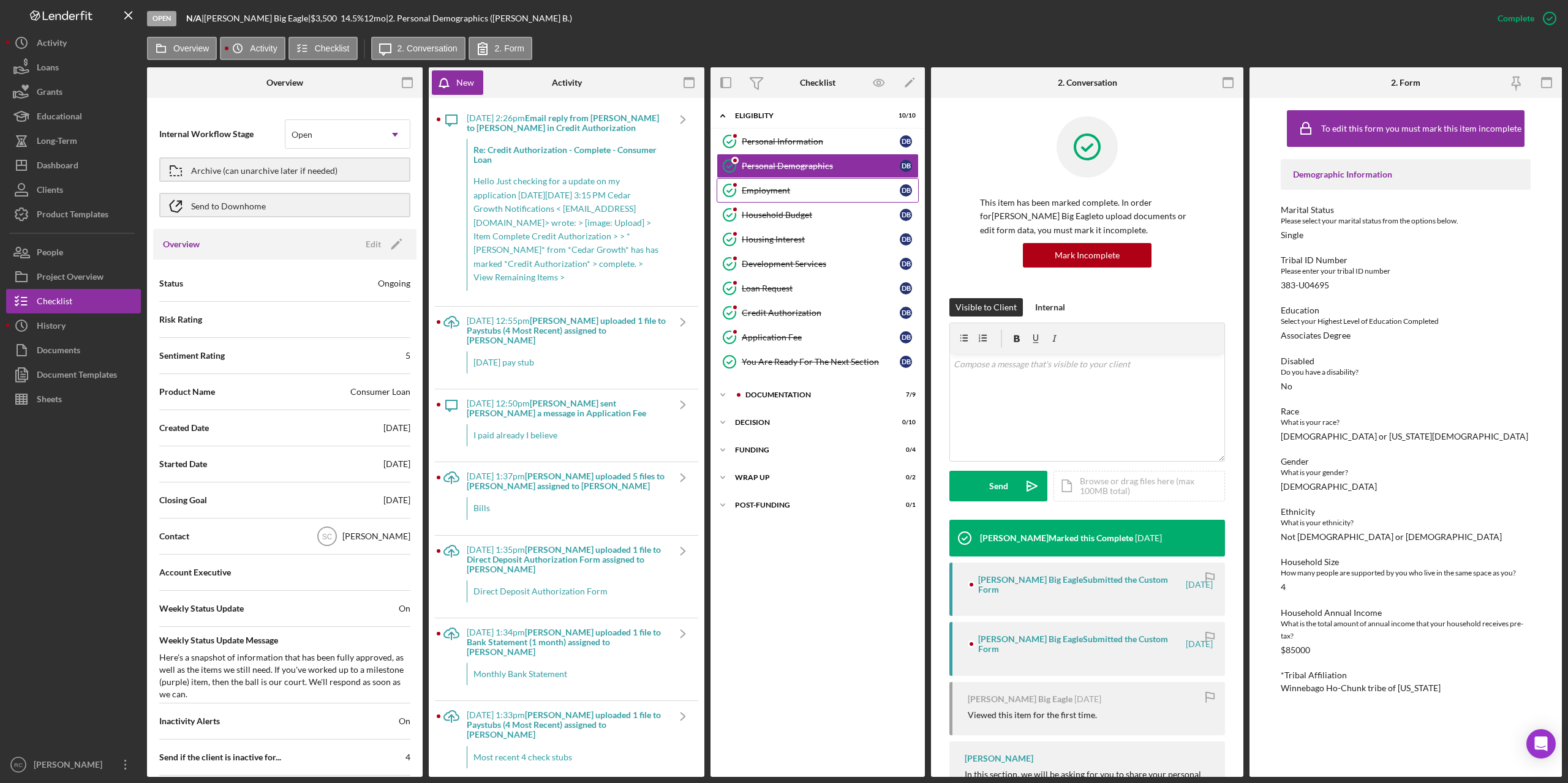
click at [796, 188] on div "Employment" at bounding box center [820, 191] width 158 height 10
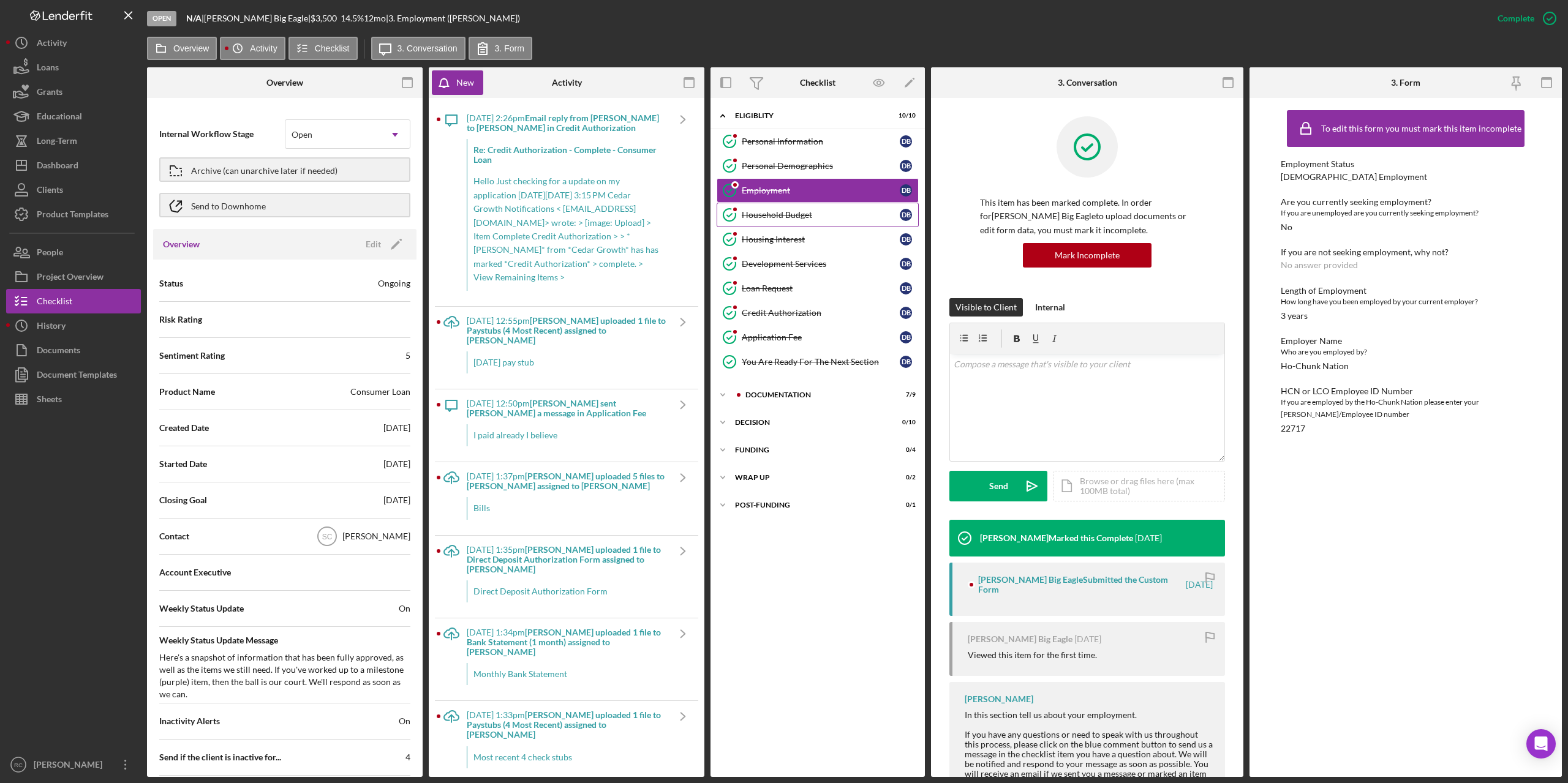
click at [793, 215] on div "Household Budget" at bounding box center [820, 215] width 158 height 10
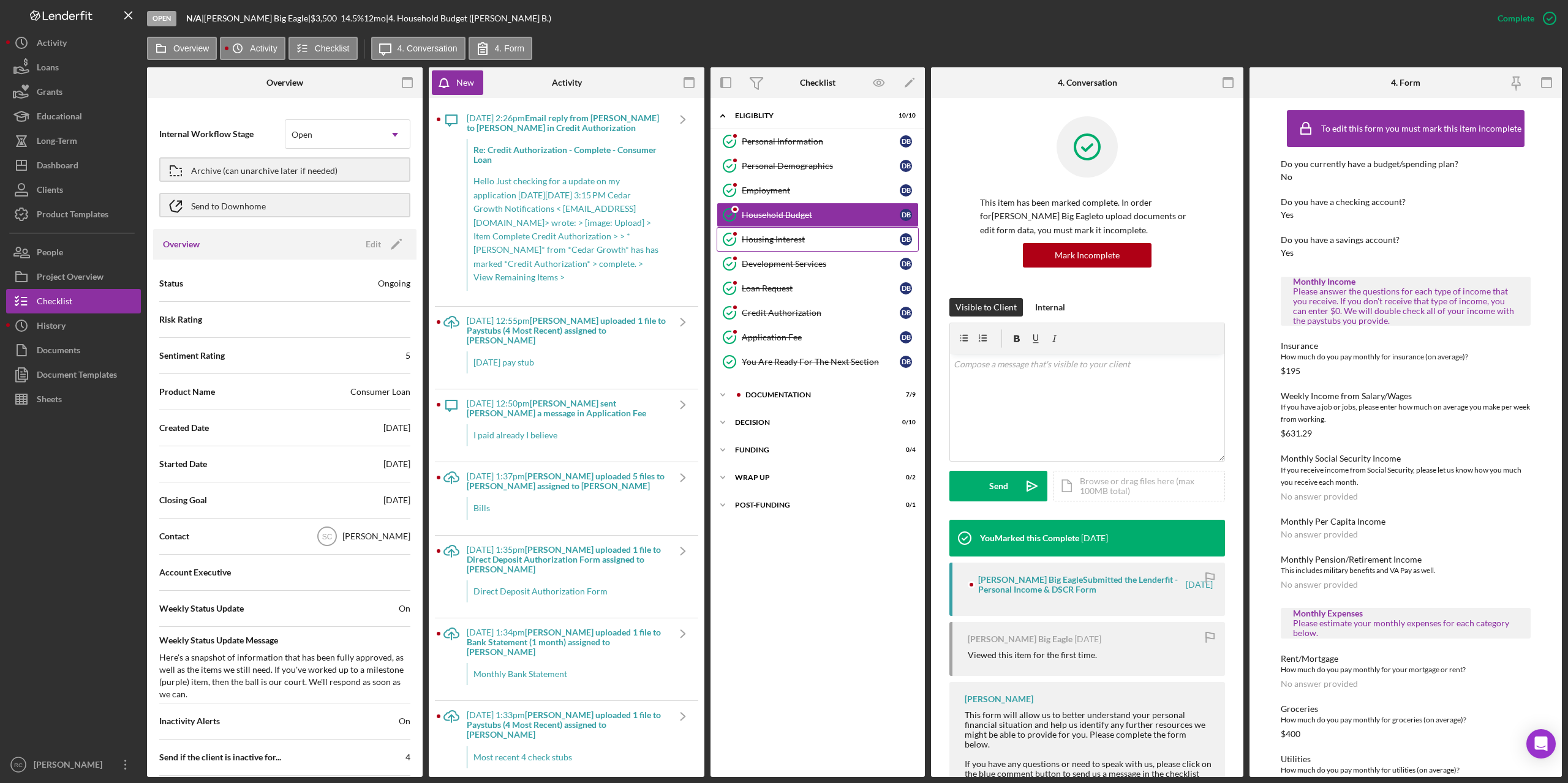
click at [780, 242] on div "Housing Interest" at bounding box center [820, 239] width 158 height 10
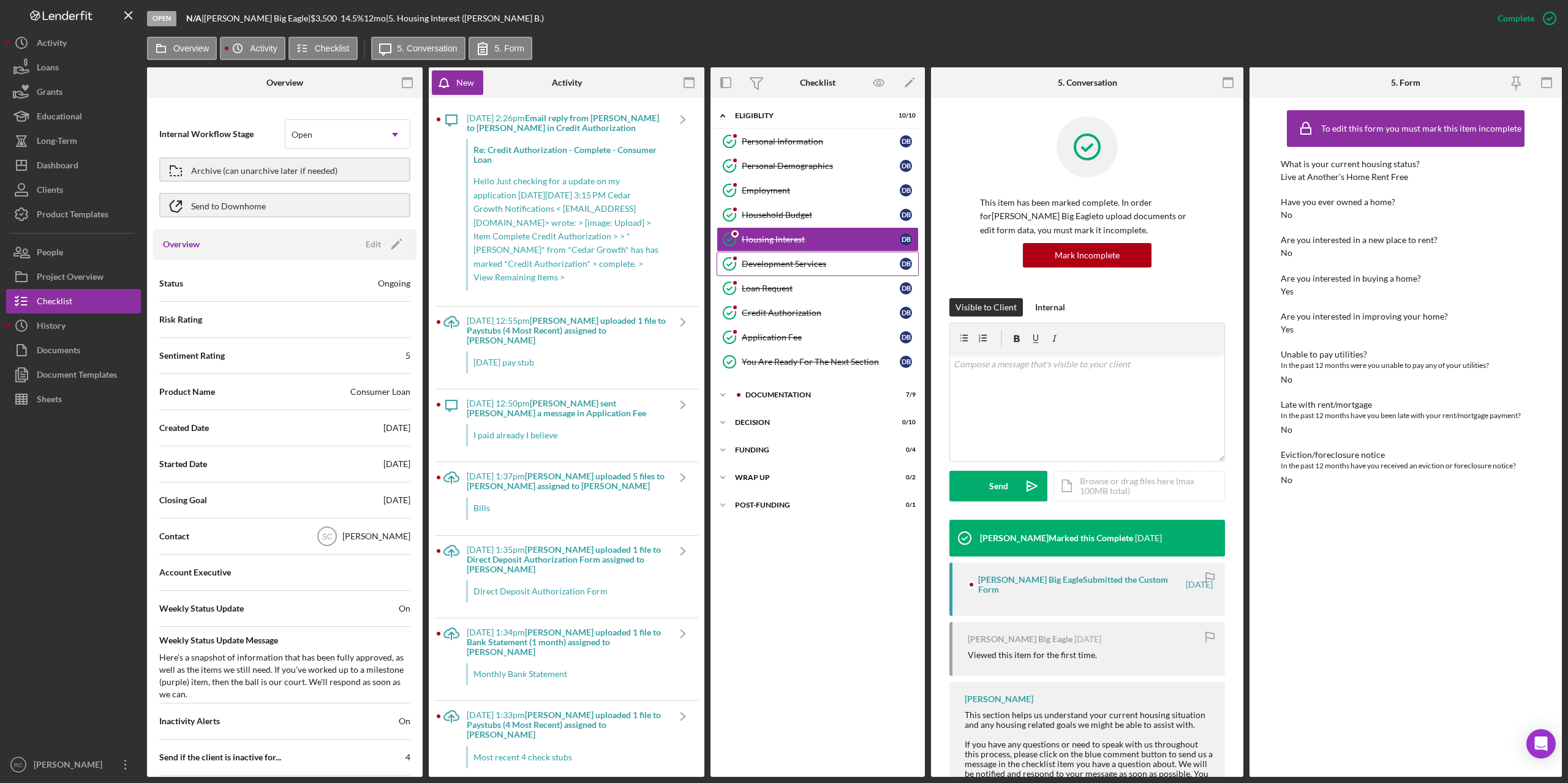
click at [783, 261] on div "Development Services" at bounding box center [820, 264] width 158 height 10
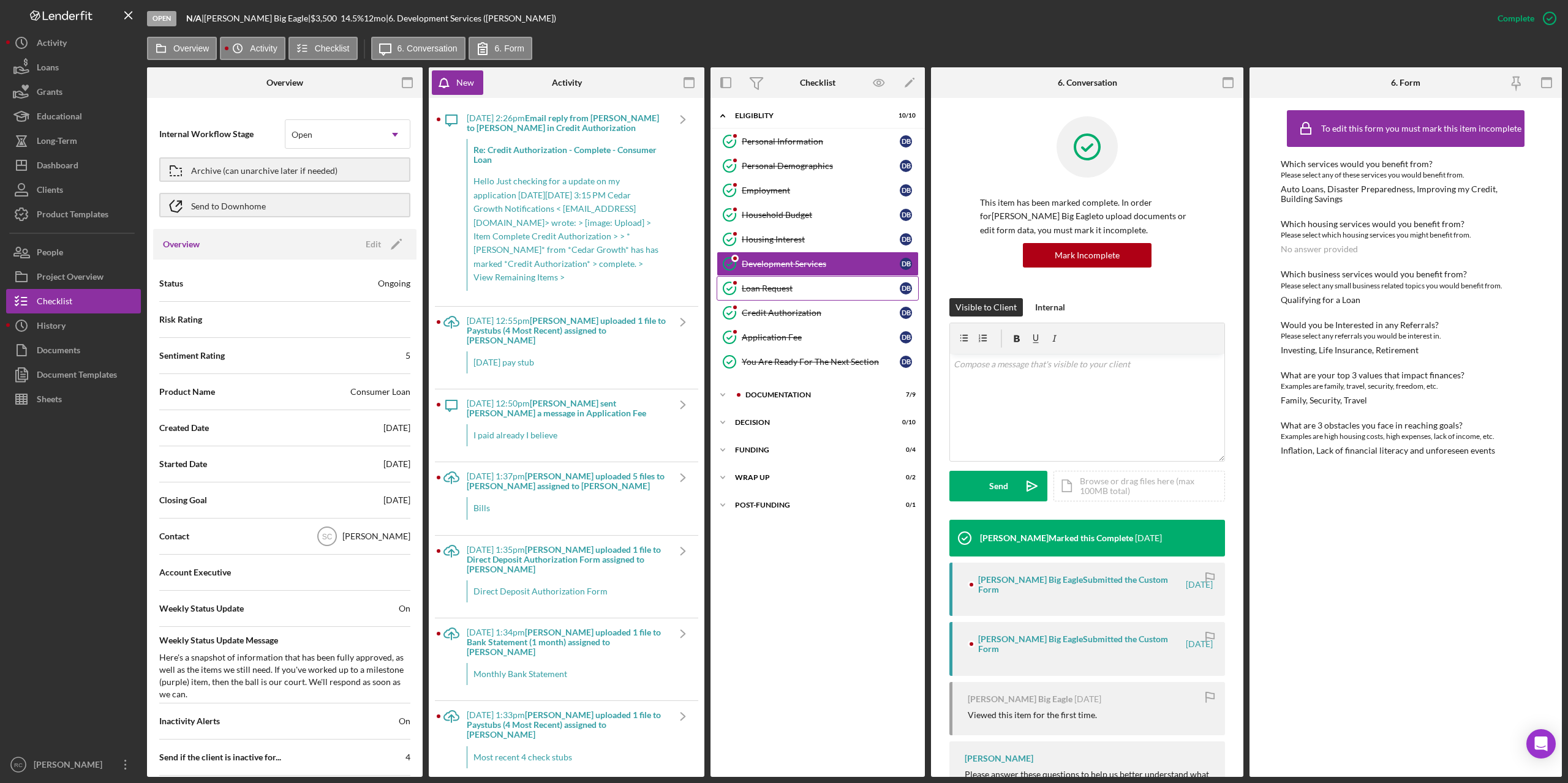
click at [782, 288] on div "Loan Request" at bounding box center [820, 288] width 158 height 10
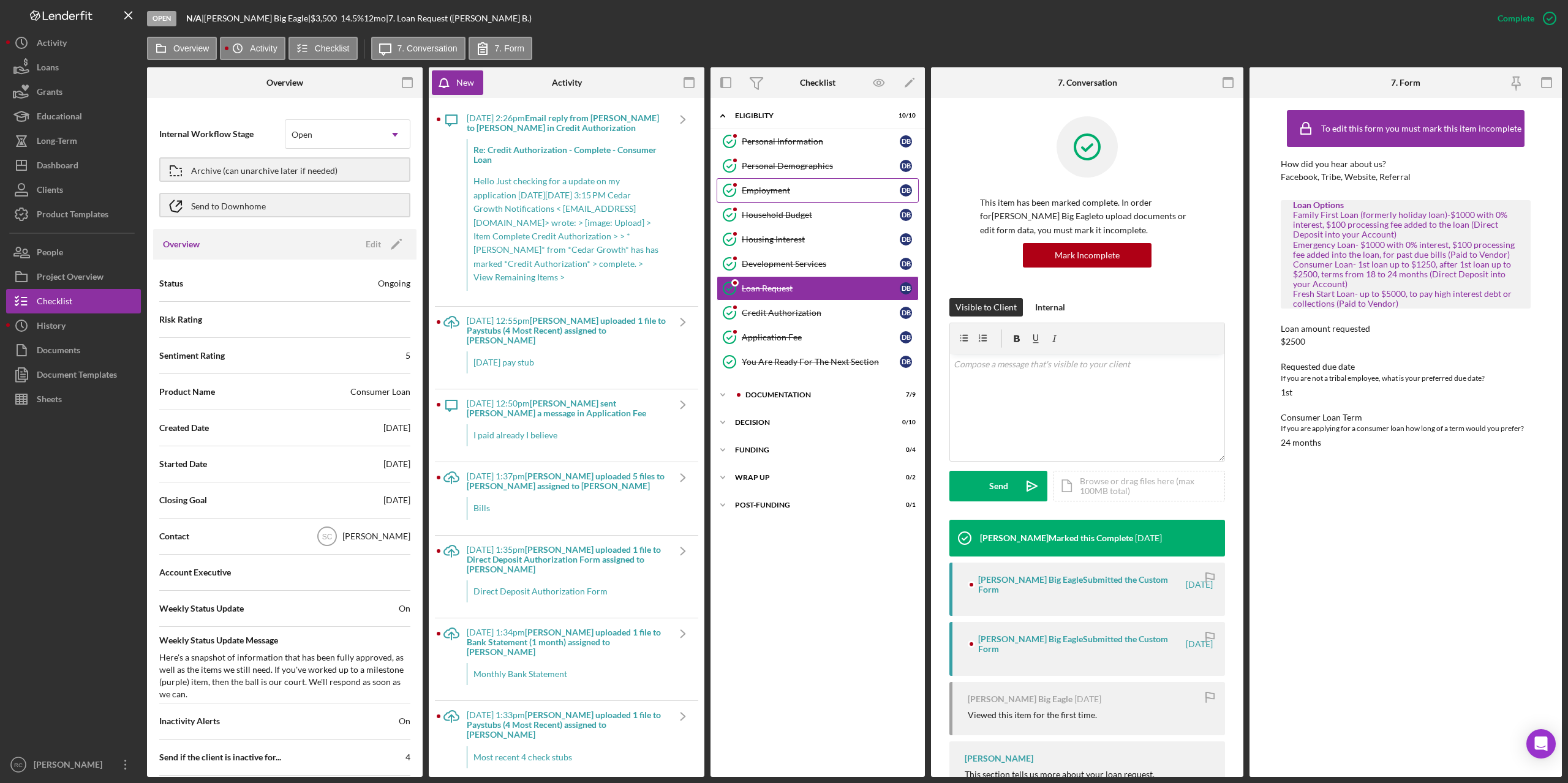
click at [769, 188] on div "Employment" at bounding box center [820, 191] width 158 height 10
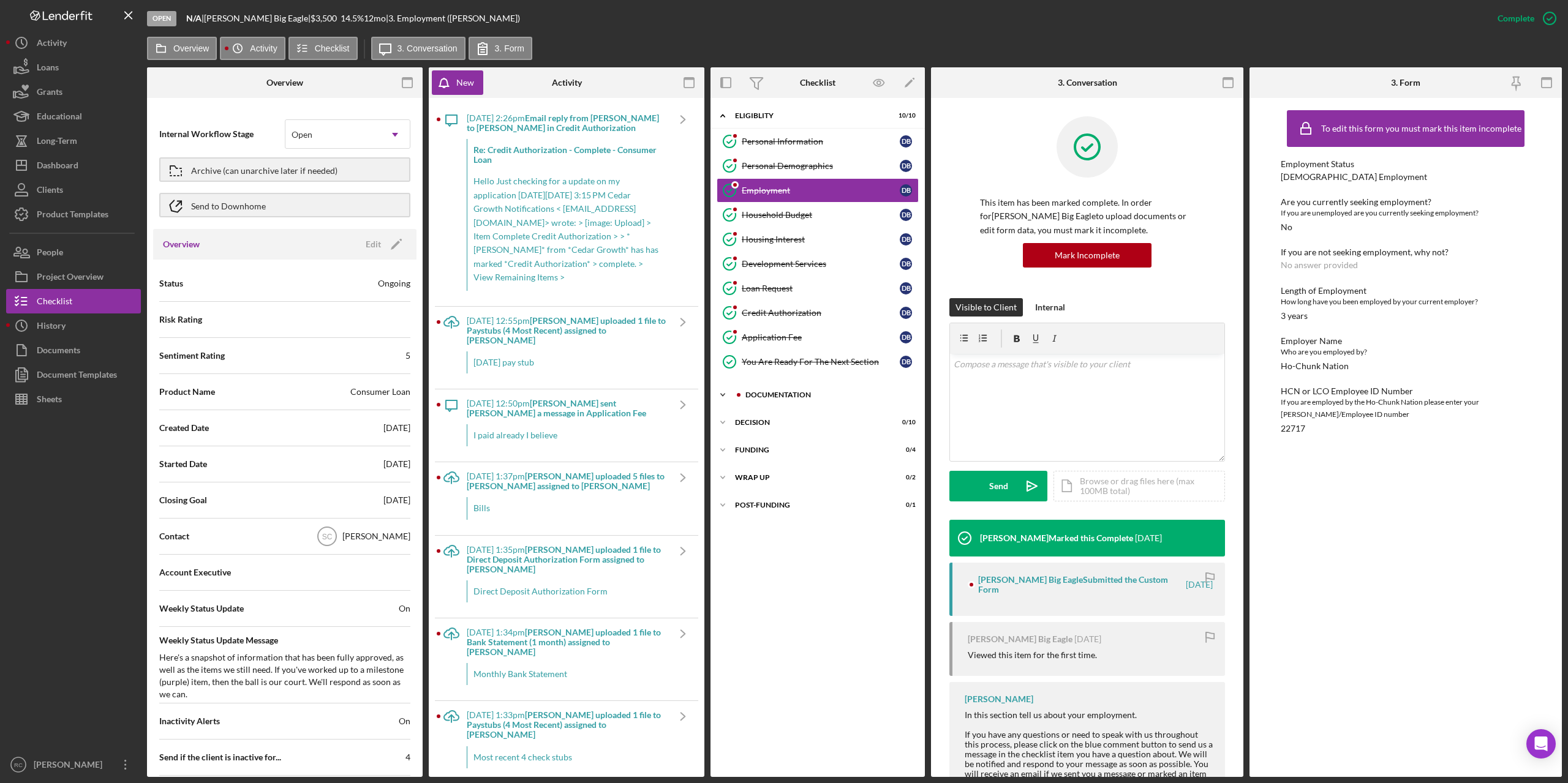
click at [768, 395] on div "Documentation" at bounding box center [827, 394] width 164 height 7
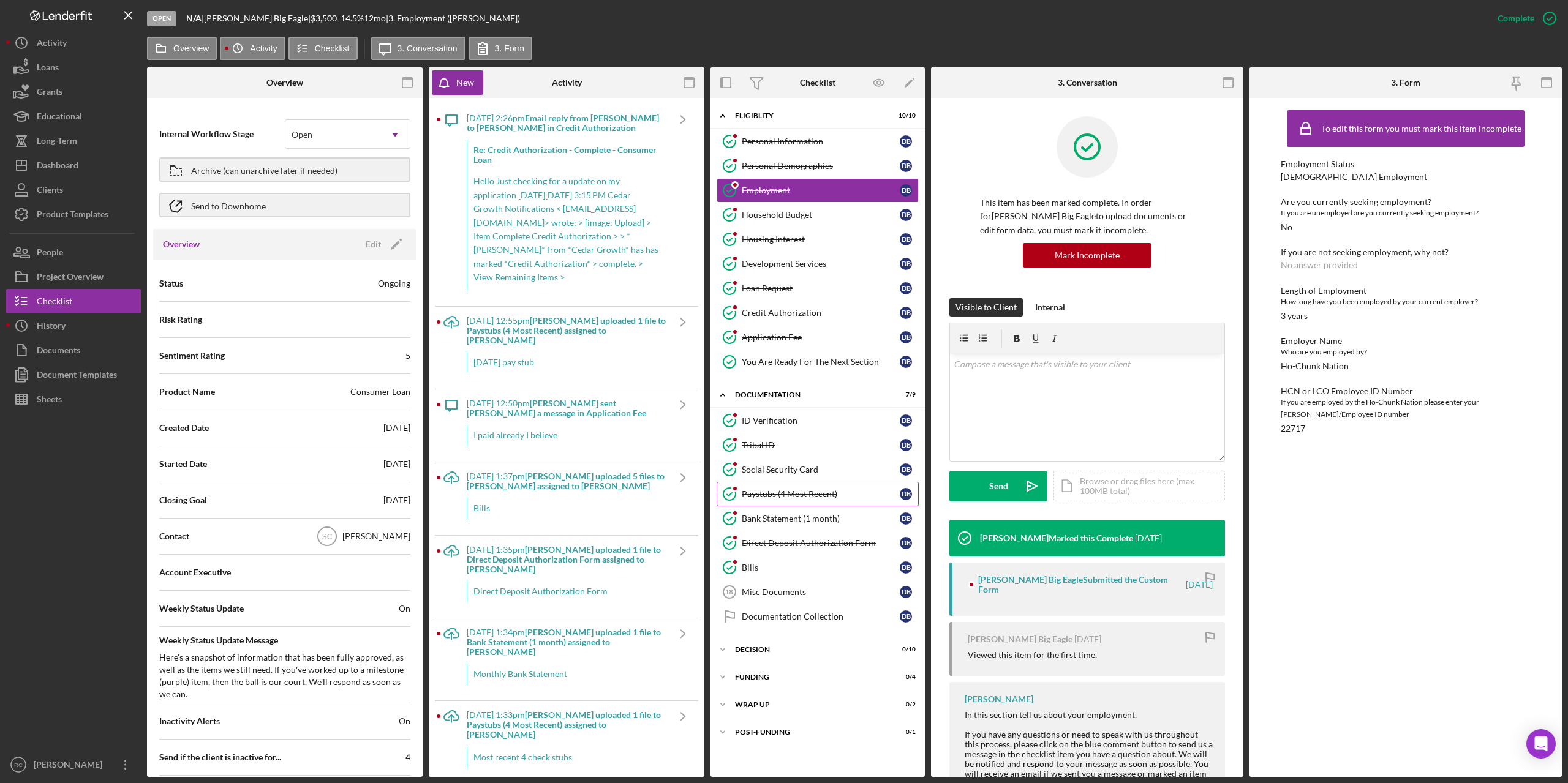
click at [779, 494] on div "Paystubs (4 Most Recent)" at bounding box center [820, 495] width 158 height 10
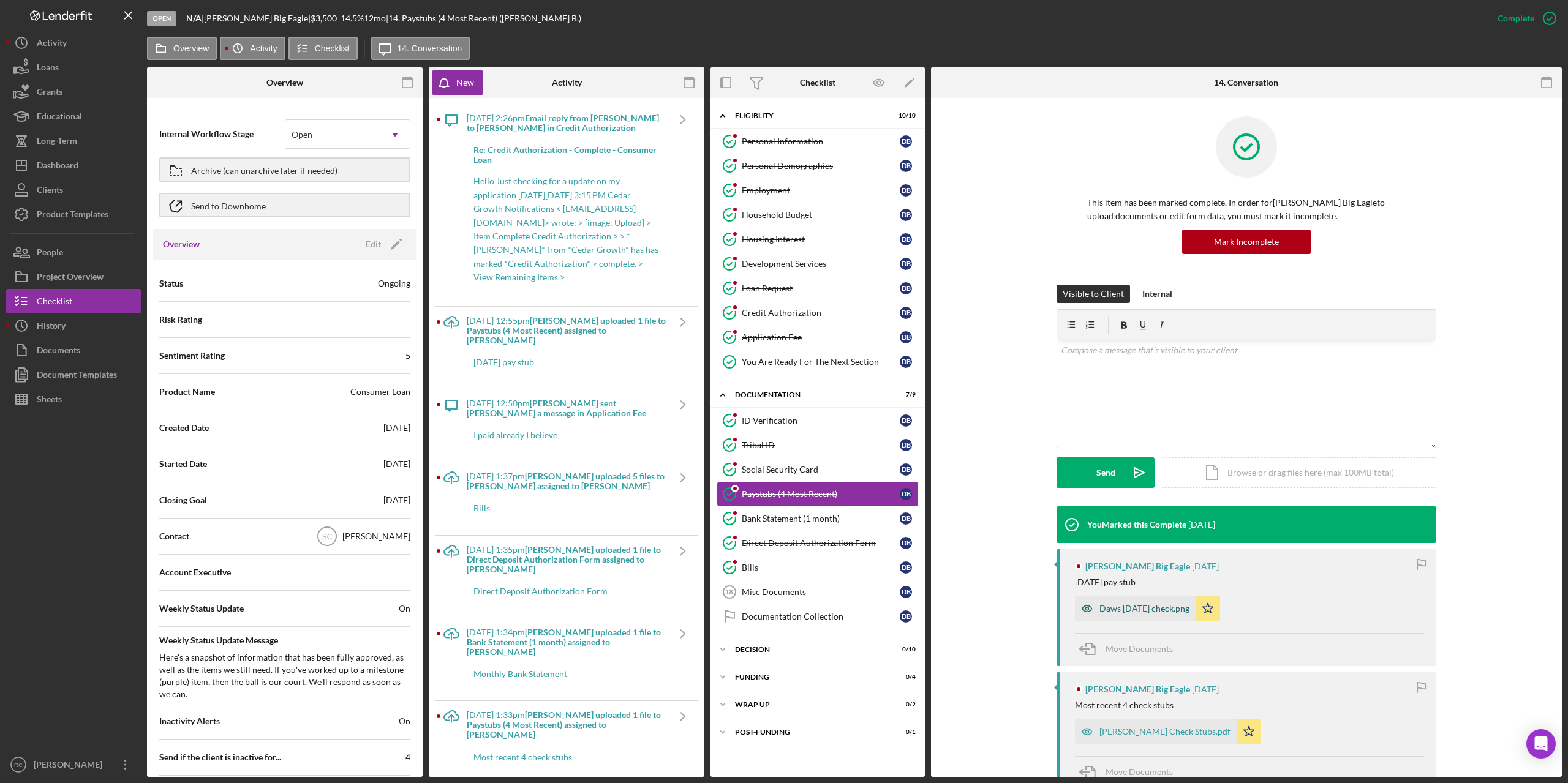
click at [1125, 608] on div "Daws [DATE] check.png" at bounding box center [1145, 609] width 90 height 10
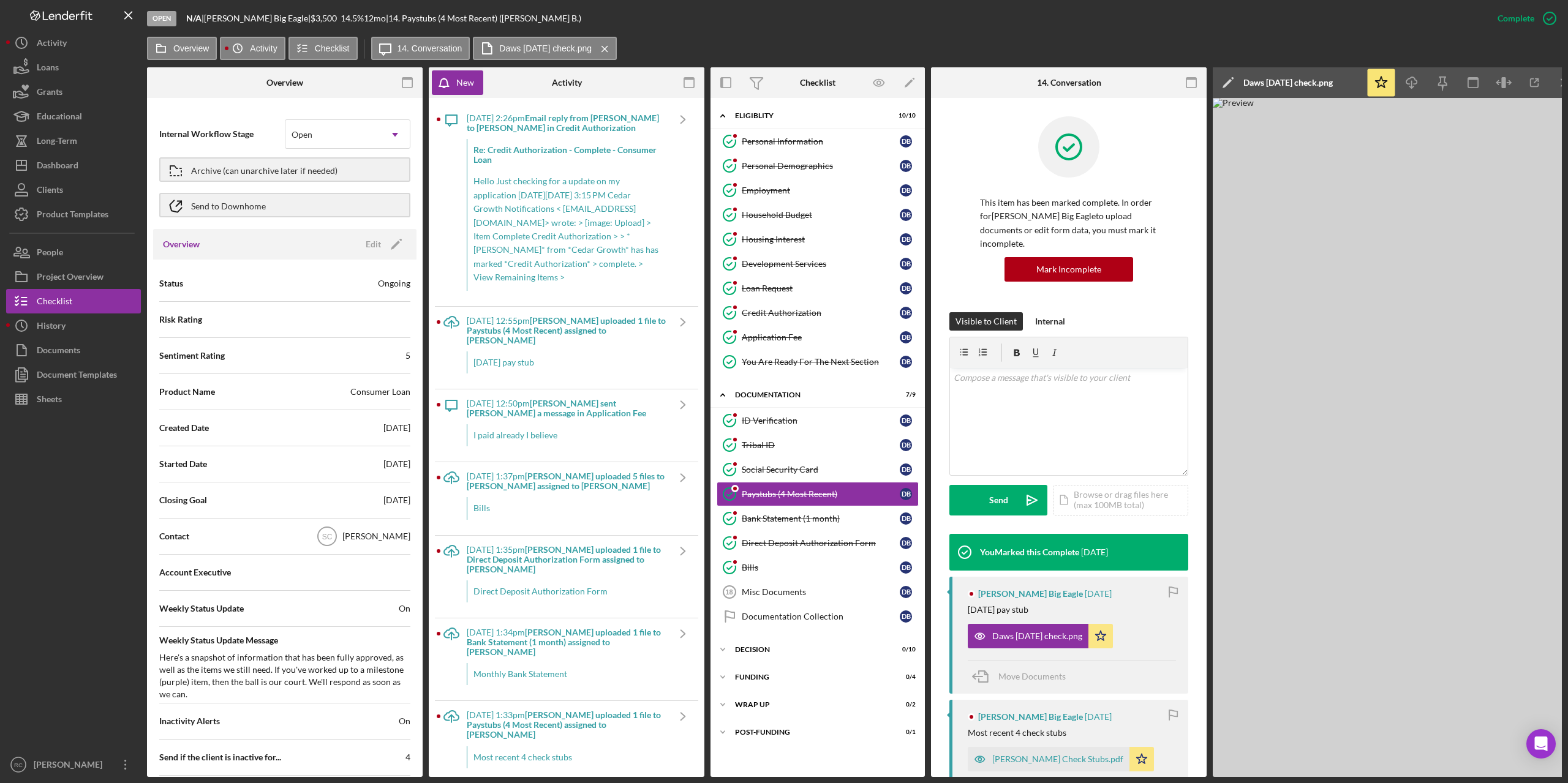
scroll to position [183, 0]
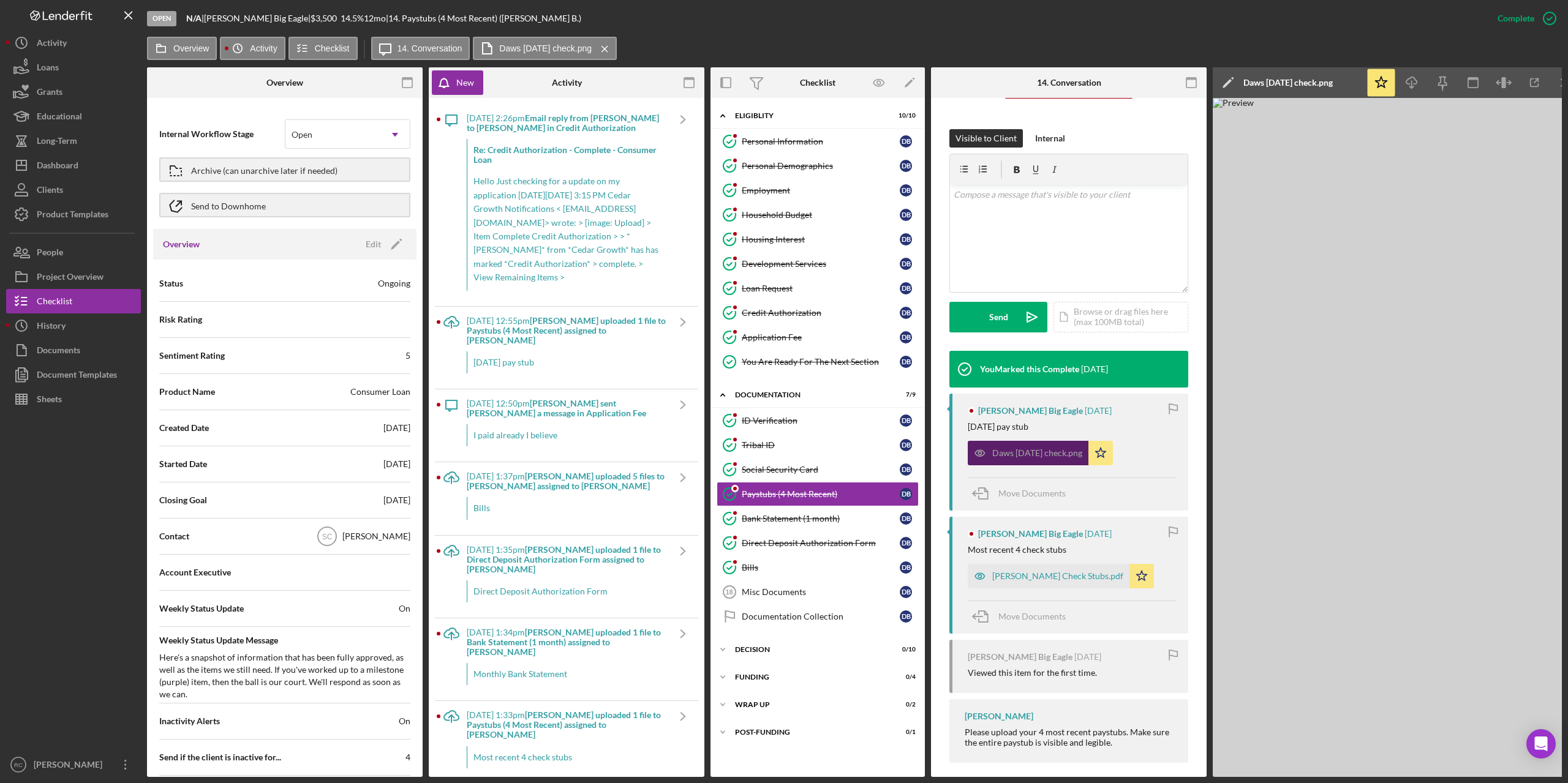
click at [1049, 449] on div "Daws [DATE] check.png" at bounding box center [1038, 453] width 90 height 10
click at [1030, 572] on div "[PERSON_NAME] Check Stubs.pdf" at bounding box center [1057, 576] width 131 height 10
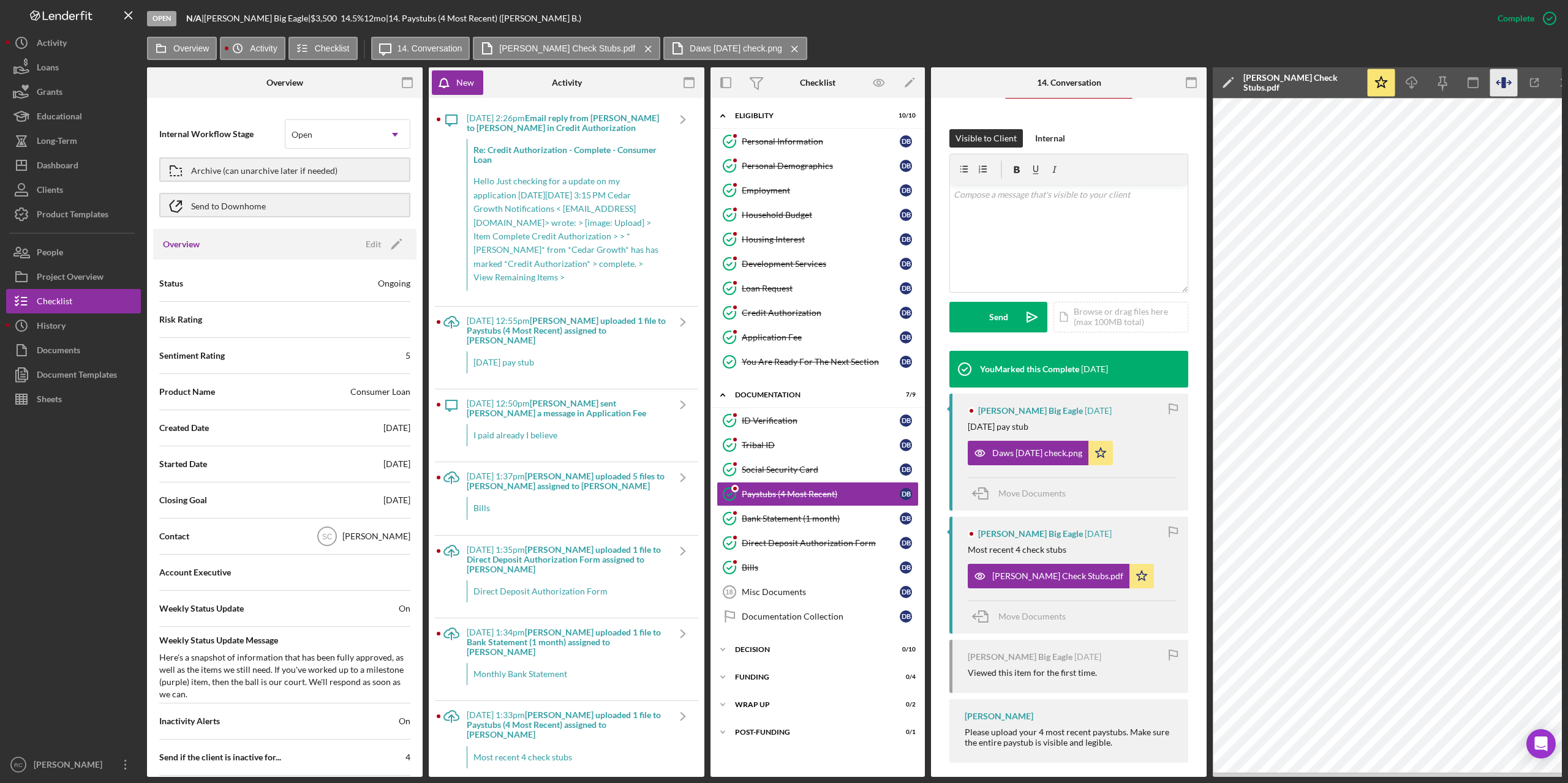
click at [1503, 83] on icon "button" at bounding box center [1503, 82] width 4 height 11
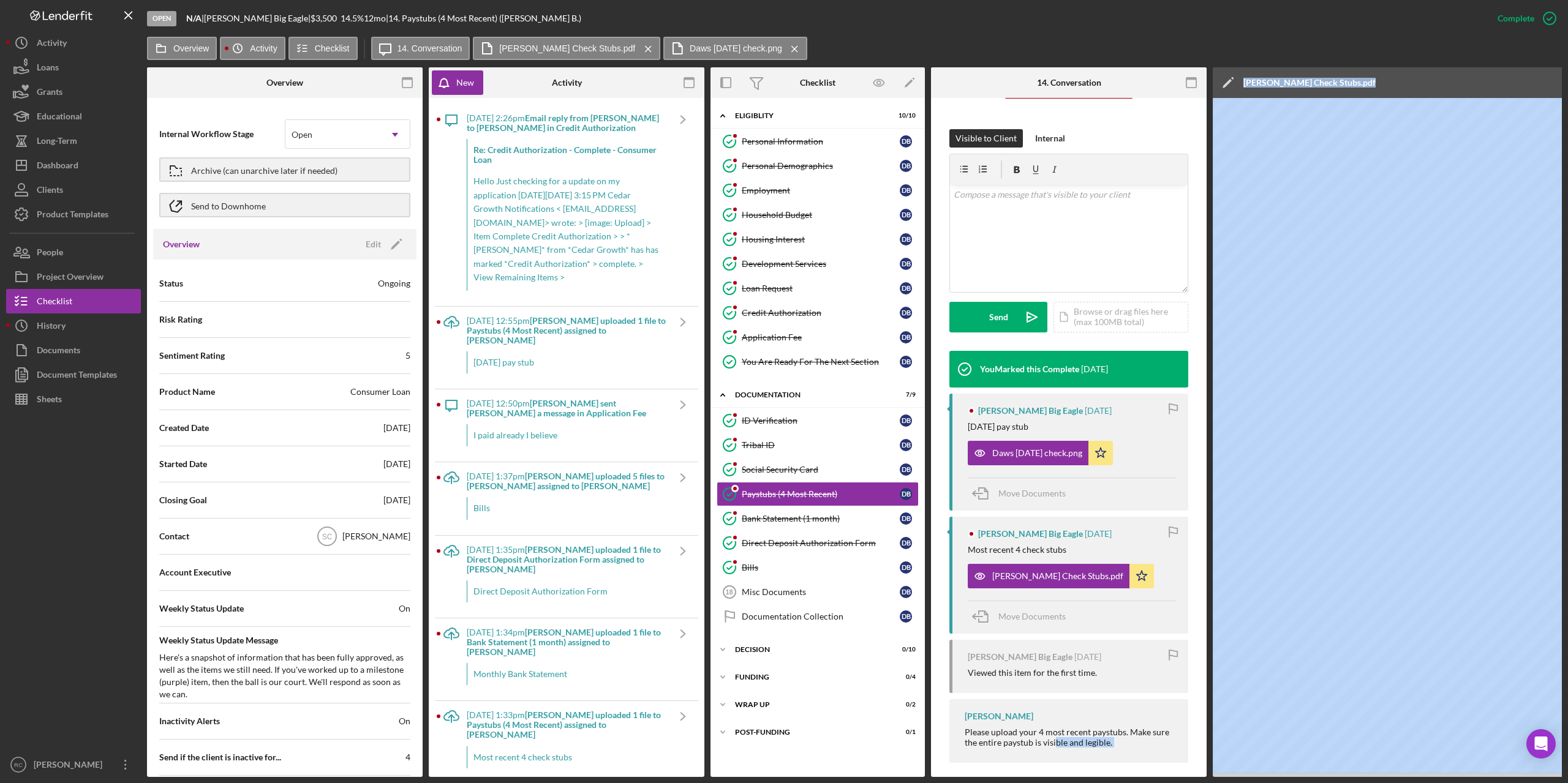
drag, startPoint x: 1056, startPoint y: 773, endPoint x: 1311, endPoint y: 773, distance: 255.0
click at [98, 638] on div "Open N/A | Dawson Big Eagle | $3,500 14.5 % 12 mo | 14. Paystubs (4 Most Recent…" at bounding box center [784, 389] width 1556 height 777
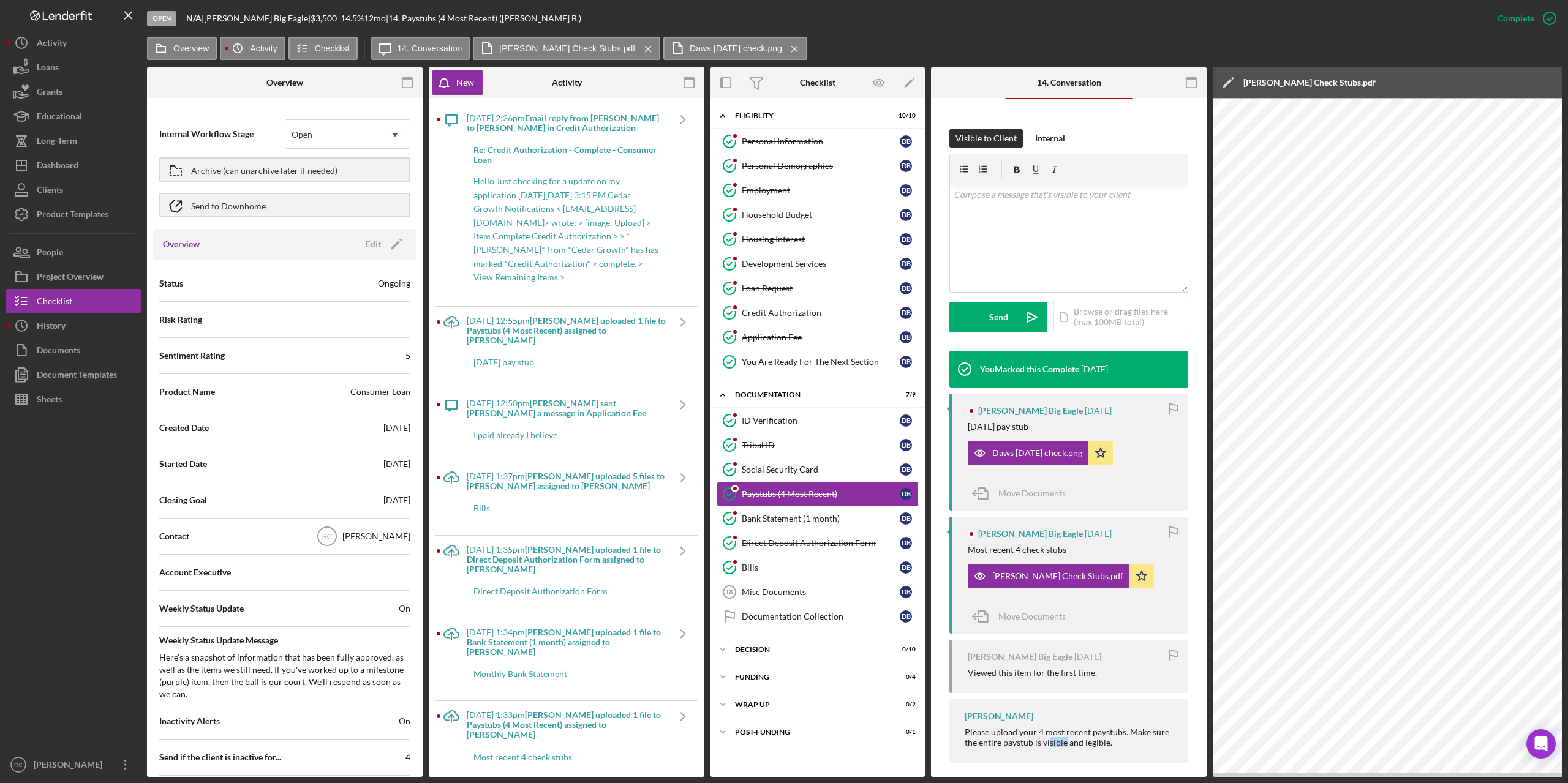
drag, startPoint x: 1050, startPoint y: 773, endPoint x: 1065, endPoint y: 773, distance: 15.0
click at [1065, 773] on div "This item has been marked complete. In order for Dawson Big Eagle to upload doc…" at bounding box center [1068, 350] width 275 height 873
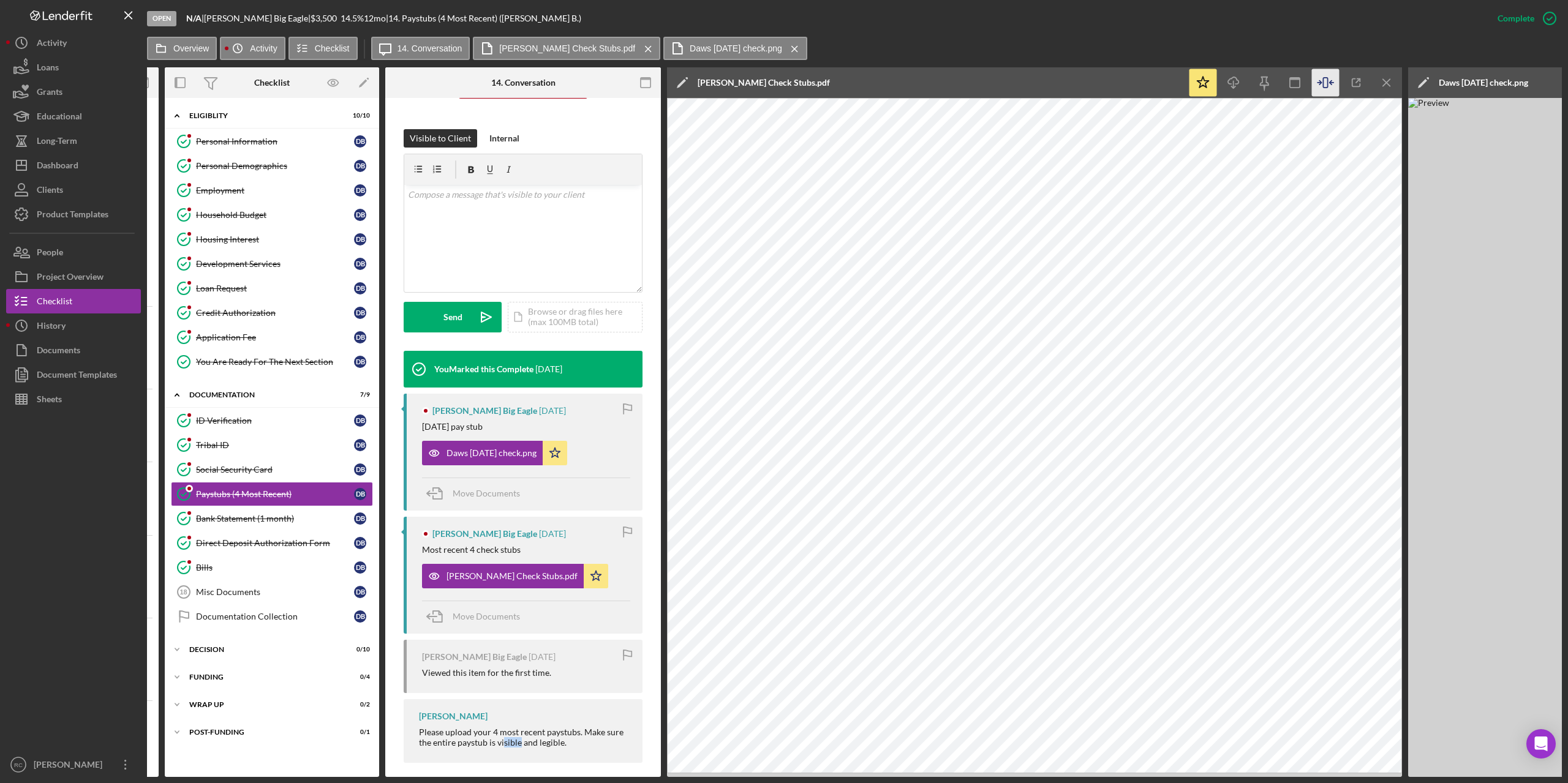
scroll to position [0, 551]
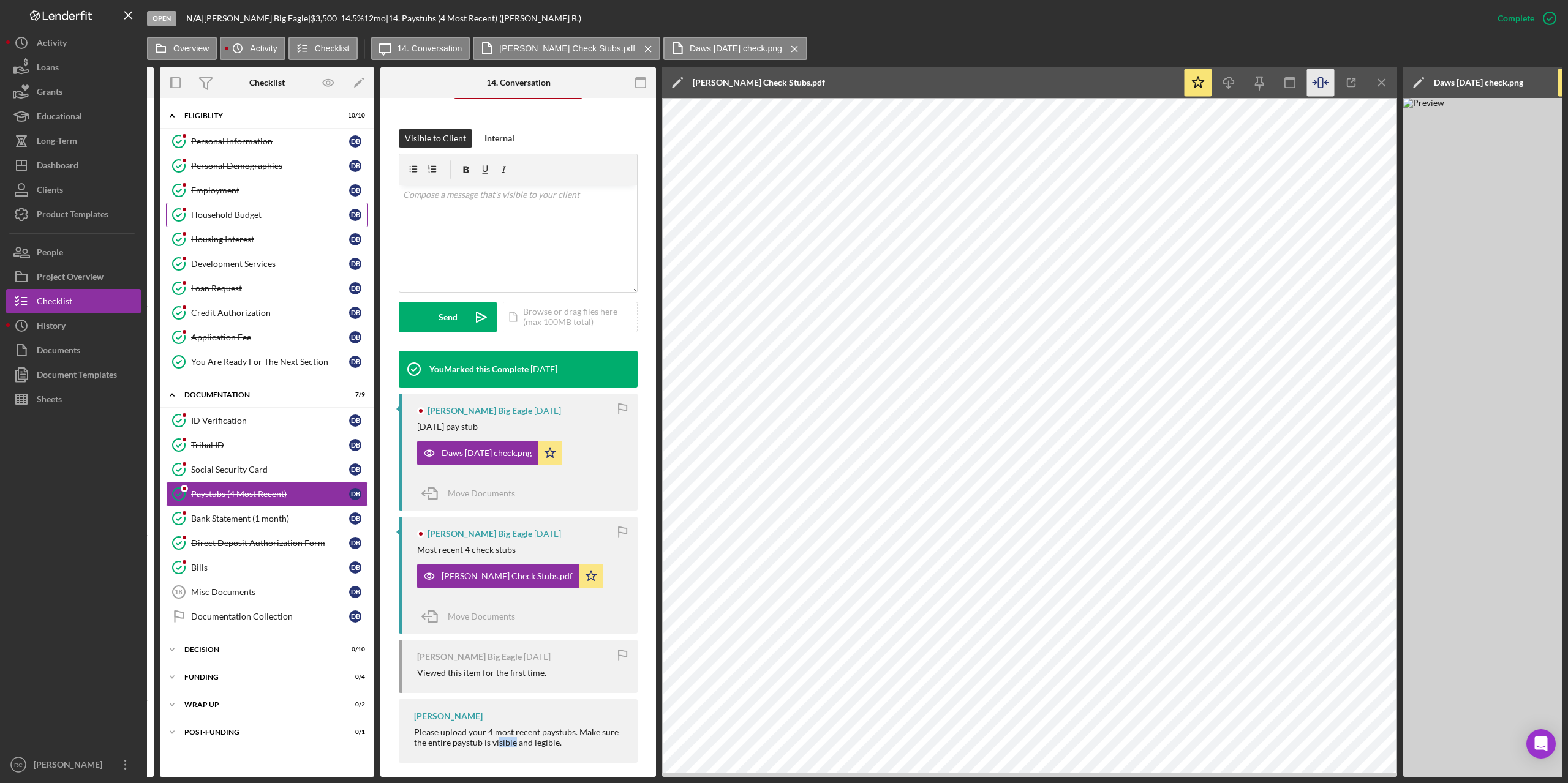
click at [239, 218] on div "Household Budget" at bounding box center [270, 215] width 158 height 10
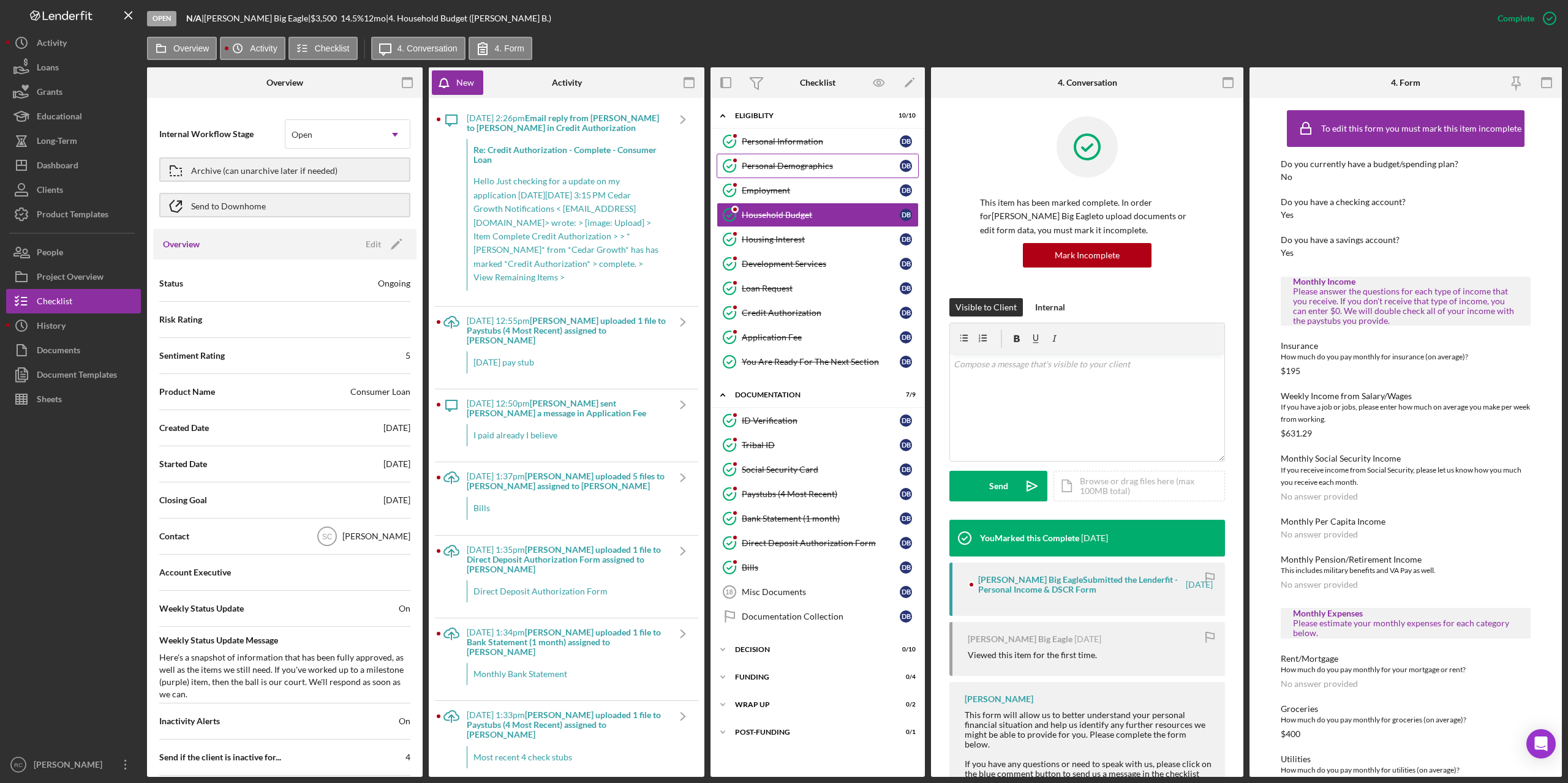
click at [800, 168] on div "Personal Demographics" at bounding box center [820, 166] width 158 height 10
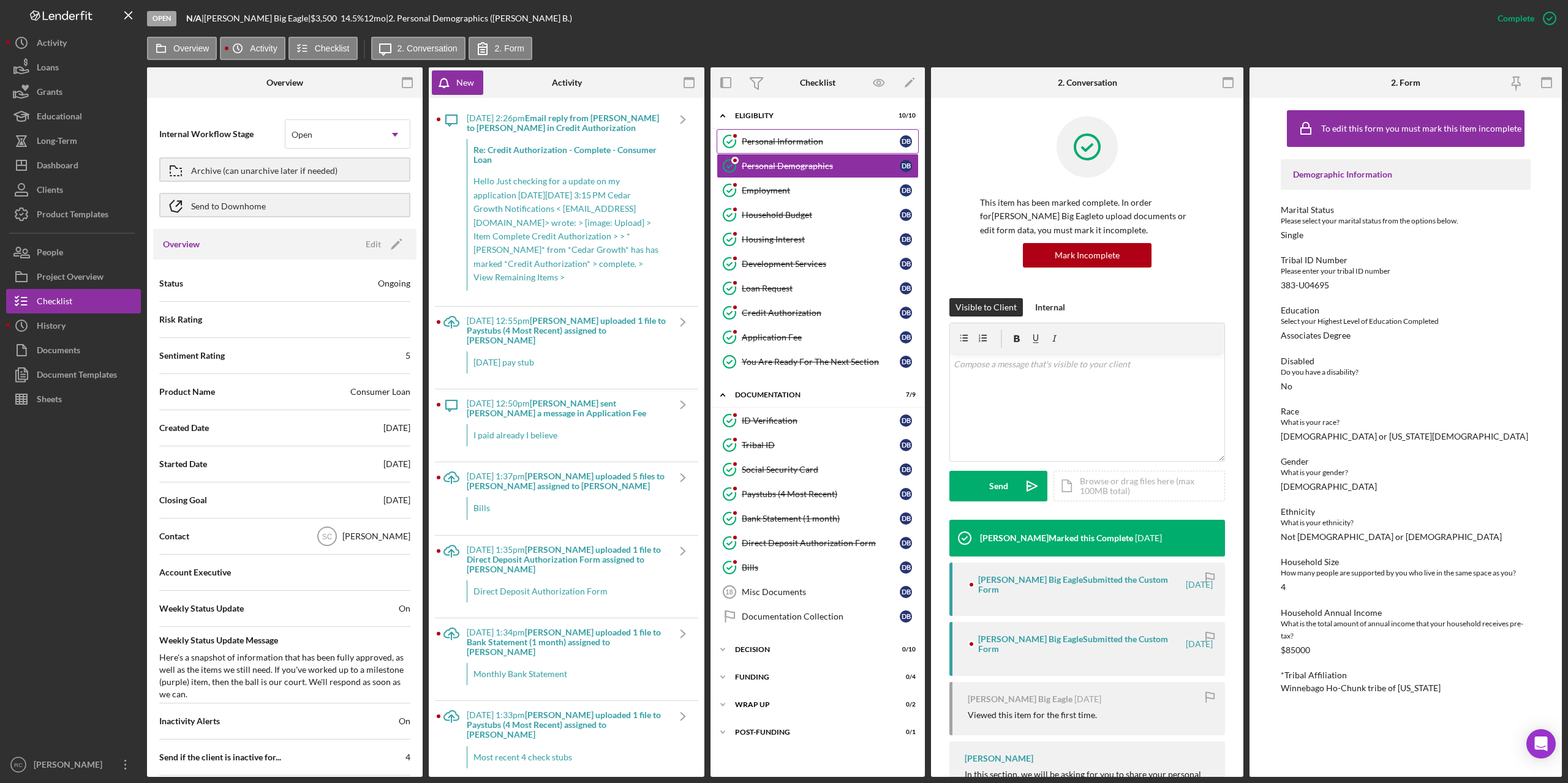
click at [796, 147] on div "Personal Information" at bounding box center [820, 142] width 158 height 10
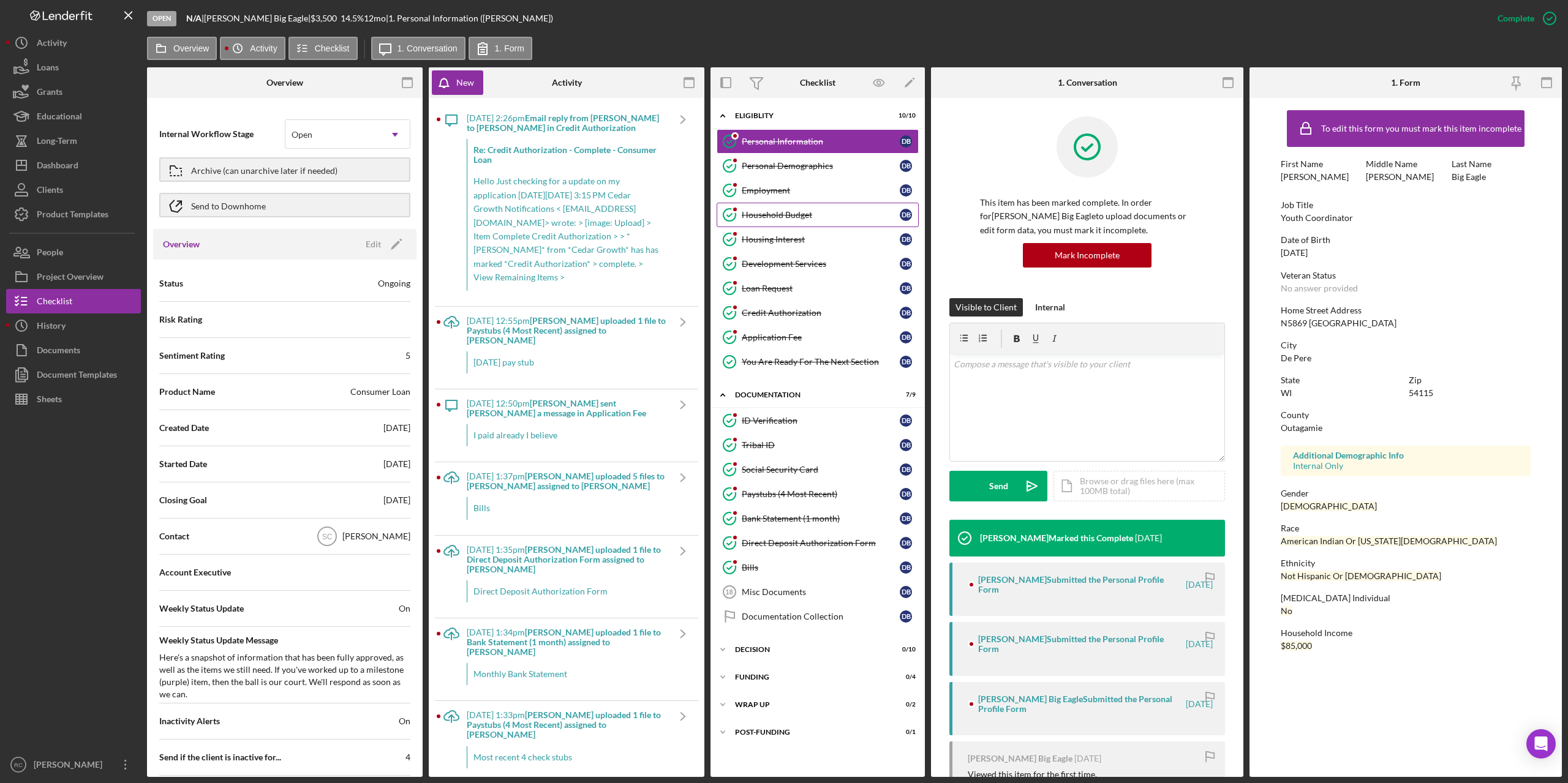
click at [782, 213] on div "Household Budget" at bounding box center [820, 215] width 158 height 10
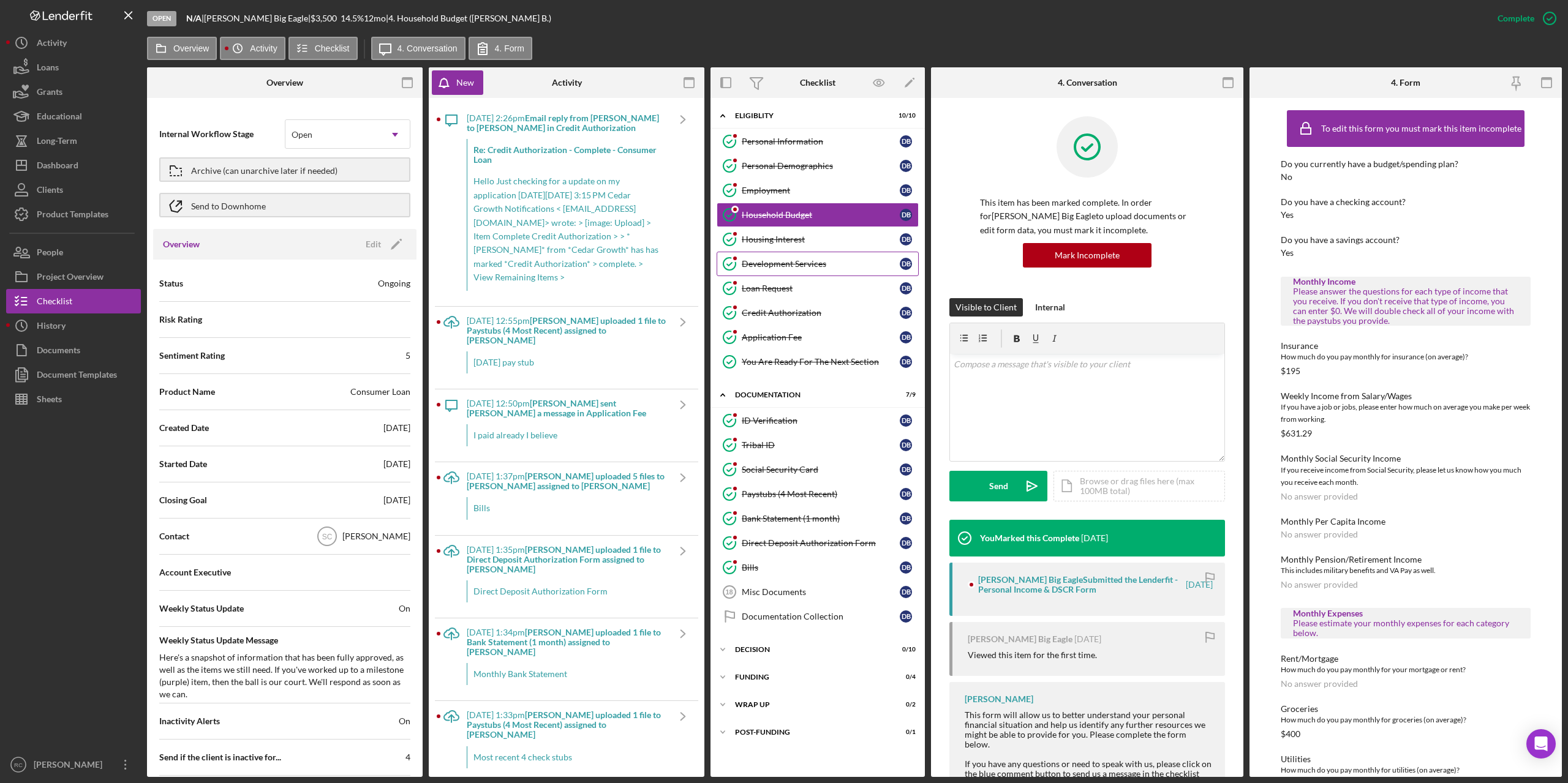
drag, startPoint x: 782, startPoint y: 239, endPoint x: 783, endPoint y: 252, distance: 13.0
click at [782, 239] on div "Housing Interest" at bounding box center [820, 239] width 158 height 10
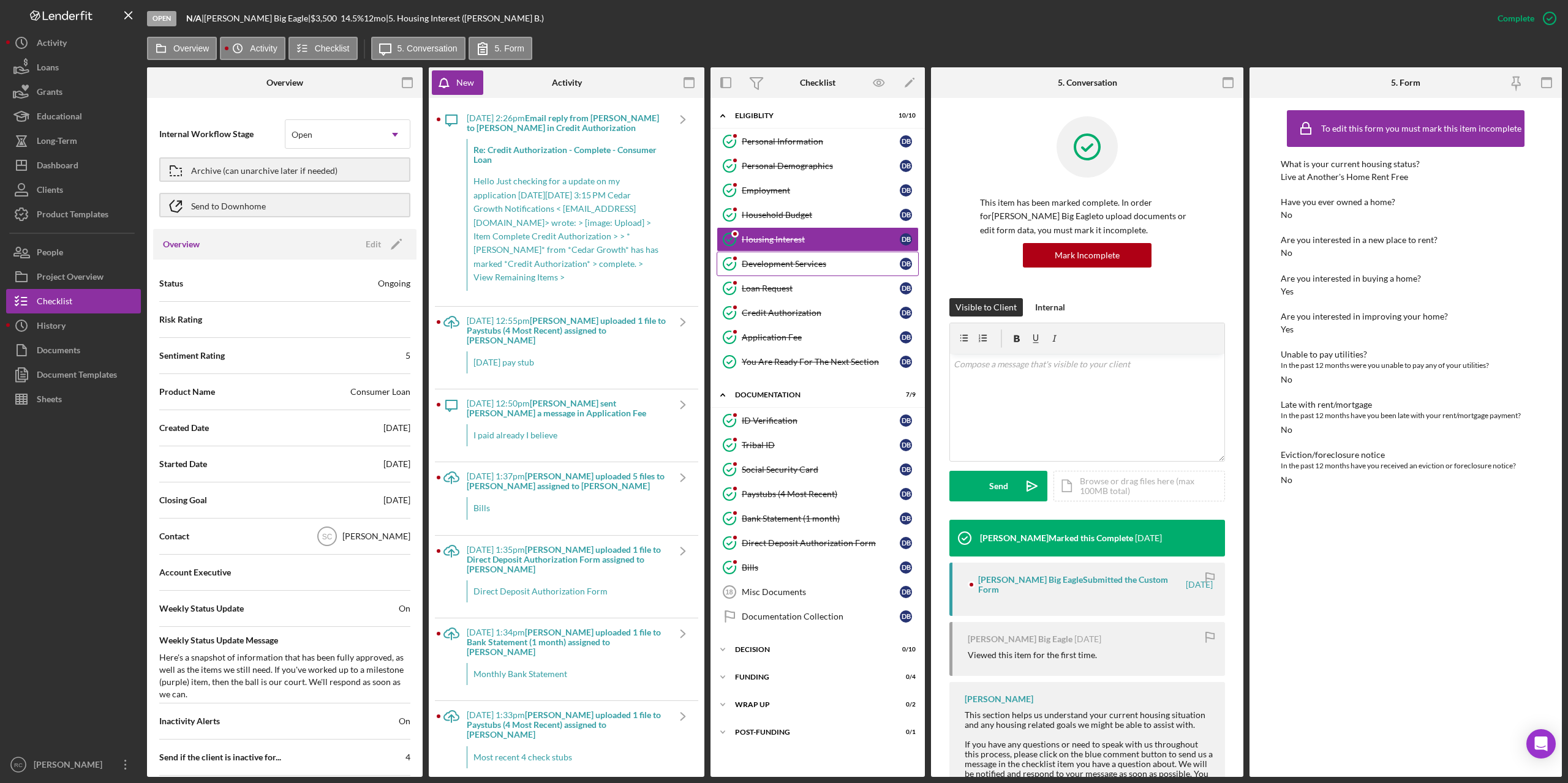
click at [787, 264] on div "Development Services" at bounding box center [820, 264] width 158 height 10
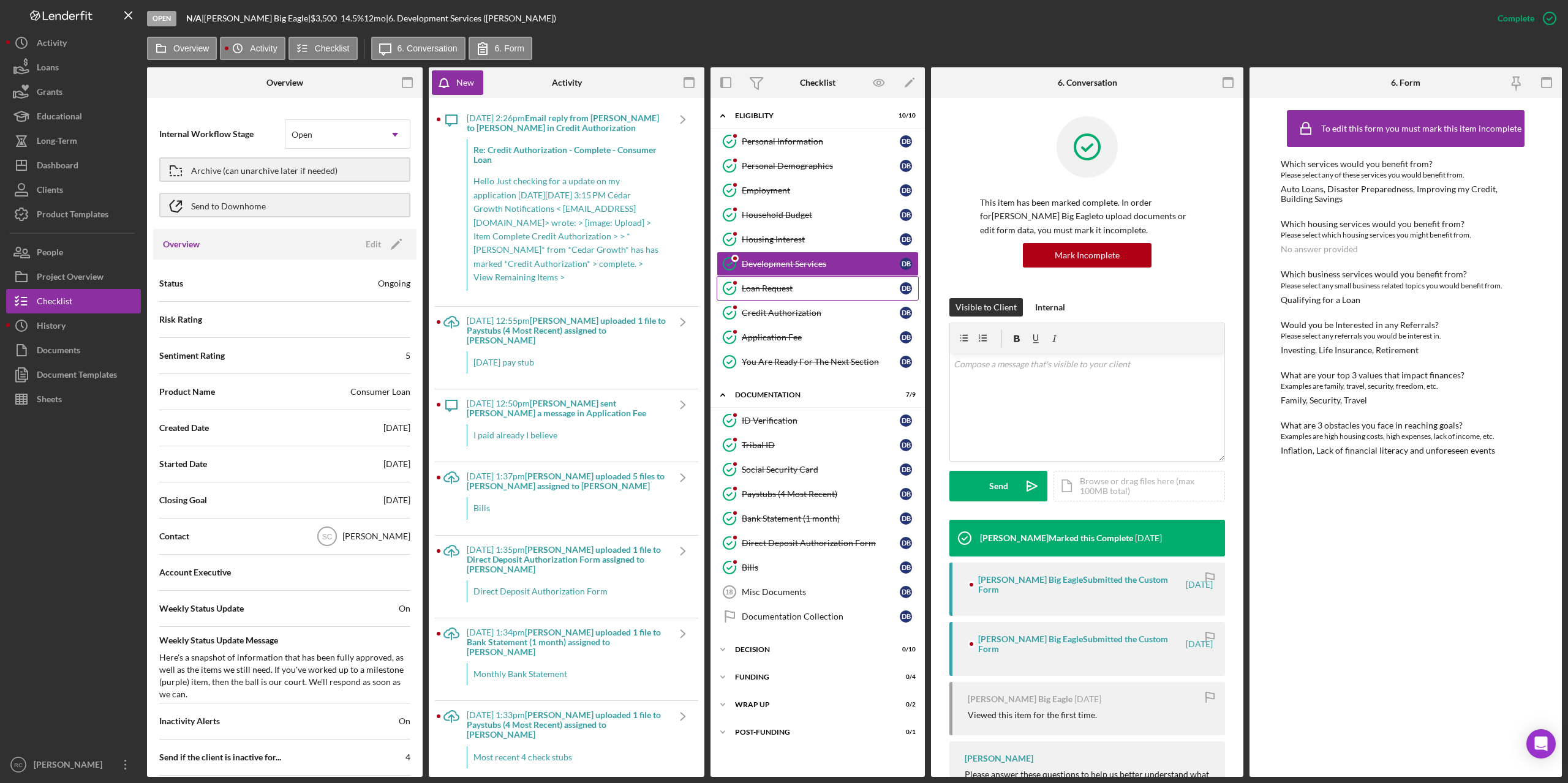
click at [780, 286] on div "Loan Request" at bounding box center [820, 288] width 158 height 10
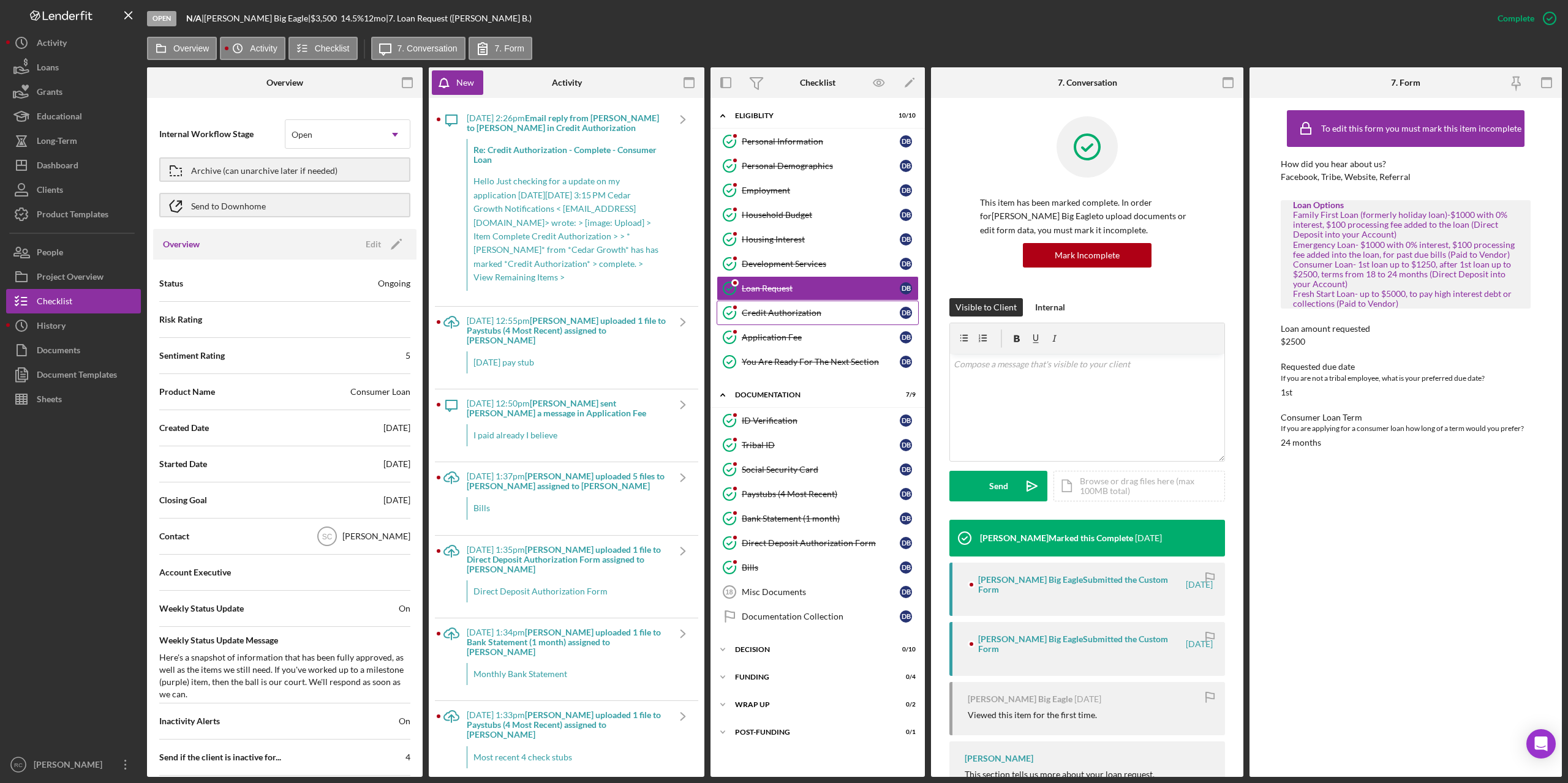
click at [796, 311] on div "Credit Authorization" at bounding box center [820, 313] width 158 height 10
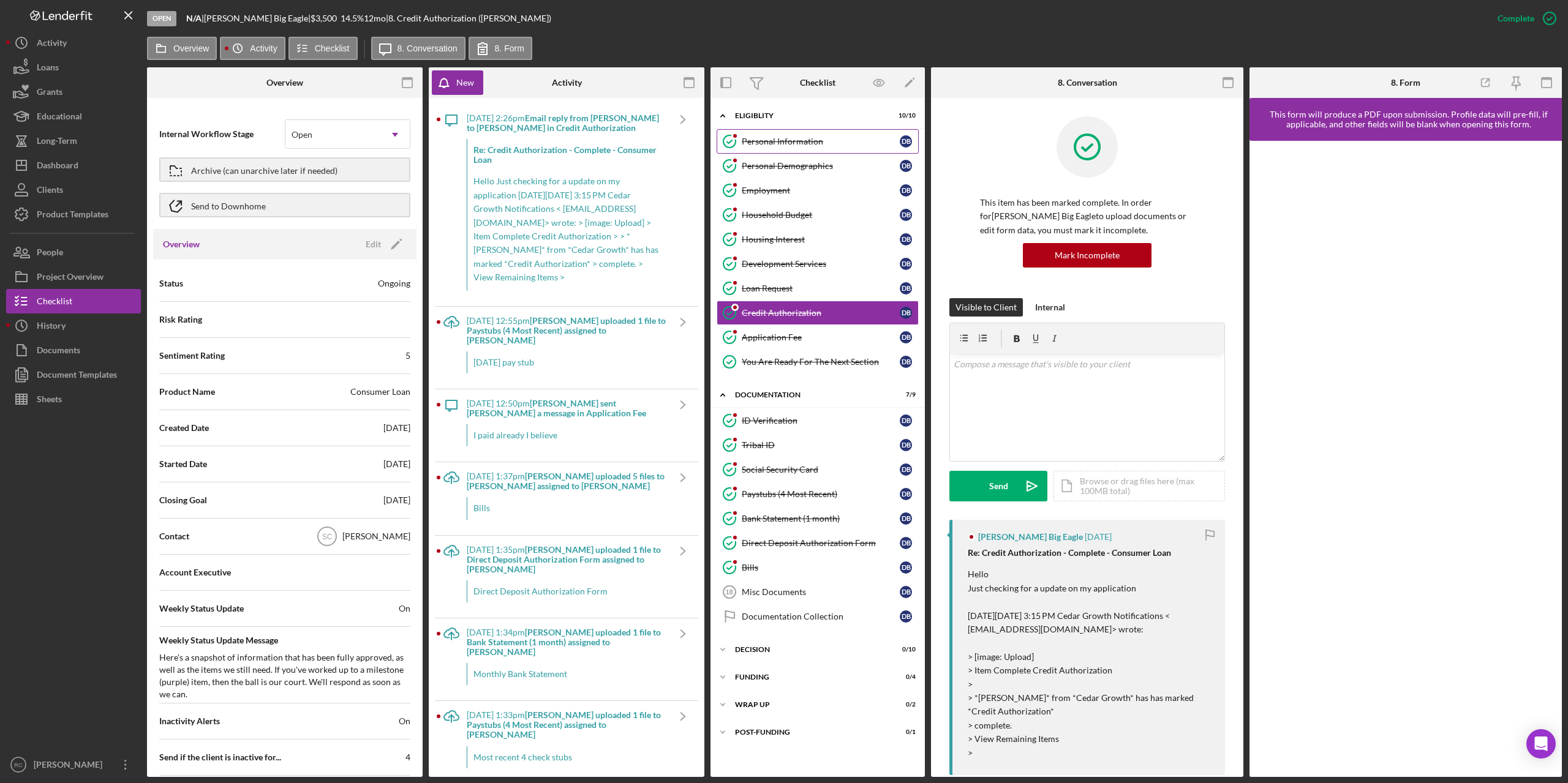
click at [795, 139] on div "Personal Information" at bounding box center [820, 142] width 158 height 10
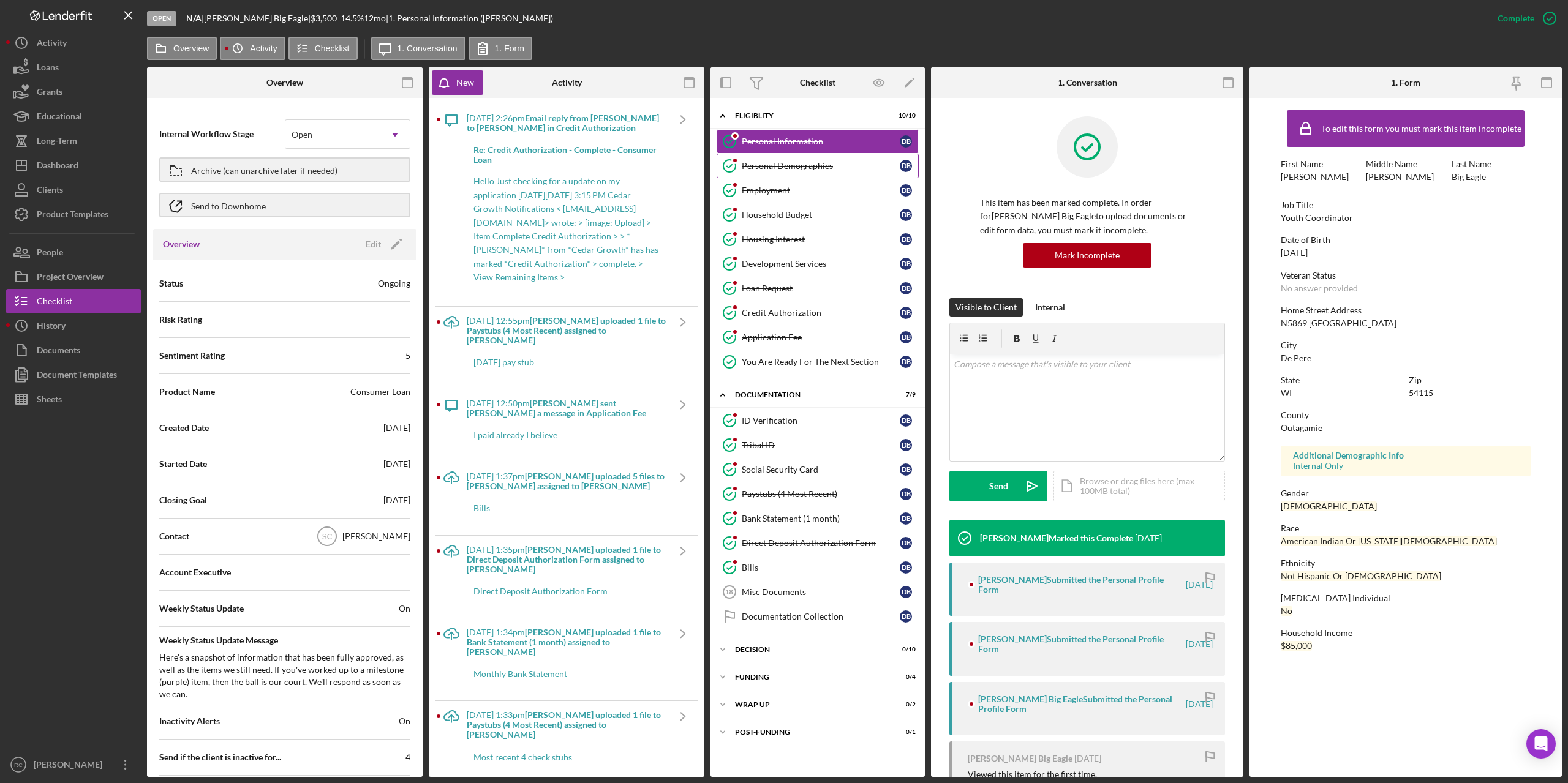
click at [793, 165] on div "Personal Demographics" at bounding box center [820, 166] width 158 height 10
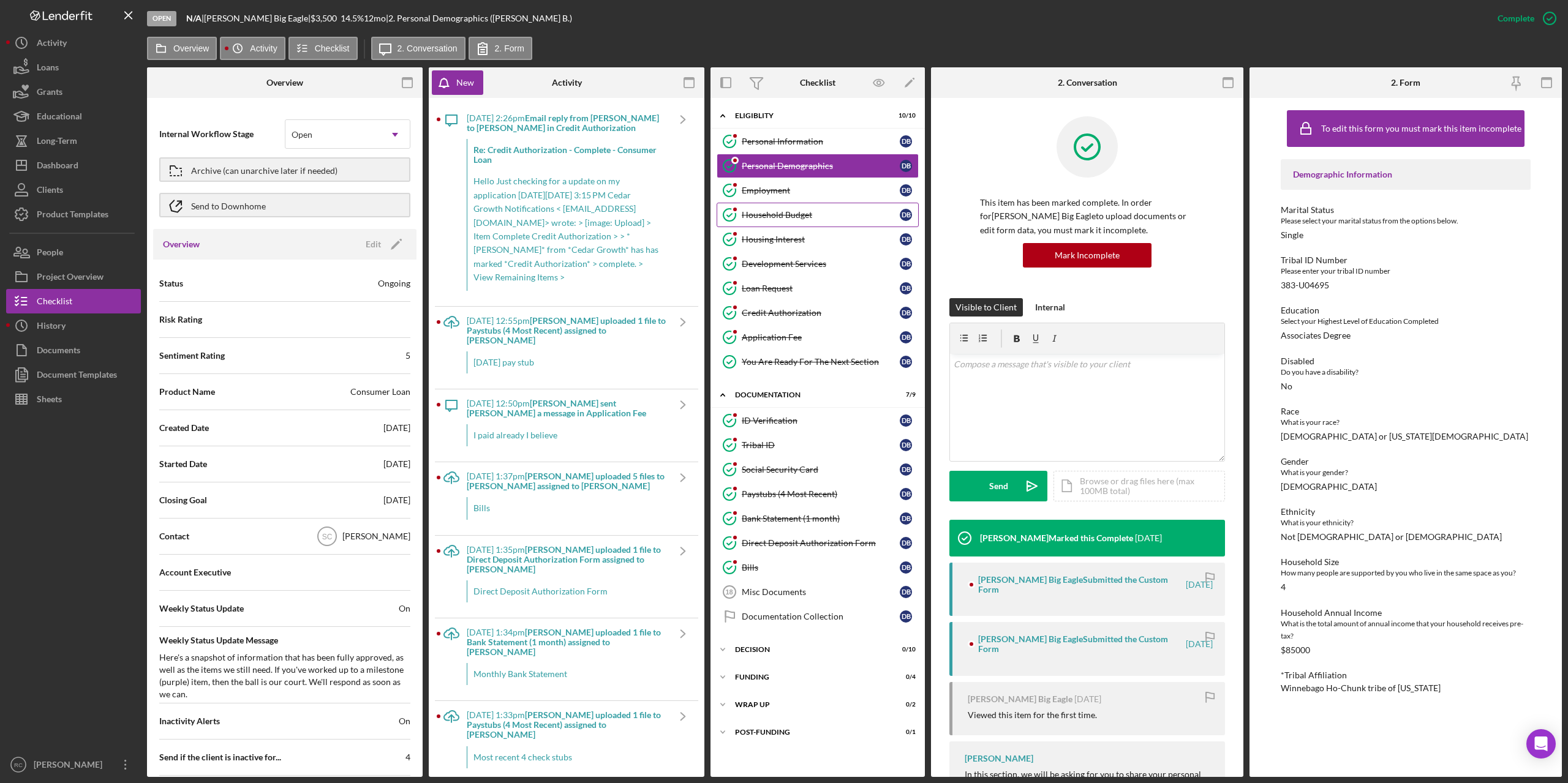
click at [803, 213] on div "Household Budget" at bounding box center [820, 215] width 158 height 10
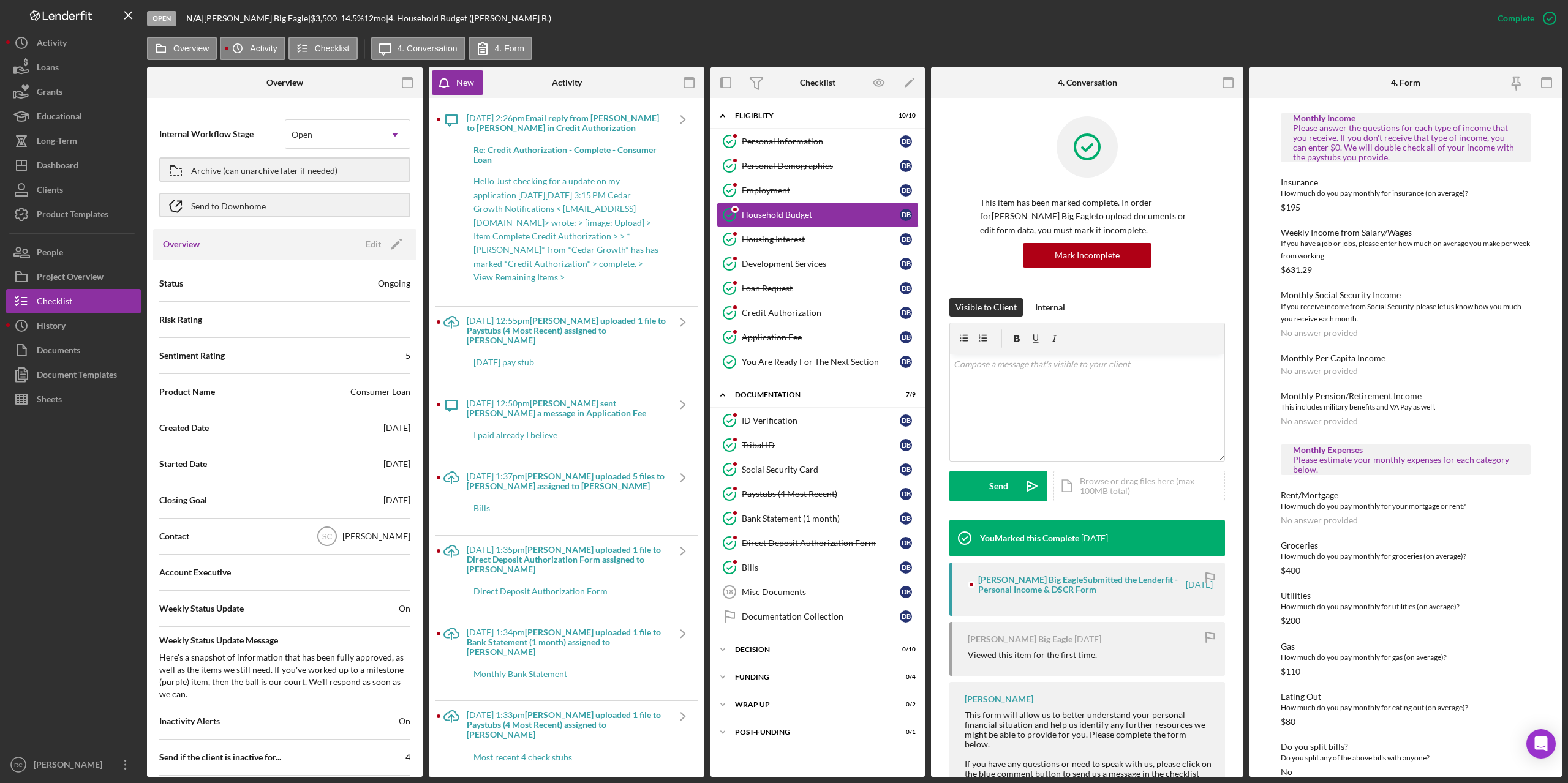
scroll to position [295, 0]
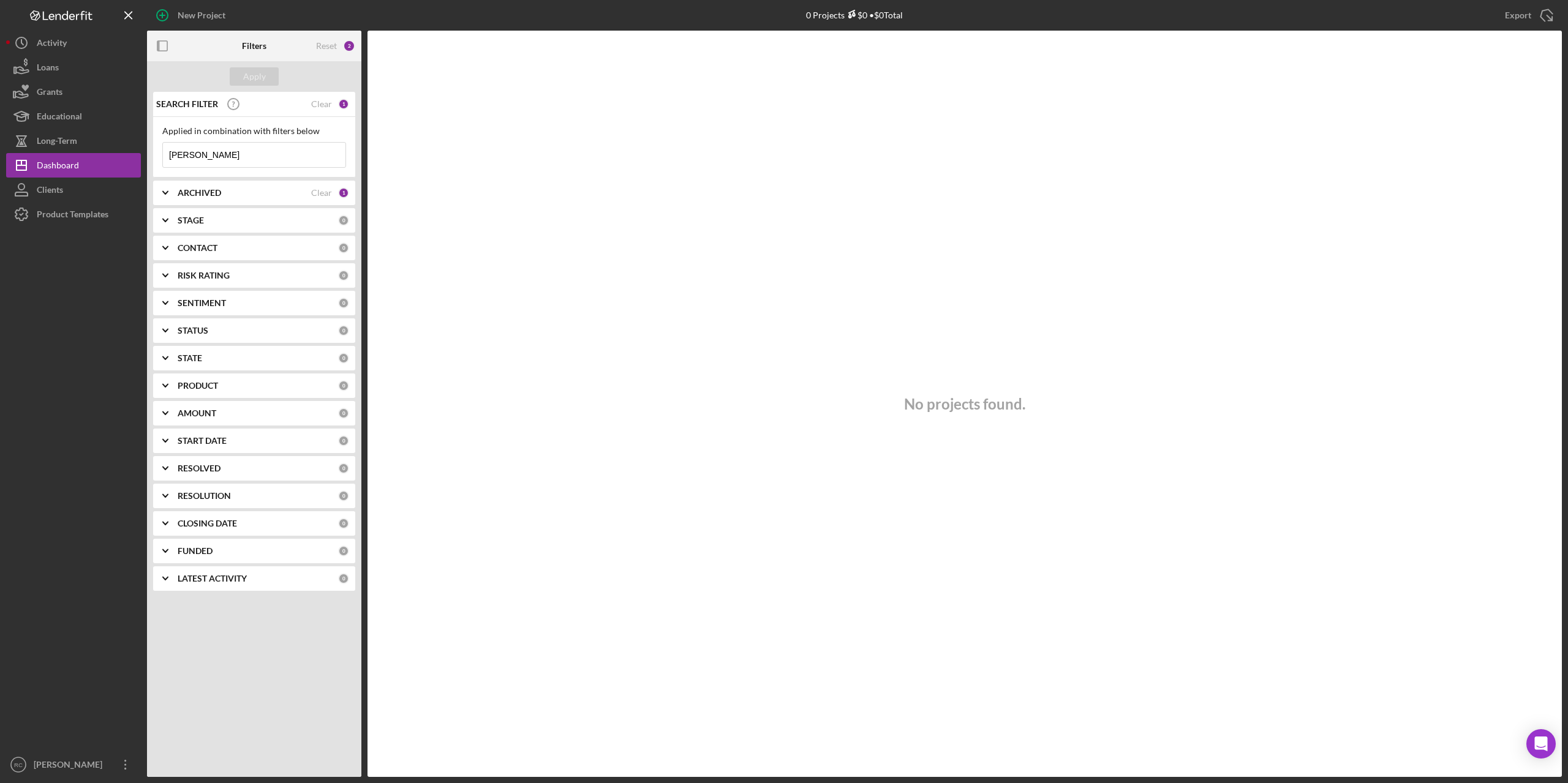
click at [287, 158] on input "[PERSON_NAME]" at bounding box center [255, 154] width 183 height 25
click at [286, 151] on input "[PERSON_NAME]" at bounding box center [255, 154] width 183 height 25
click at [68, 167] on div "Dashboard" at bounding box center [57, 167] width 42 height 28
click at [56, 137] on div "Long-Term" at bounding box center [56, 143] width 40 height 28
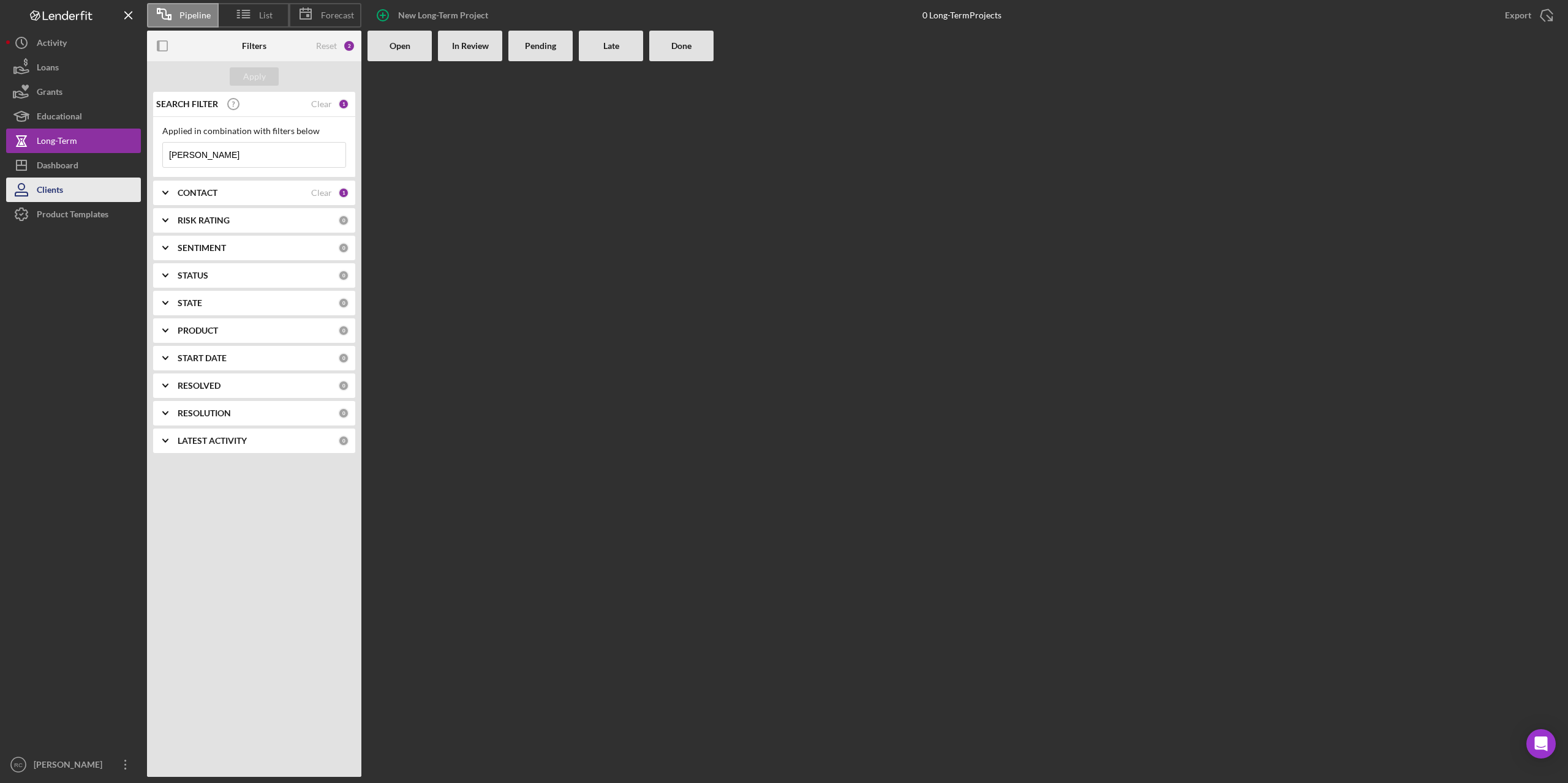
drag, startPoint x: 61, startPoint y: 165, endPoint x: 86, endPoint y: 185, distance: 32.0
click at [61, 164] on div "Dashboard" at bounding box center [57, 167] width 41 height 28
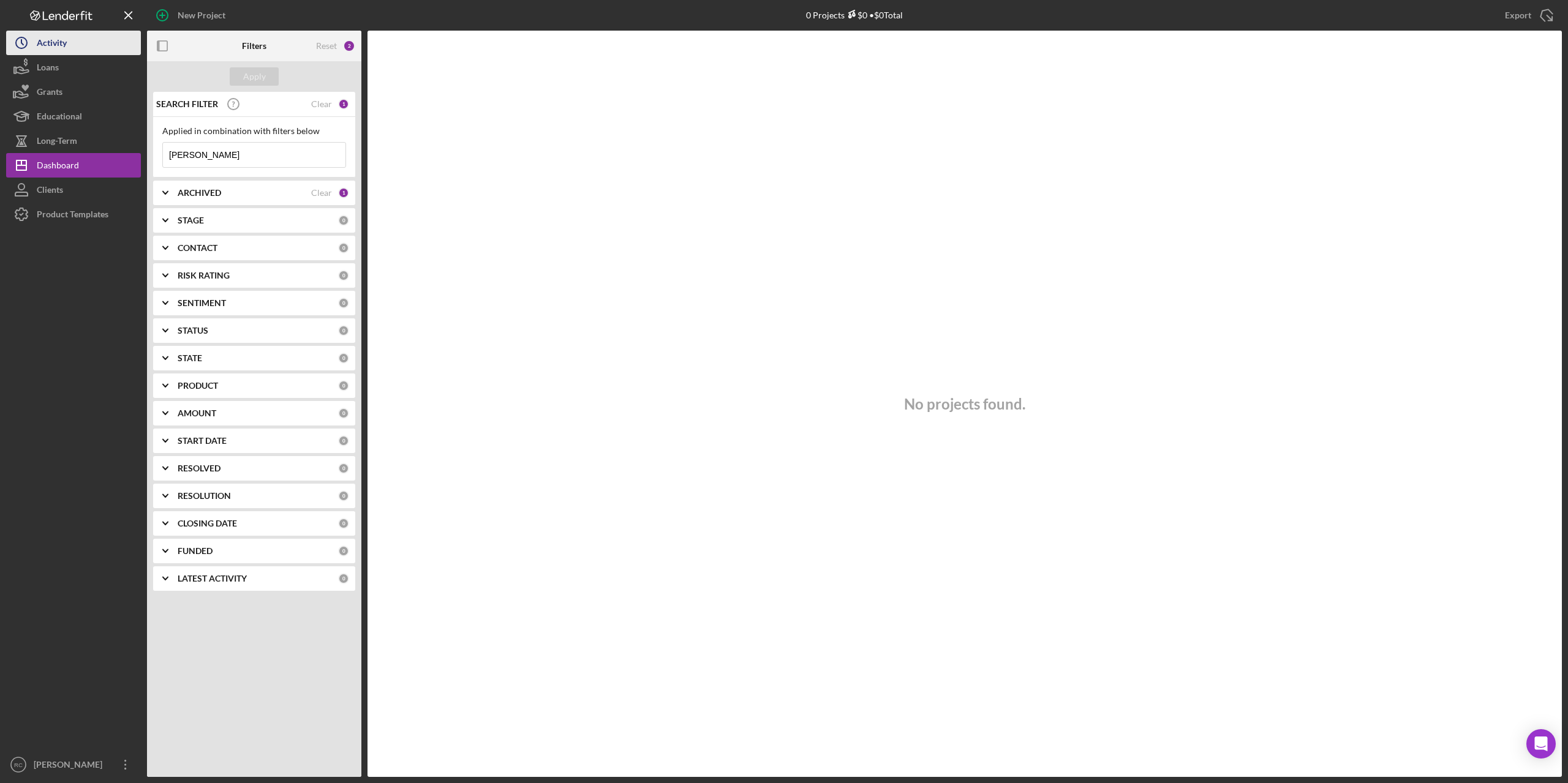
click at [54, 43] on div "Activity" at bounding box center [51, 44] width 30 height 28
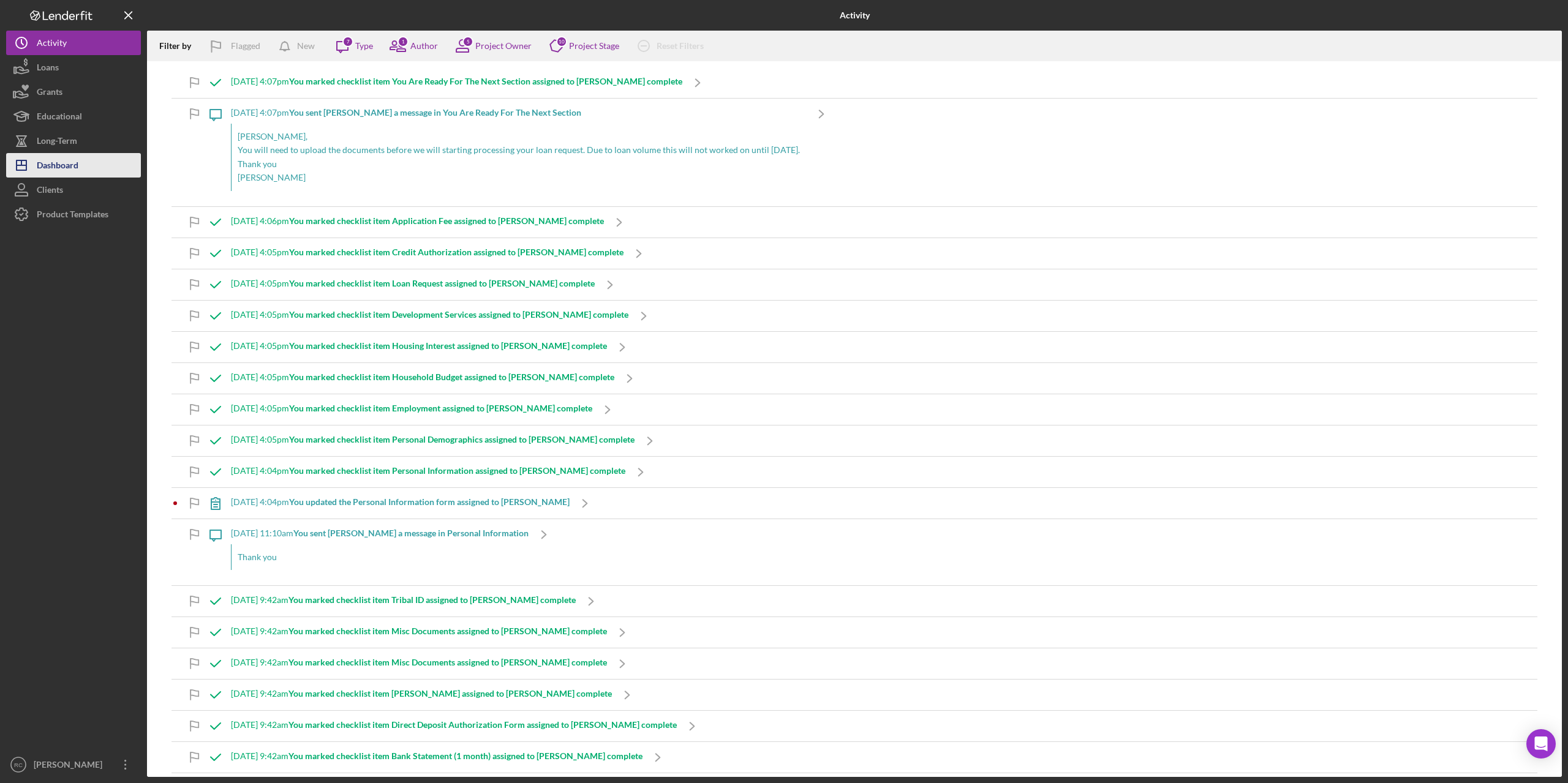
click at [69, 165] on div "Dashboard" at bounding box center [57, 167] width 41 height 28
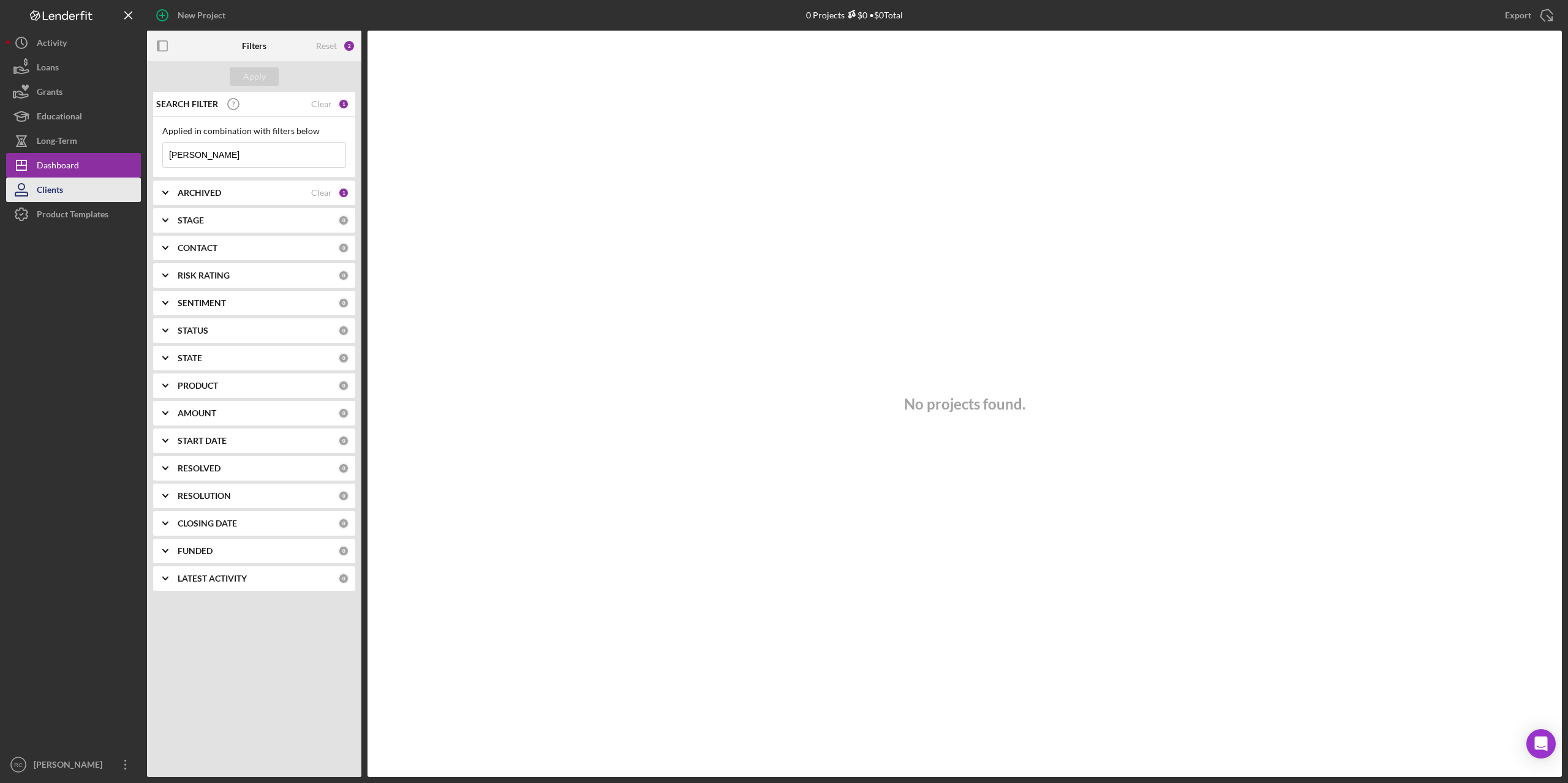
click at [61, 197] on div "Clients" at bounding box center [49, 192] width 27 height 28
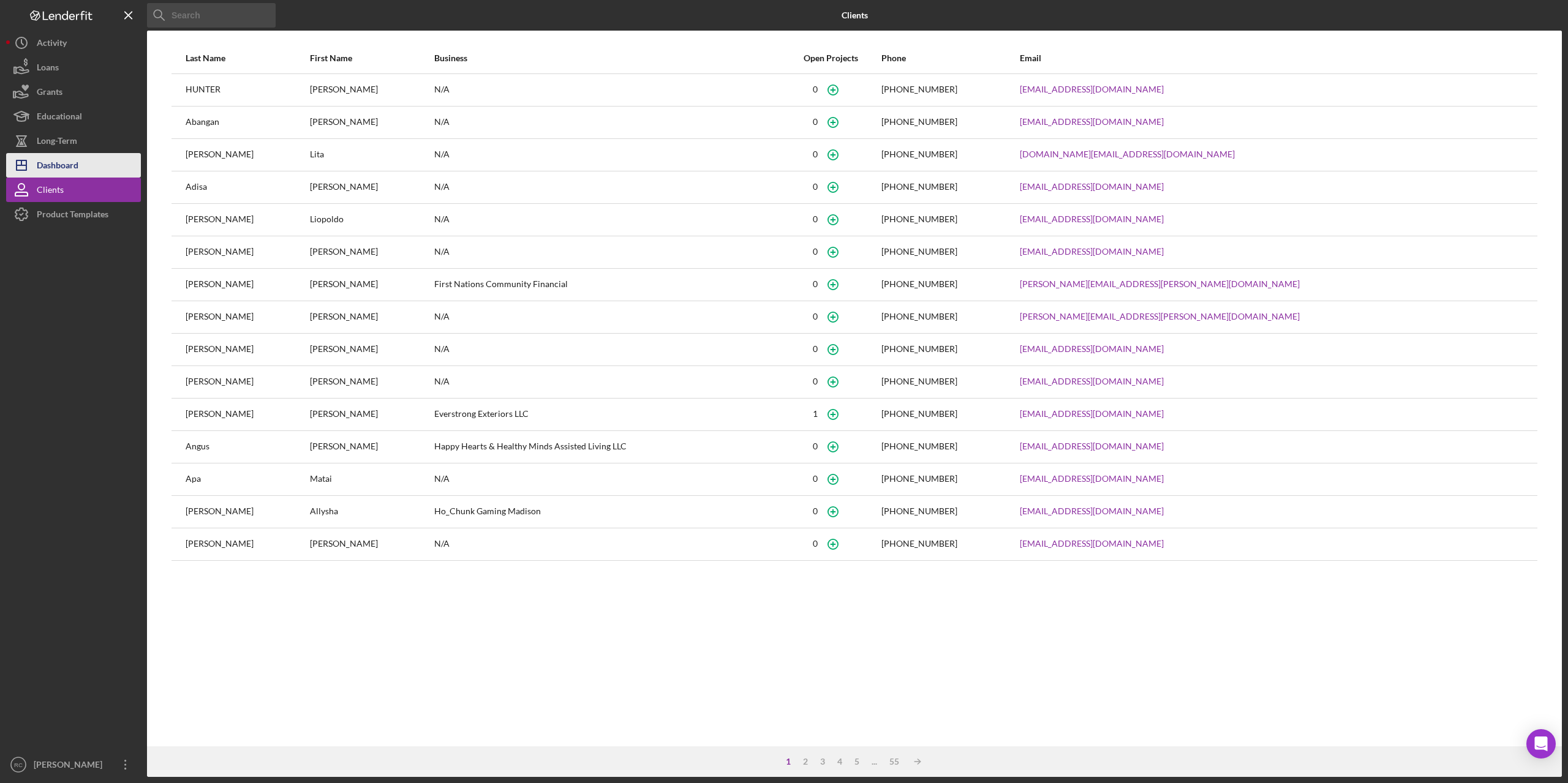
click at [58, 165] on div "Dashboard" at bounding box center [57, 167] width 41 height 28
